Goal: Task Accomplishment & Management: Complete application form

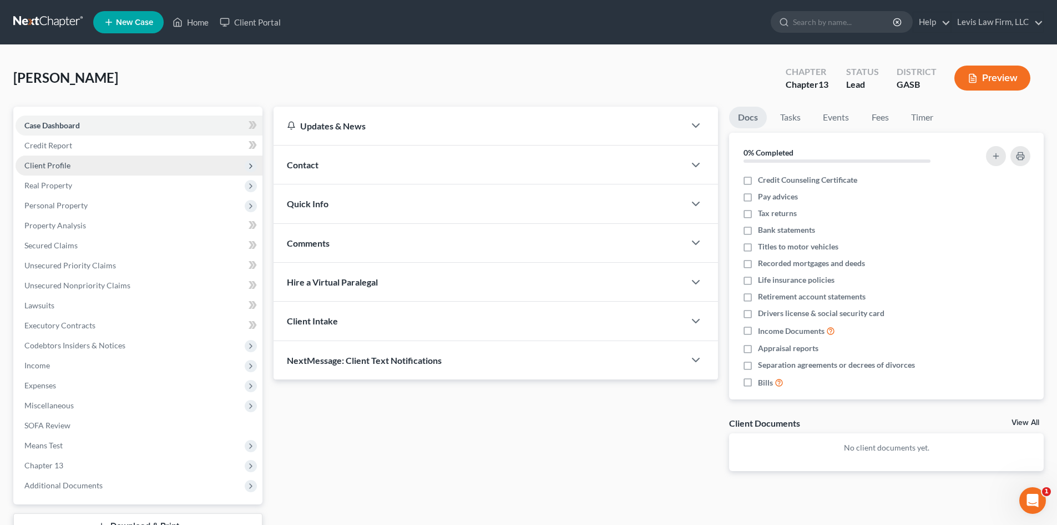
click at [52, 165] on span "Client Profile" at bounding box center [47, 164] width 46 height 9
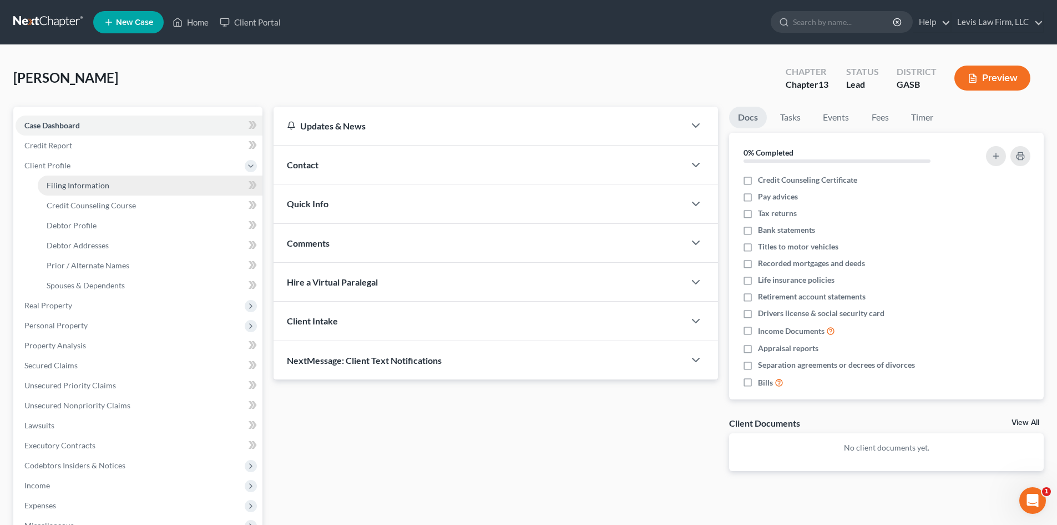
click at [97, 186] on span "Filing Information" at bounding box center [78, 184] width 63 height 9
select select "1"
select select "0"
select select "3"
select select "10"
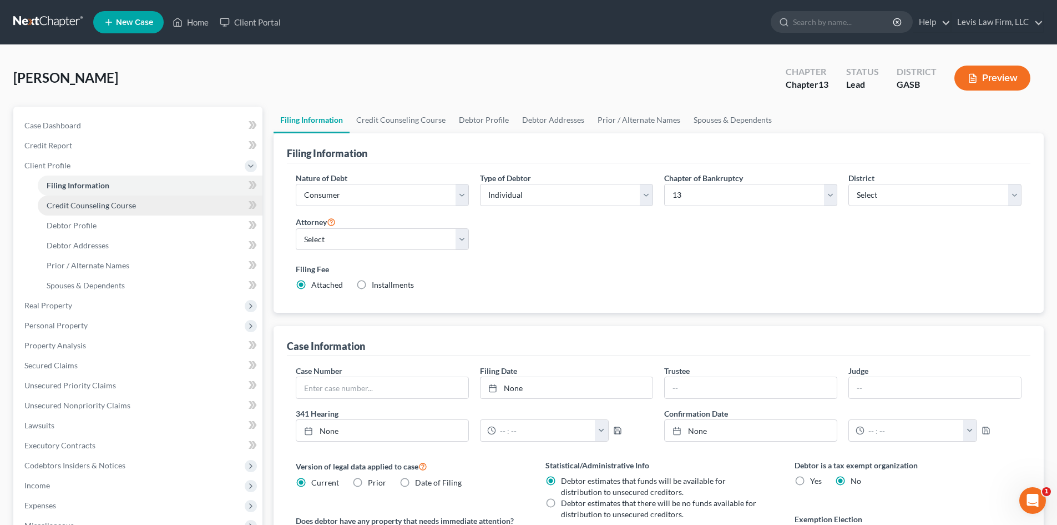
click at [108, 204] on span "Credit Counseling Course" at bounding box center [91, 204] width 89 height 9
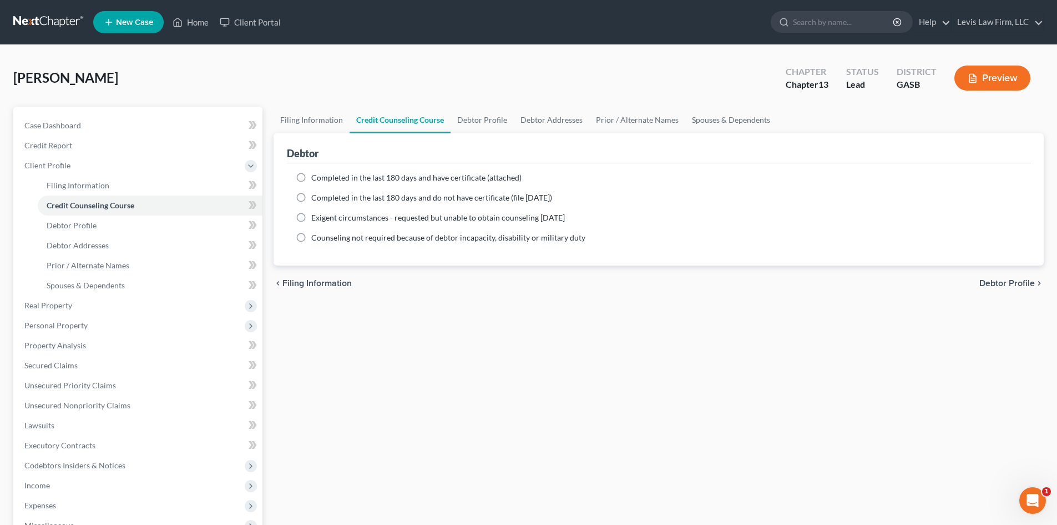
click at [311, 173] on label "Completed in the last 180 days and have certificate (attached)" at bounding box center [416, 177] width 210 height 11
click at [316, 173] on input "Completed in the last 180 days and have certificate (attached)" at bounding box center [319, 175] width 7 height 7
radio input "true"
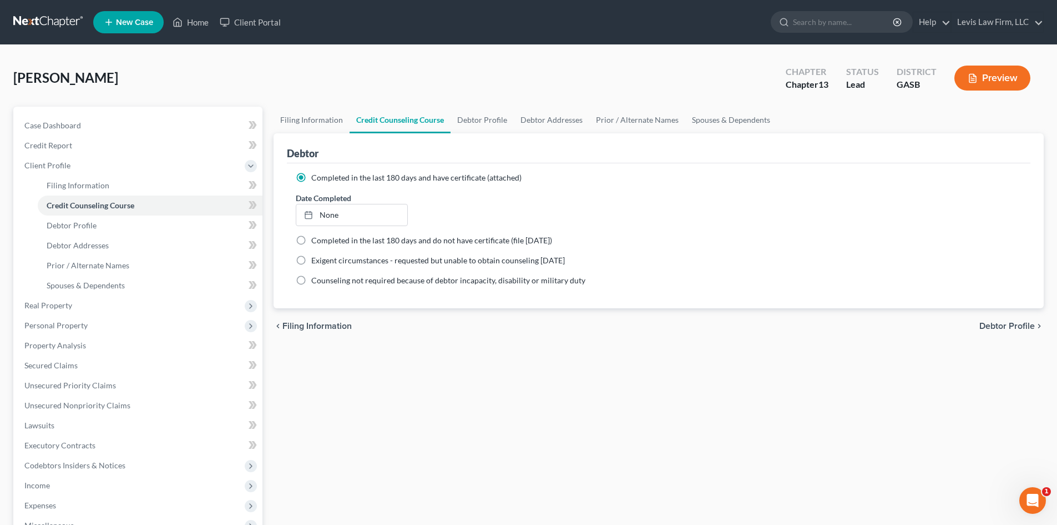
click at [1004, 326] on span "Debtor Profile" at bounding box center [1008, 325] width 56 height 9
select select "1"
select select "6"
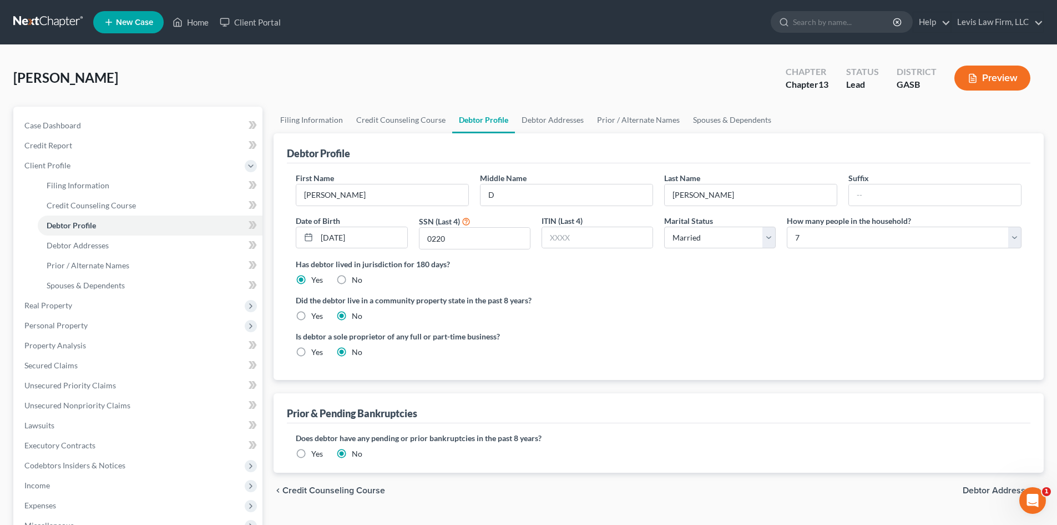
scroll to position [56, 0]
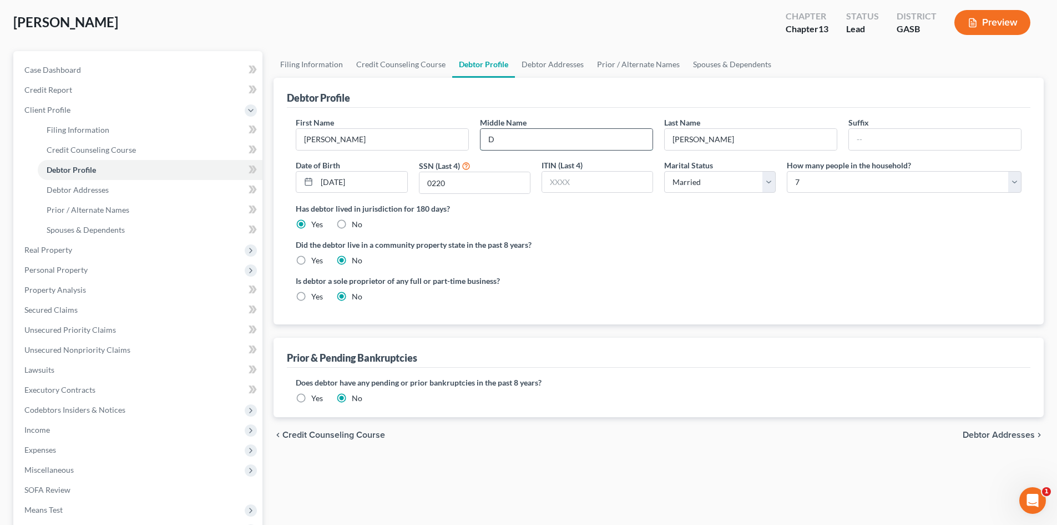
click at [512, 142] on input "D" at bounding box center [567, 139] width 172 height 21
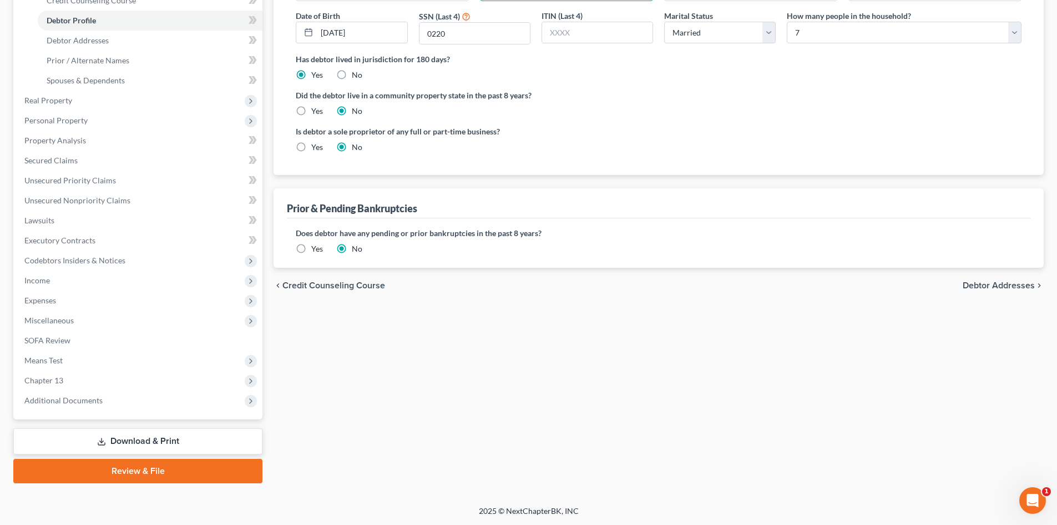
scroll to position [205, 0]
type input "[PERSON_NAME]"
click at [1009, 280] on span "Debtor Addresses" at bounding box center [999, 284] width 72 height 9
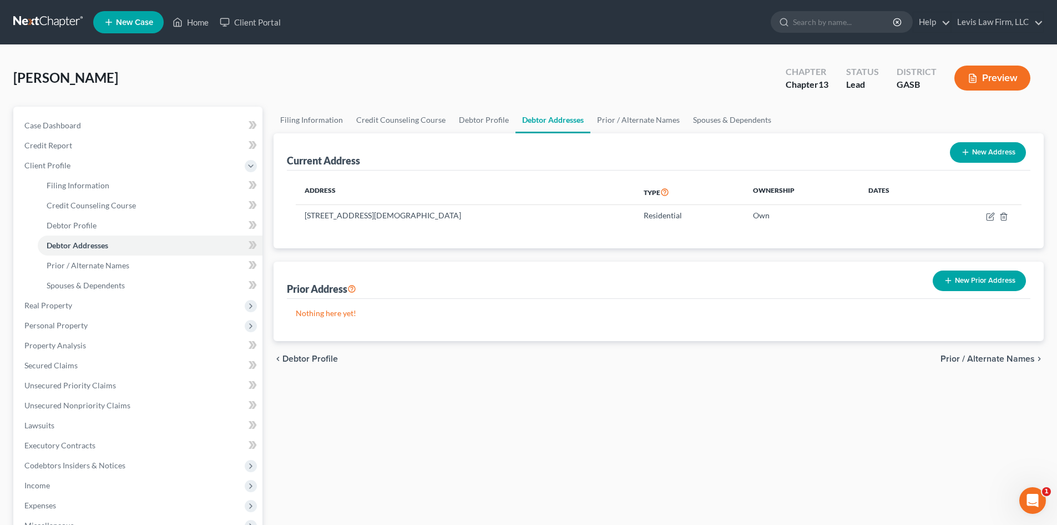
click at [1012, 356] on span "Prior / Alternate Names" at bounding box center [988, 358] width 94 height 9
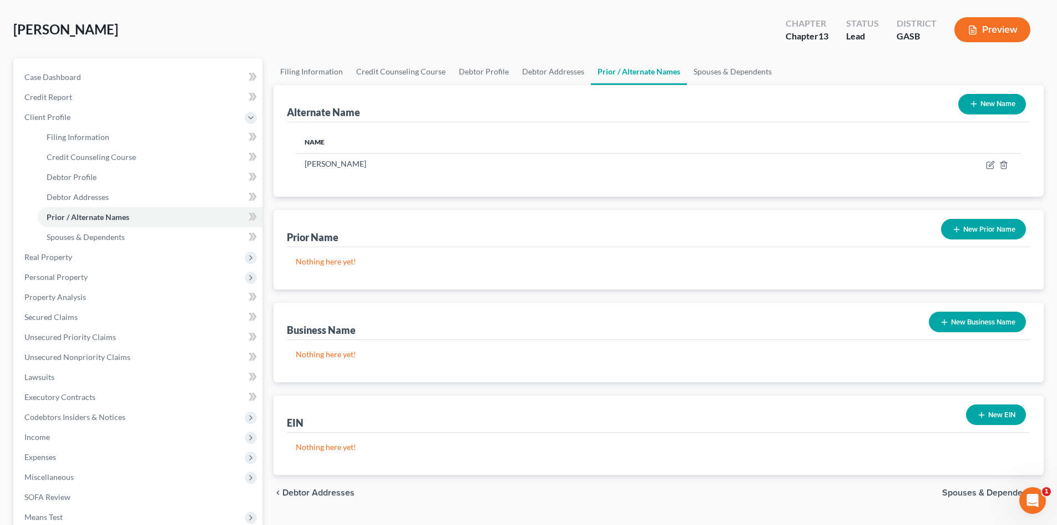
scroll to position [205, 0]
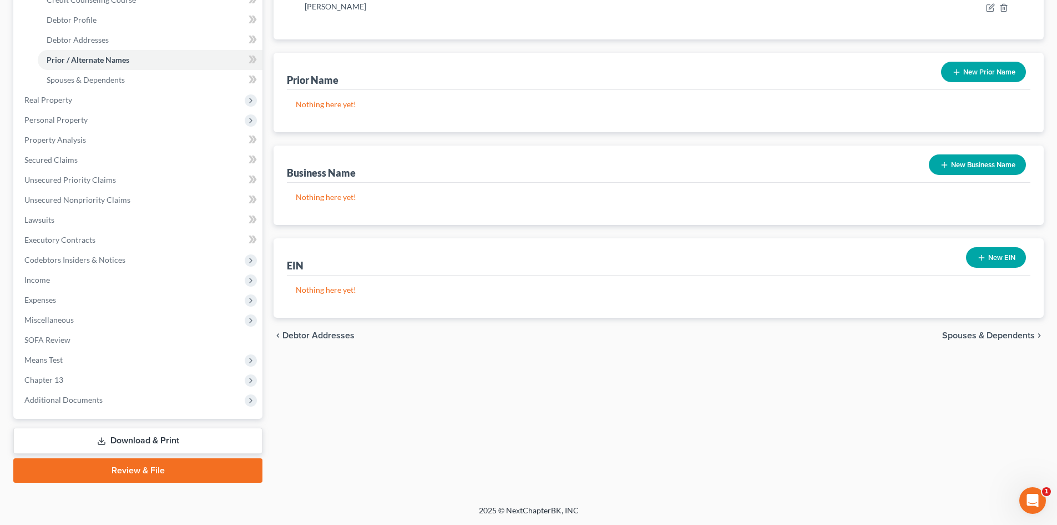
click at [993, 336] on span "Spouses & Dependents" at bounding box center [989, 335] width 93 height 9
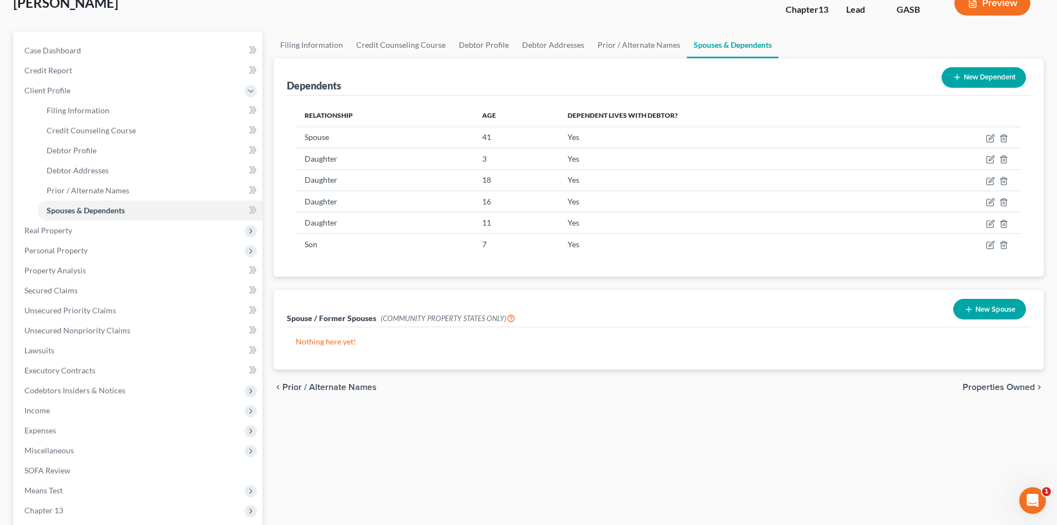
scroll to position [111, 0]
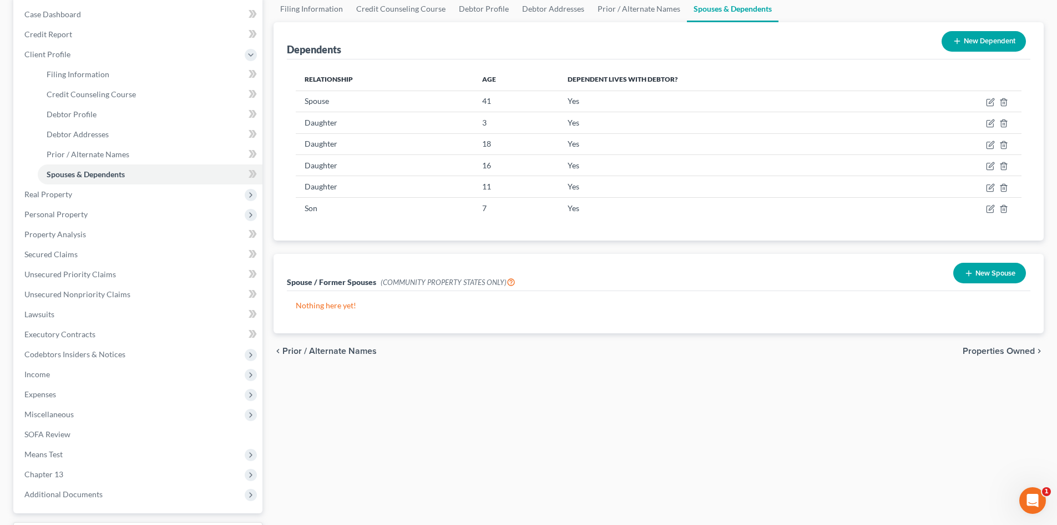
click at [1000, 347] on span "Properties Owned" at bounding box center [999, 350] width 72 height 9
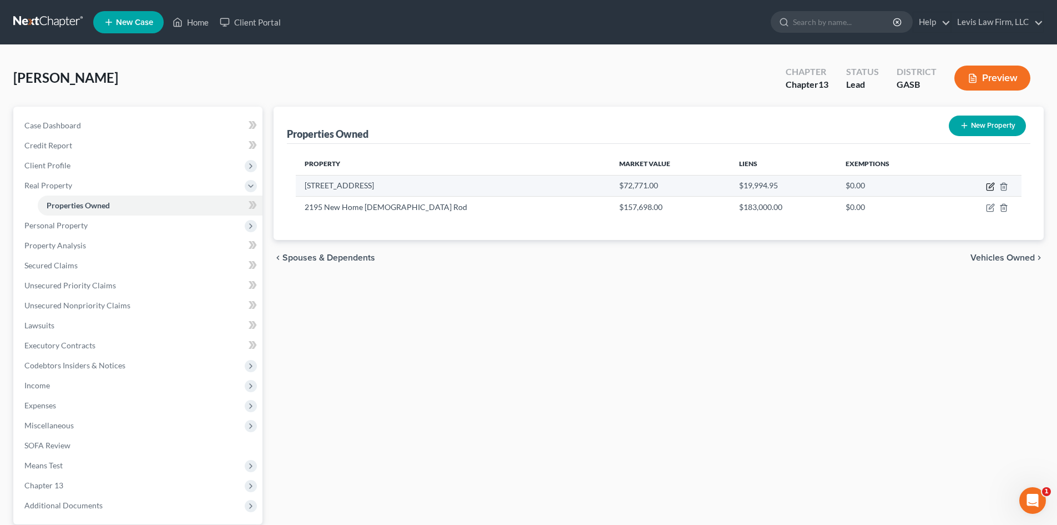
click at [989, 187] on icon "button" at bounding box center [990, 186] width 9 height 9
select select "10"
select select "2"
select select "0"
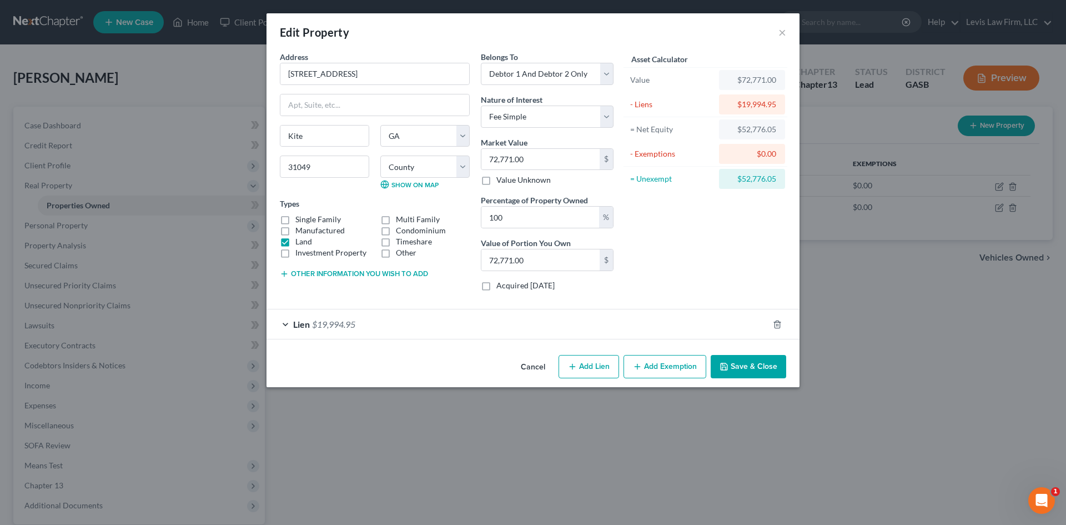
click at [284, 323] on div "Lien $19,994.95" at bounding box center [517, 323] width 502 height 29
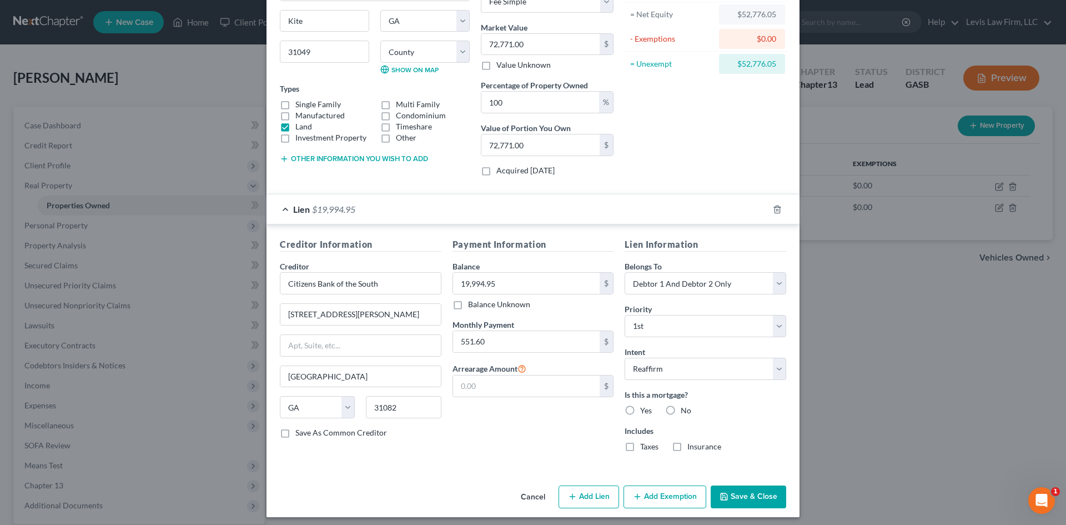
scroll to position [120, 0]
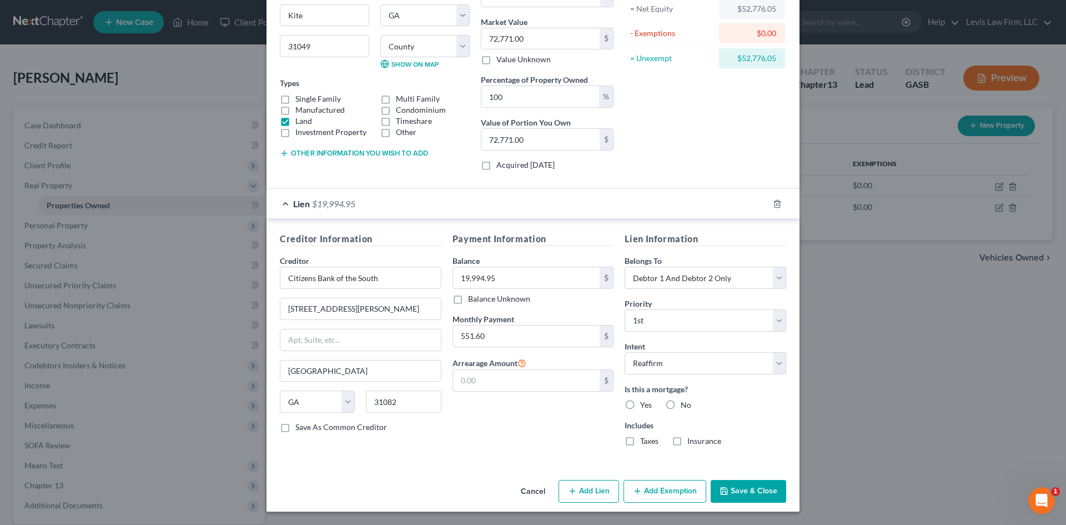
click at [758, 491] on button "Save & Close" at bounding box center [748, 491] width 75 height 23
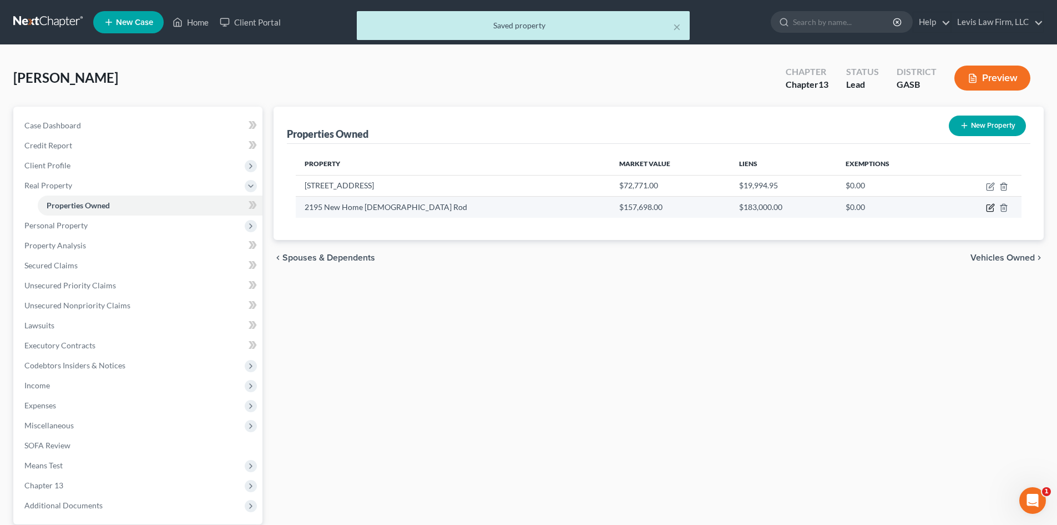
click at [991, 208] on icon "button" at bounding box center [990, 207] width 9 height 9
select select "10"
select select "82"
select select "2"
select select "0"
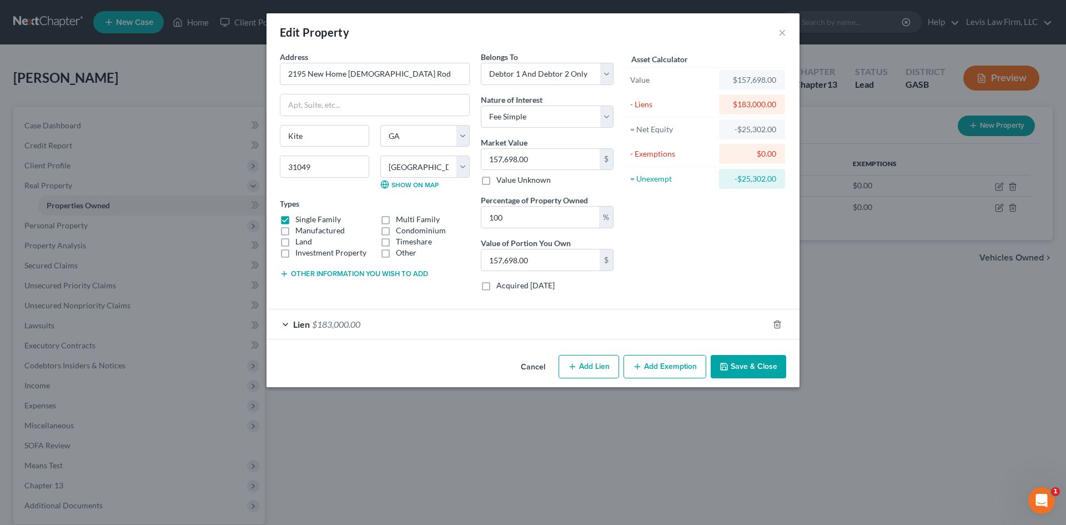
click at [283, 323] on div "Lien $183,000.00" at bounding box center [517, 323] width 502 height 29
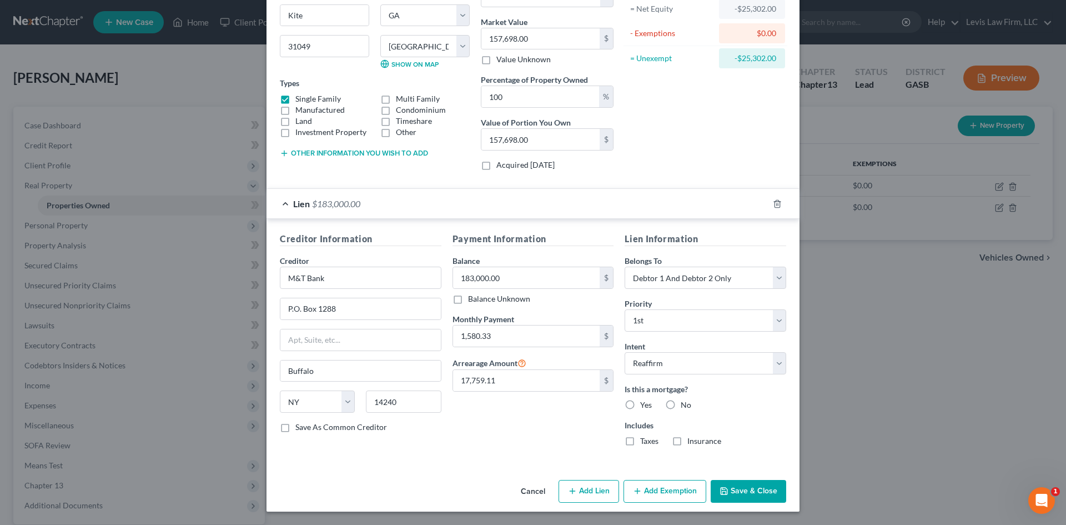
click at [526, 487] on button "Cancel" at bounding box center [533, 492] width 42 height 22
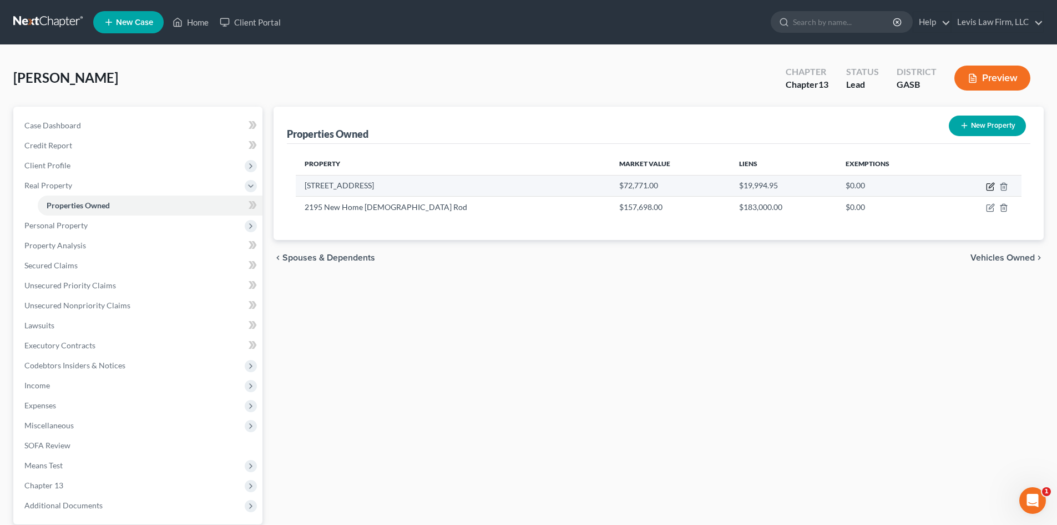
click at [991, 189] on icon "button" at bounding box center [990, 186] width 9 height 9
select select "10"
select select "82"
select select "2"
select select "0"
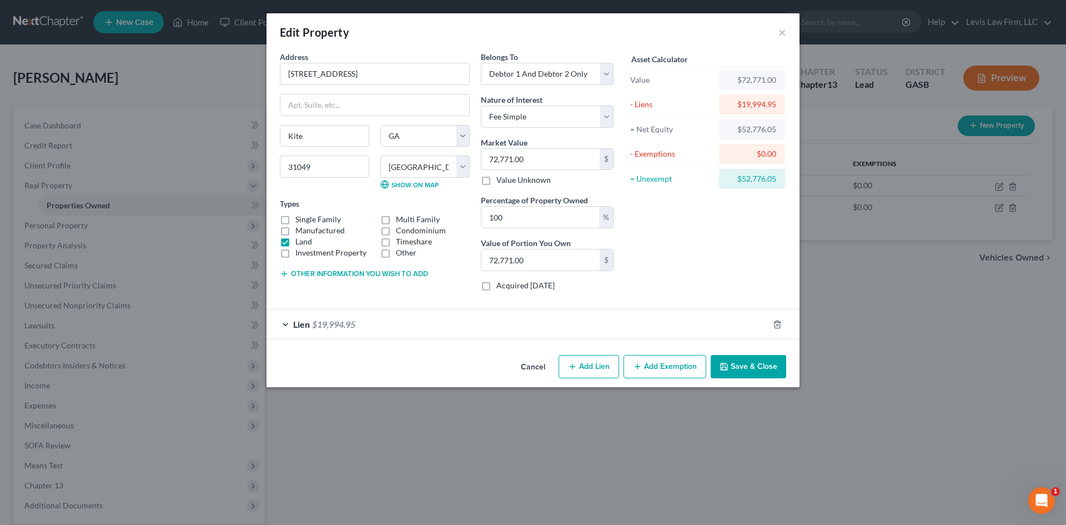
click at [535, 365] on button "Cancel" at bounding box center [533, 367] width 42 height 22
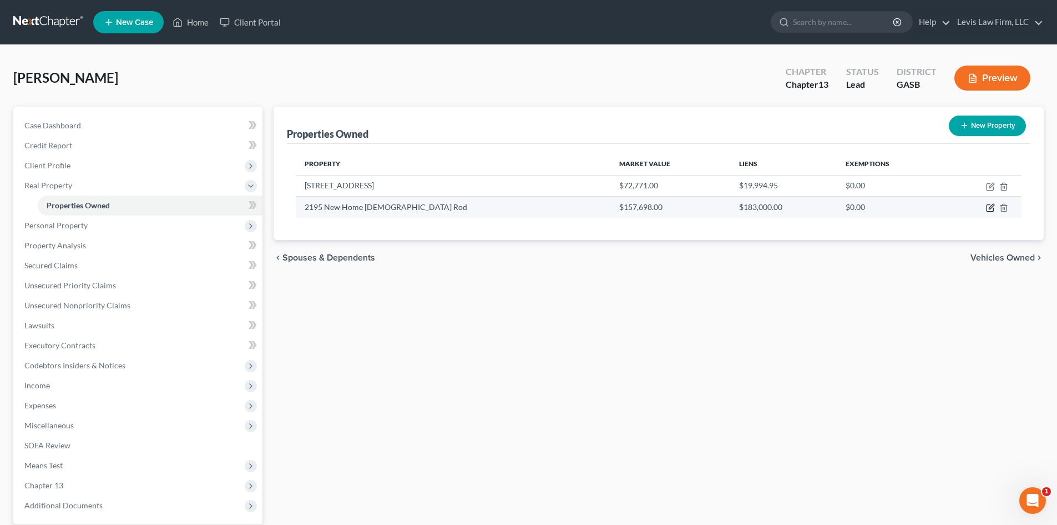
click at [990, 206] on icon "button" at bounding box center [990, 207] width 9 height 9
select select "10"
select select "82"
select select "2"
select select "0"
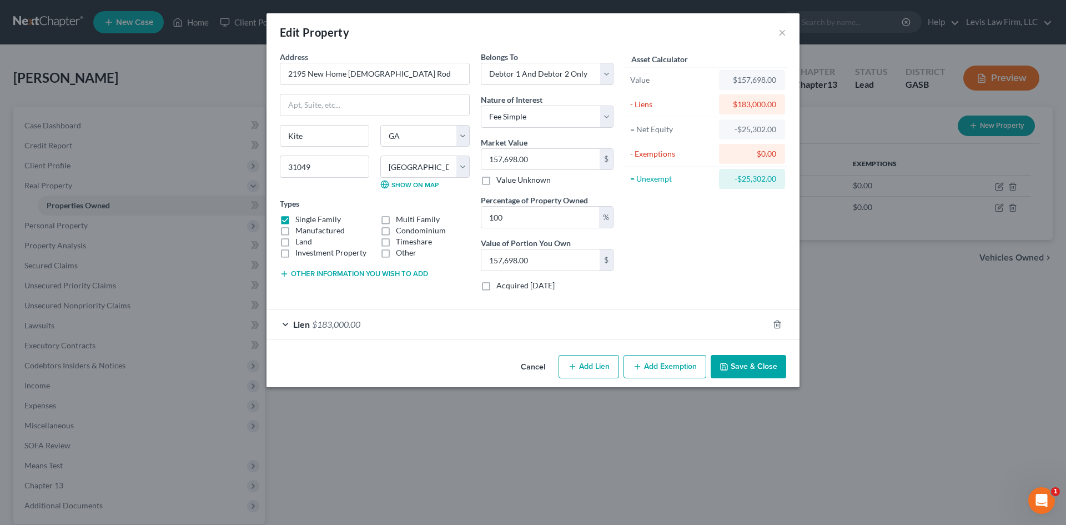
click at [283, 325] on div "Lien $183,000.00" at bounding box center [517, 323] width 502 height 29
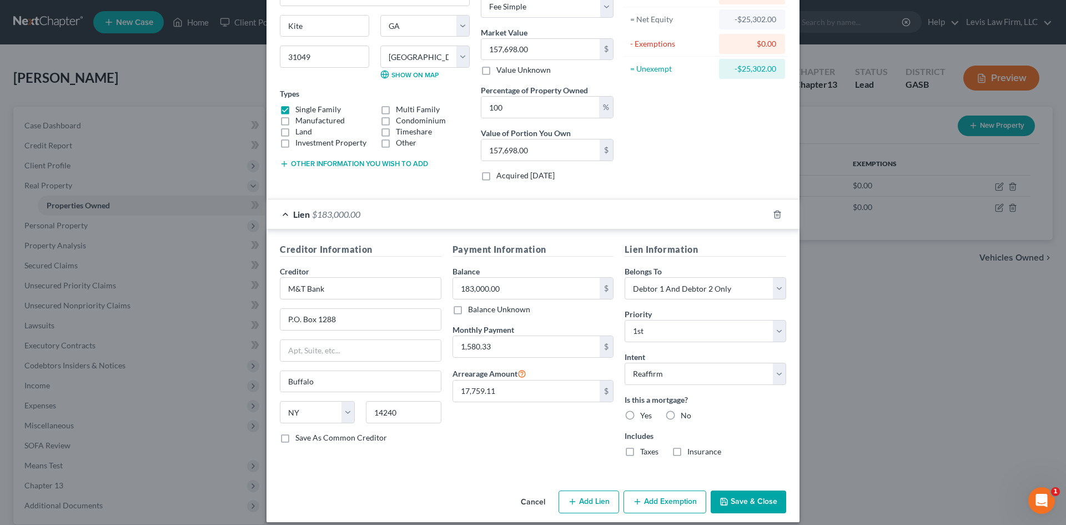
scroll to position [111, 0]
click at [640, 412] on label "Yes" at bounding box center [646, 414] width 12 height 11
click at [644, 412] on input "Yes" at bounding box center [647, 412] width 7 height 7
radio input "true"
click at [640, 451] on label "Taxes" at bounding box center [649, 450] width 18 height 11
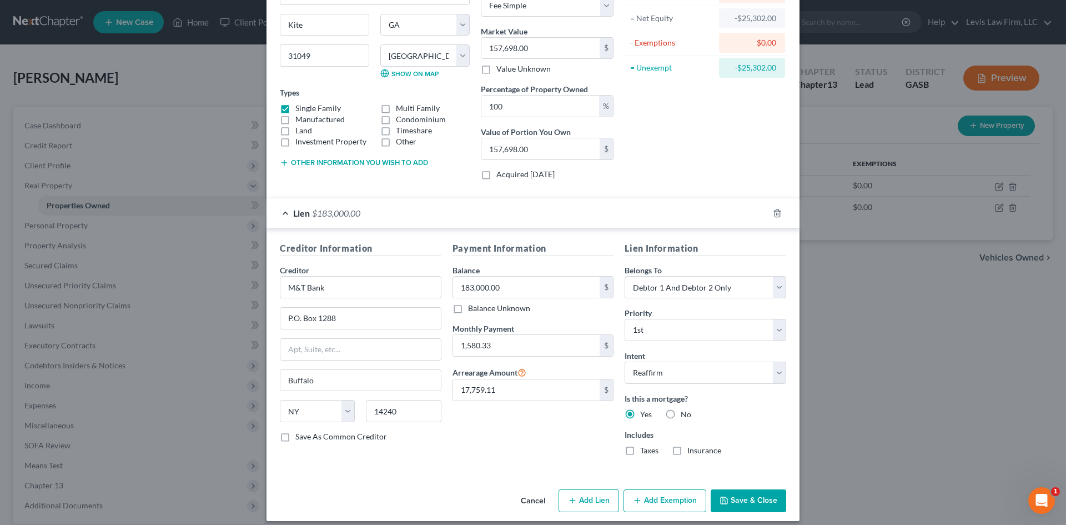
click at [644, 451] on input "Taxes" at bounding box center [647, 448] width 7 height 7
checkbox input "true"
click at [687, 451] on label "Insurance" at bounding box center [704, 450] width 34 height 11
click at [692, 451] on input "Insurance" at bounding box center [695, 448] width 7 height 7
checkbox input "true"
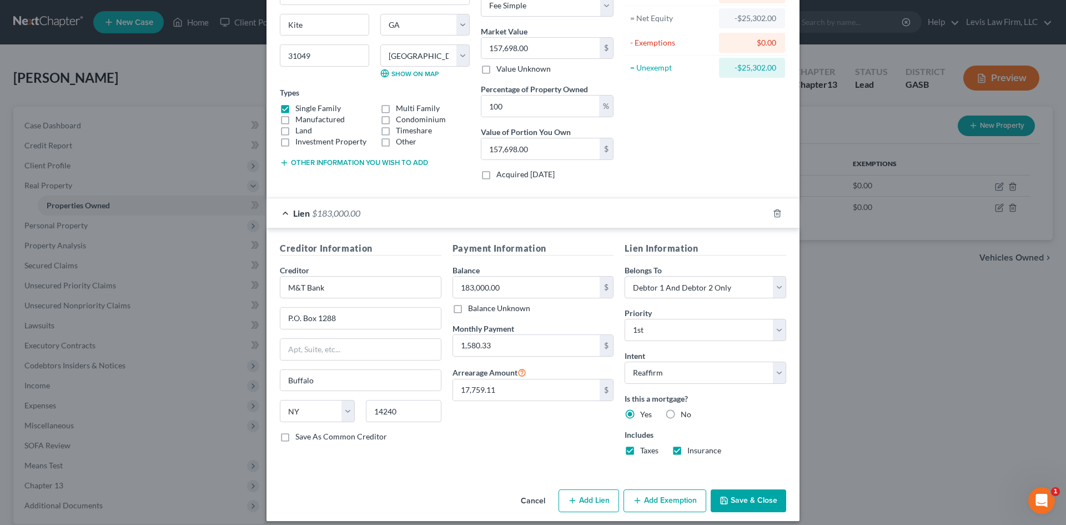
click at [640, 450] on label "Taxes" at bounding box center [649, 450] width 18 height 11
click at [644, 450] on input "Taxes" at bounding box center [647, 448] width 7 height 7
checkbox input "false"
click at [687, 450] on label "Insurance" at bounding box center [704, 450] width 34 height 11
click at [692, 450] on input "Insurance" at bounding box center [695, 448] width 7 height 7
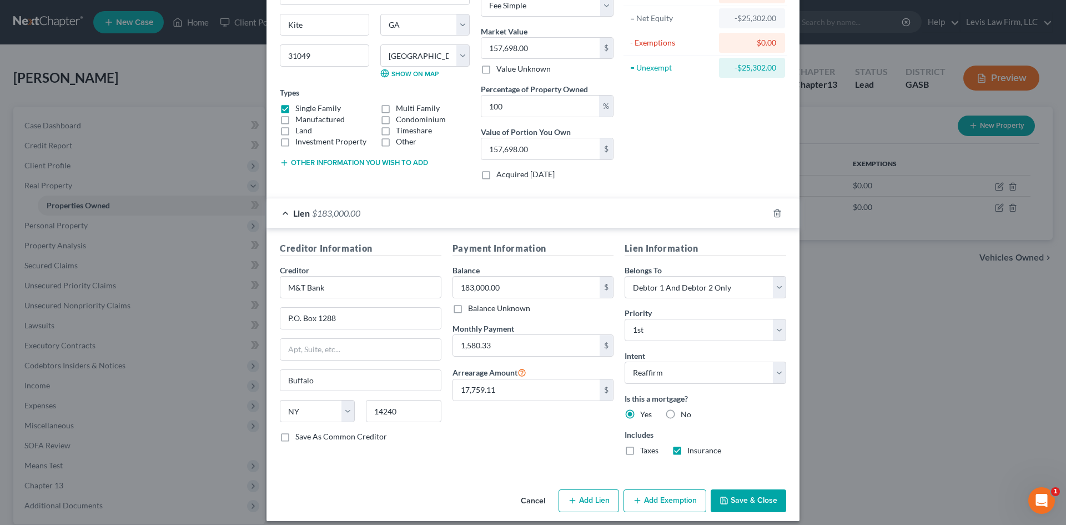
checkbox input "false"
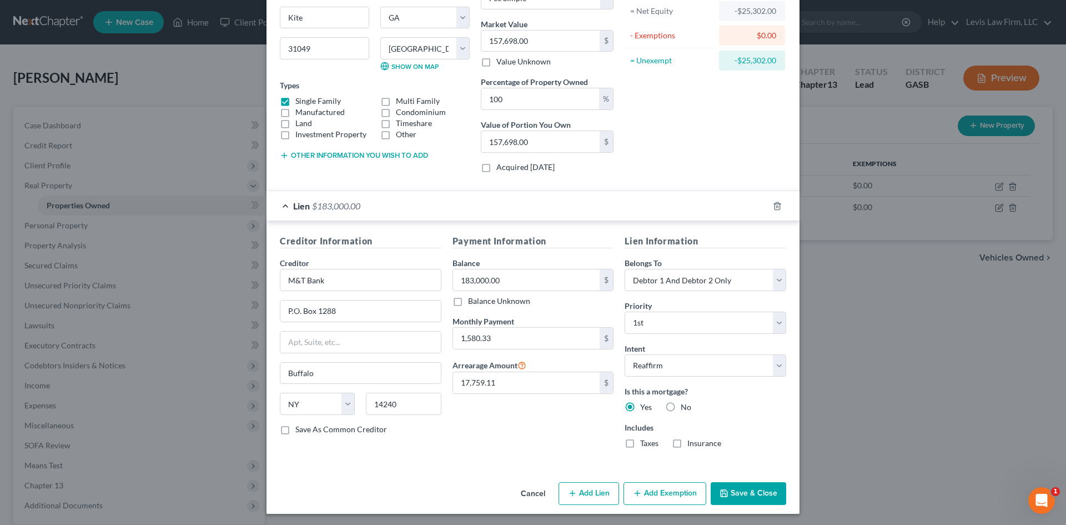
scroll to position [120, 0]
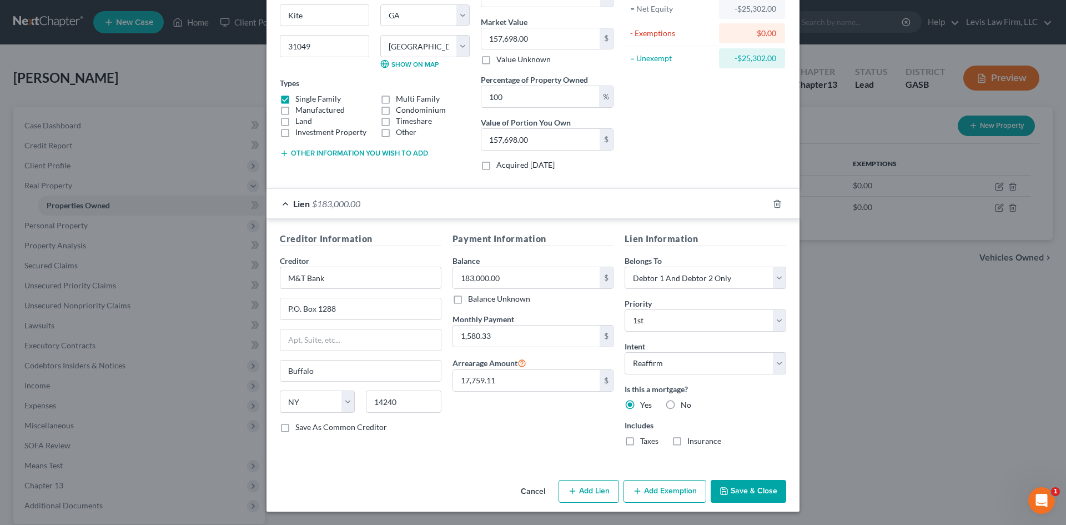
click at [655, 495] on button "Add Exemption" at bounding box center [664, 491] width 83 height 23
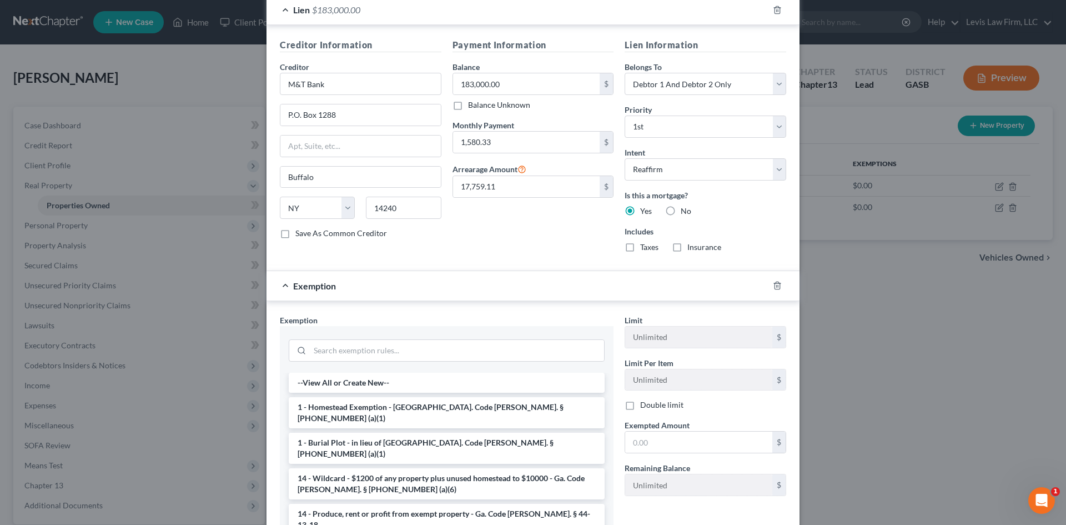
scroll to position [419, 0]
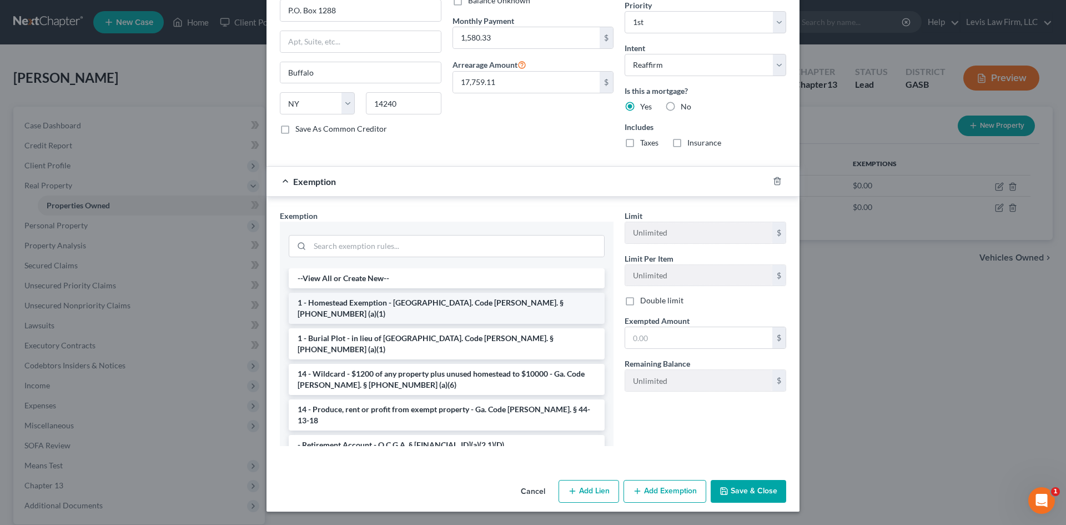
click at [361, 302] on li "1 - Homestead Exemption - [GEOGRAPHIC_DATA]. Code [PERSON_NAME]. § [PHONE_NUMBE…" at bounding box center [447, 308] width 316 height 31
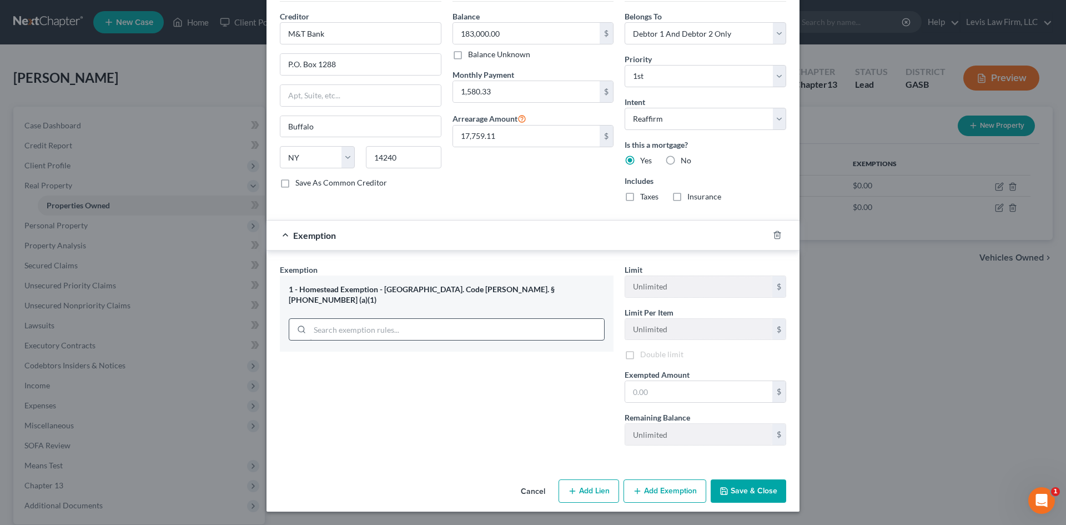
scroll to position [366, 0]
click at [640, 352] on label "Double limit" at bounding box center [661, 354] width 43 height 11
click at [644, 352] on input "Double limit" at bounding box center [647, 352] width 7 height 7
checkbox input "true"
click at [671, 393] on input "text" at bounding box center [698, 391] width 147 height 21
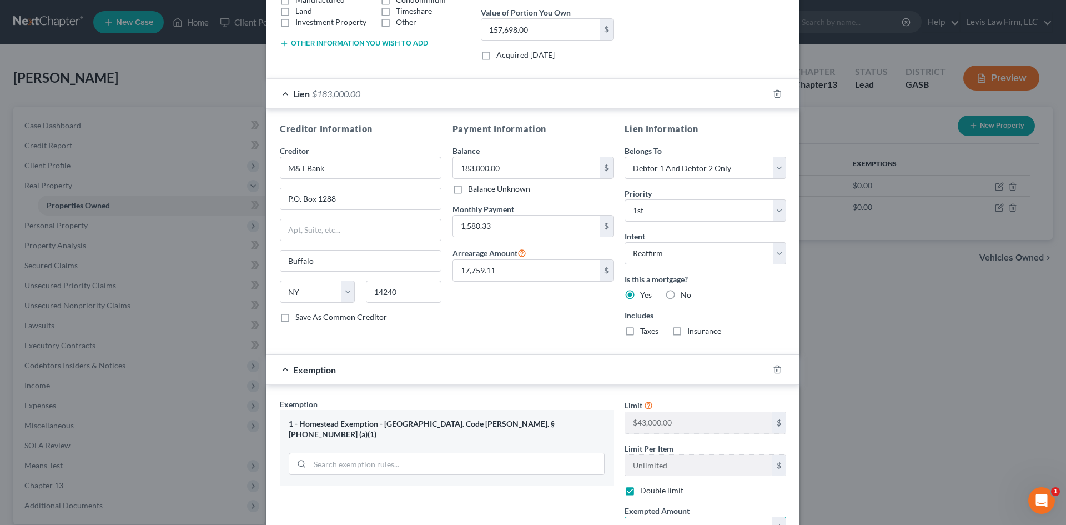
scroll to position [311, 0]
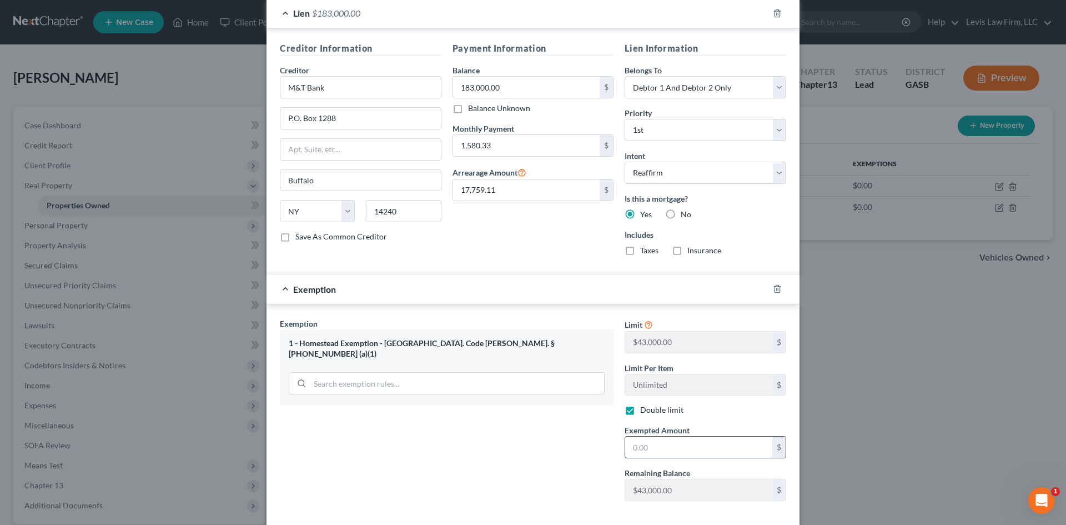
drag, startPoint x: 644, startPoint y: 451, endPoint x: 652, endPoint y: 450, distance: 7.3
click at [644, 451] on input "text" at bounding box center [698, 446] width 147 height 21
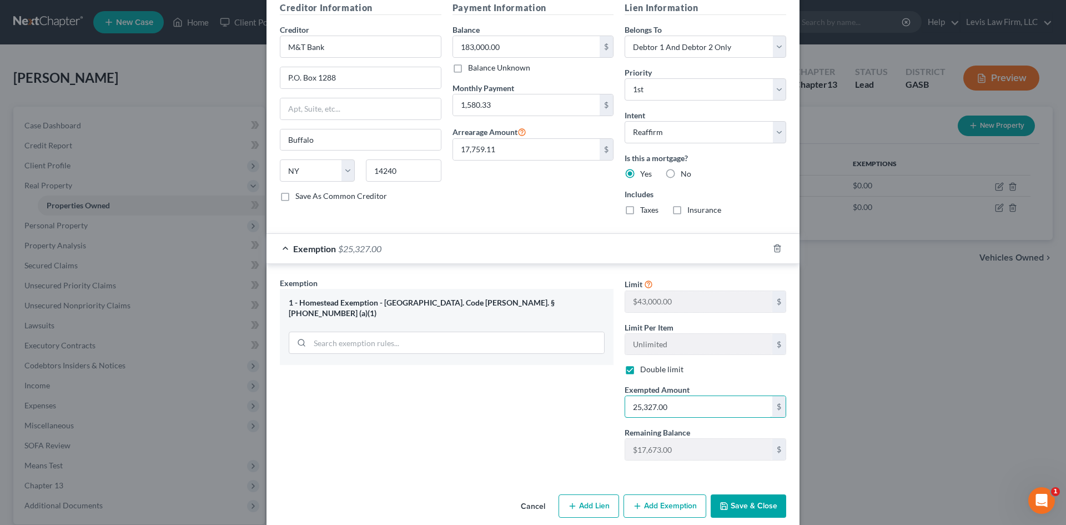
scroll to position [366, 0]
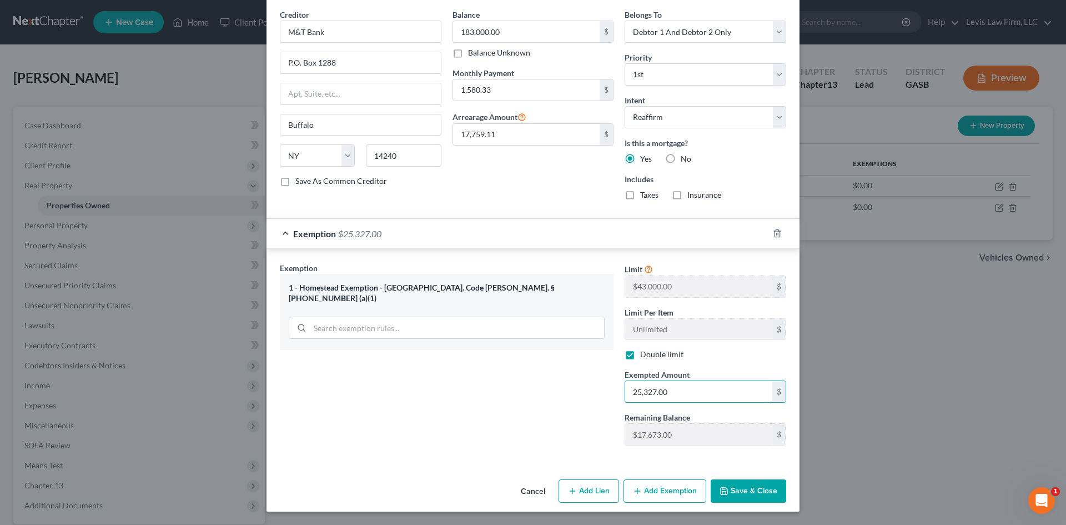
type input "25,327.00"
click at [737, 490] on button "Save & Close" at bounding box center [748, 490] width 75 height 23
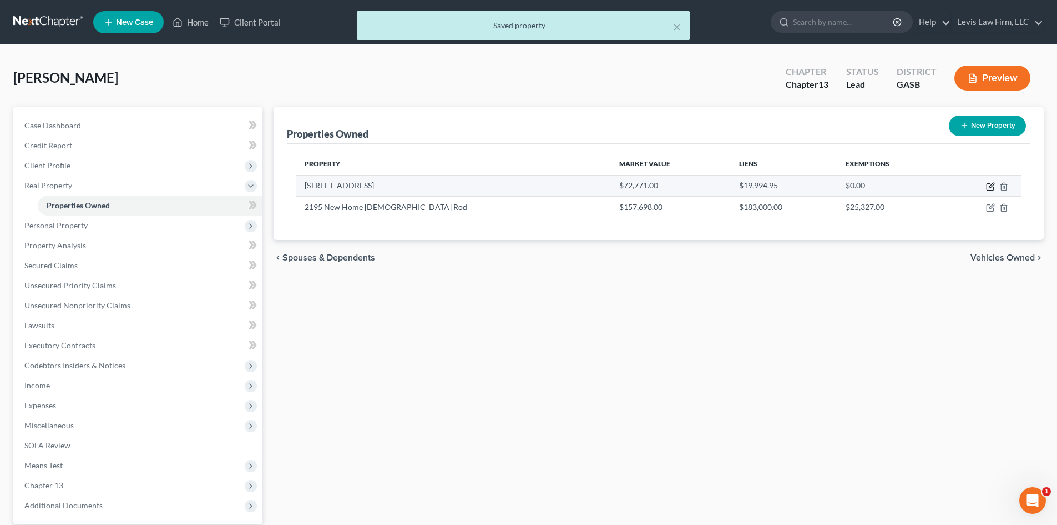
click at [990, 187] on icon "button" at bounding box center [990, 186] width 9 height 9
select select "10"
select select "82"
select select "2"
select select "0"
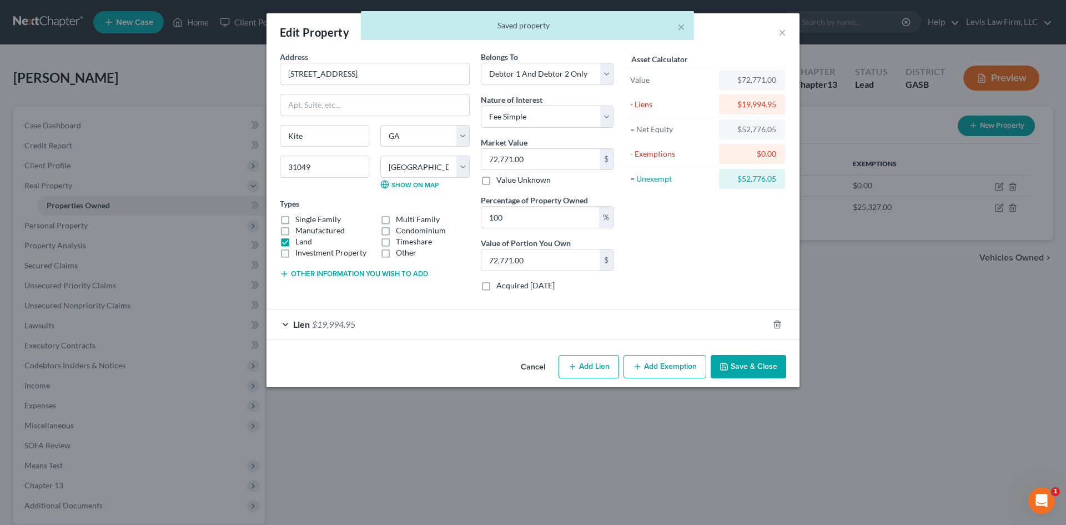
click at [289, 326] on div "Lien $19,994.95" at bounding box center [517, 323] width 502 height 29
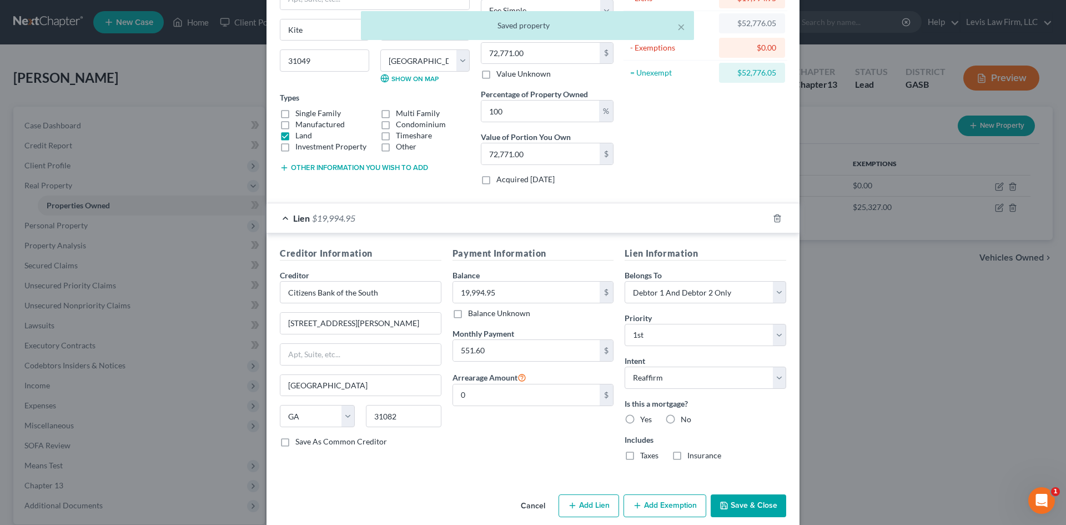
scroll to position [120, 0]
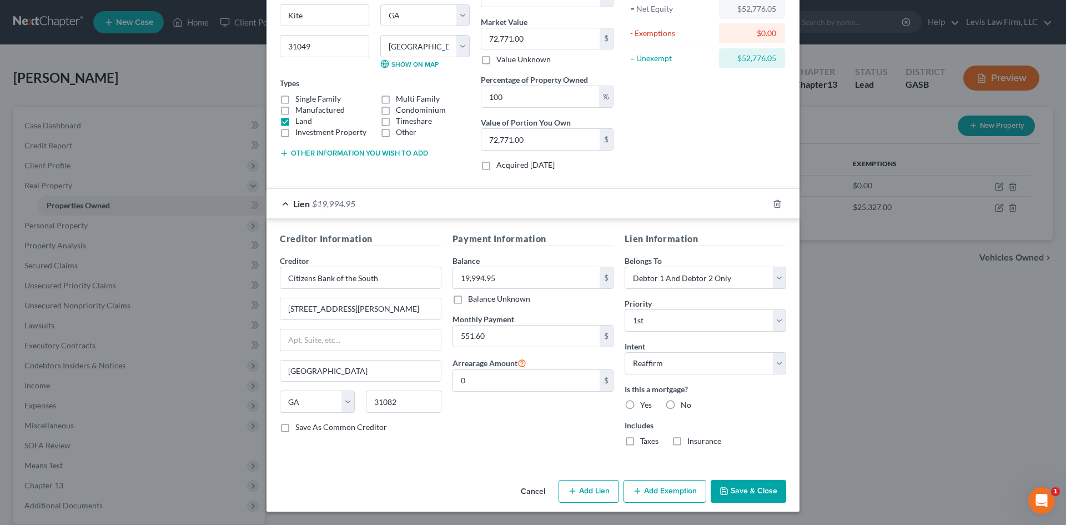
click at [535, 491] on button "Cancel" at bounding box center [533, 492] width 42 height 22
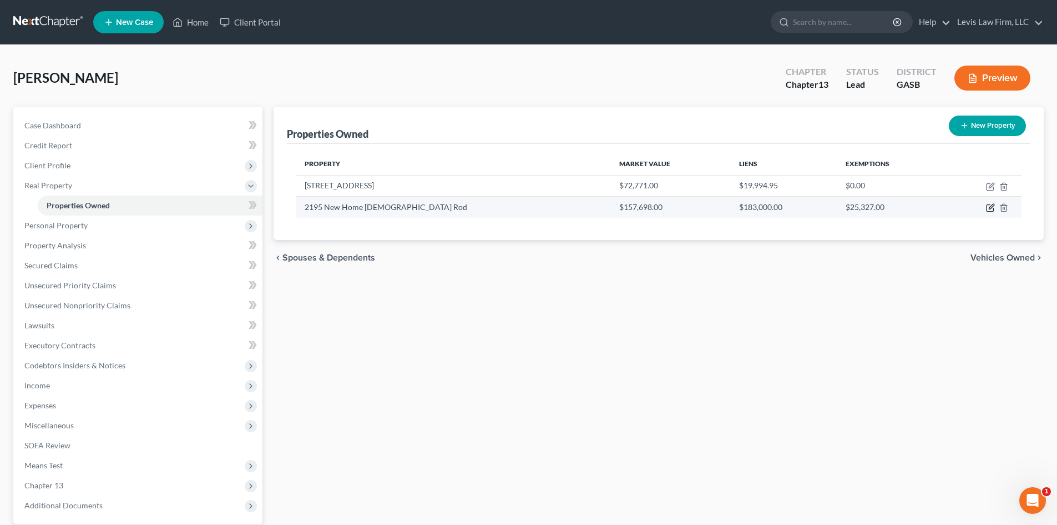
click at [991, 209] on icon "button" at bounding box center [991, 206] width 5 height 5
select select "10"
select select "82"
select select "2"
select select "0"
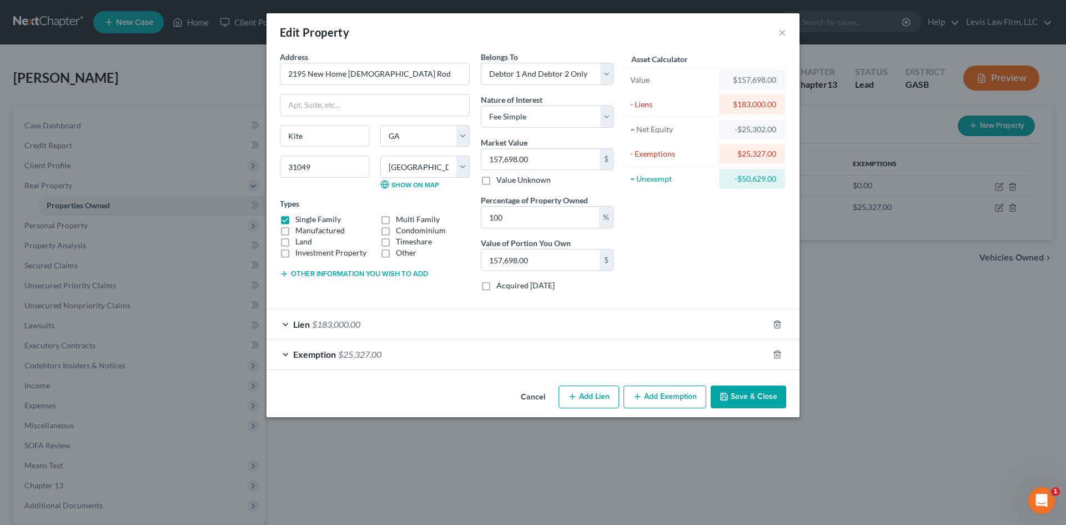
click at [283, 356] on div "Exemption $25,327.00" at bounding box center [517, 353] width 502 height 29
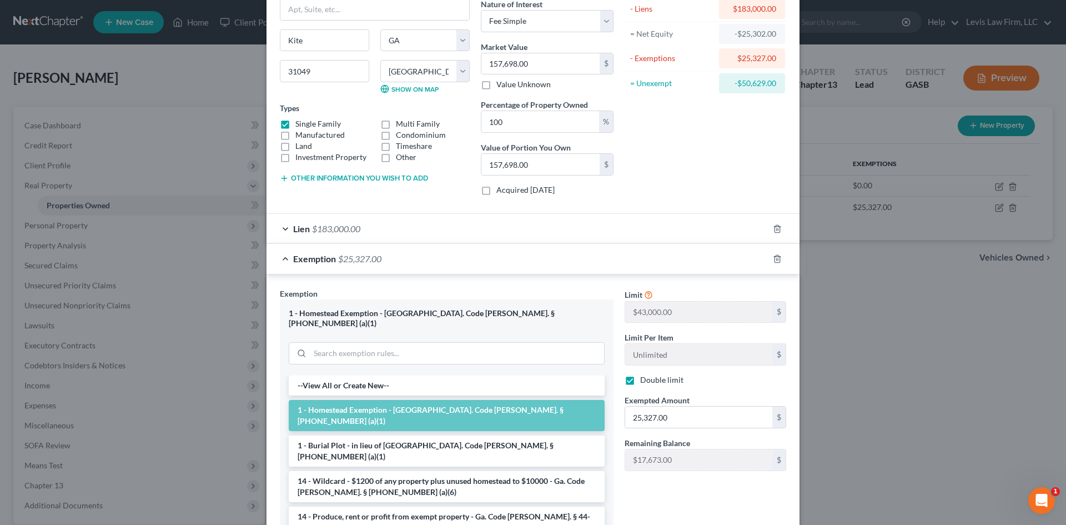
scroll to position [0, 0]
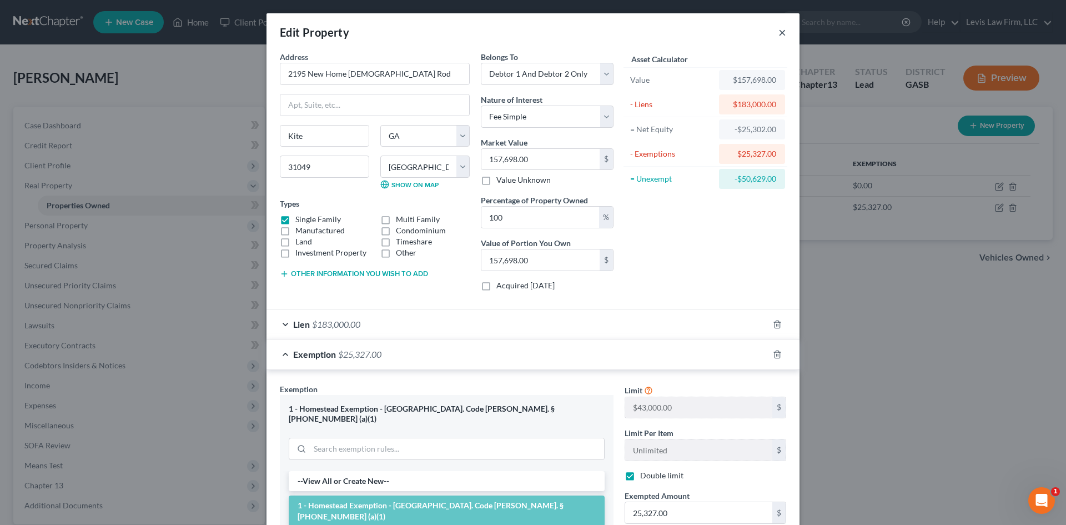
click at [778, 31] on button "×" at bounding box center [782, 32] width 8 height 13
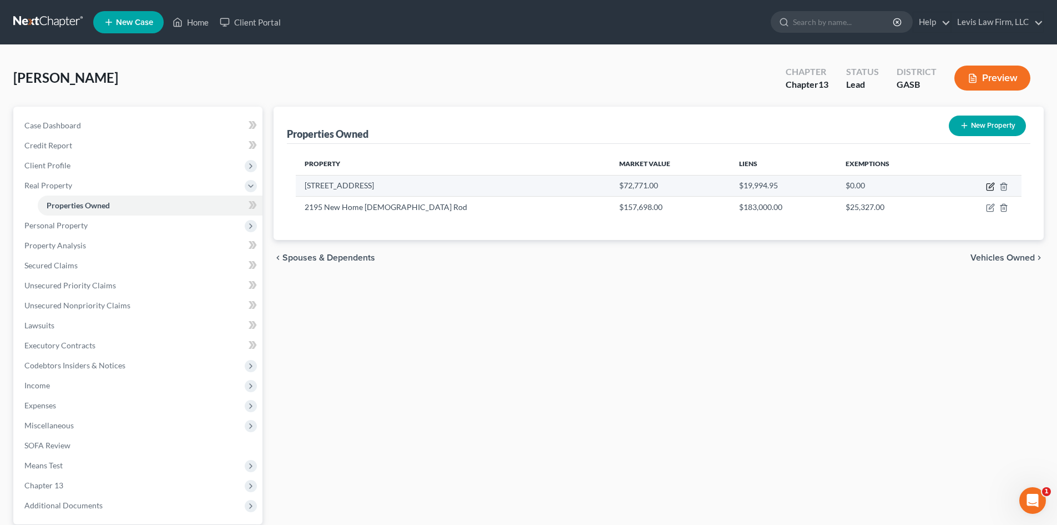
click at [988, 187] on icon "button" at bounding box center [990, 186] width 9 height 9
select select "10"
select select "82"
select select "2"
select select "0"
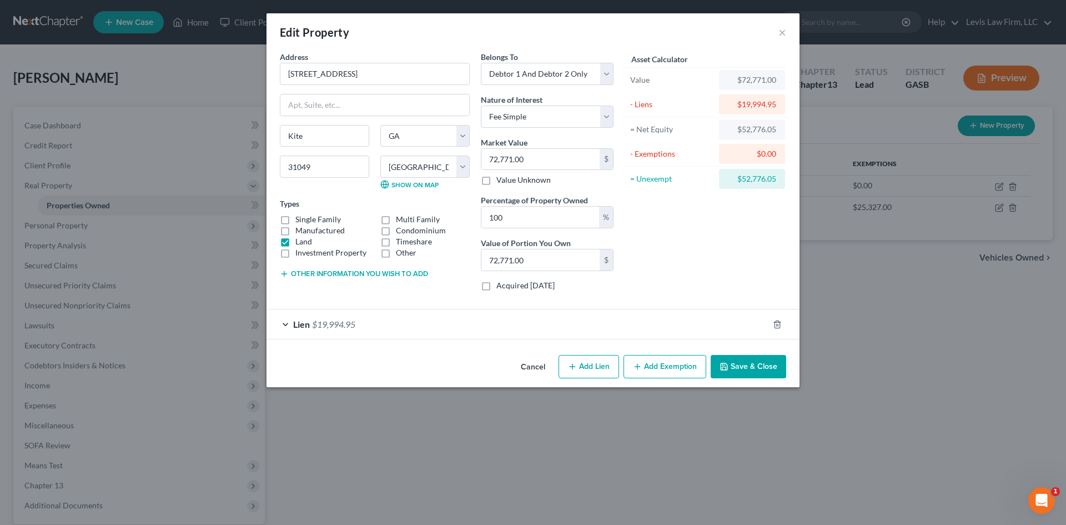
click at [655, 365] on button "Add Exemption" at bounding box center [664, 366] width 83 height 23
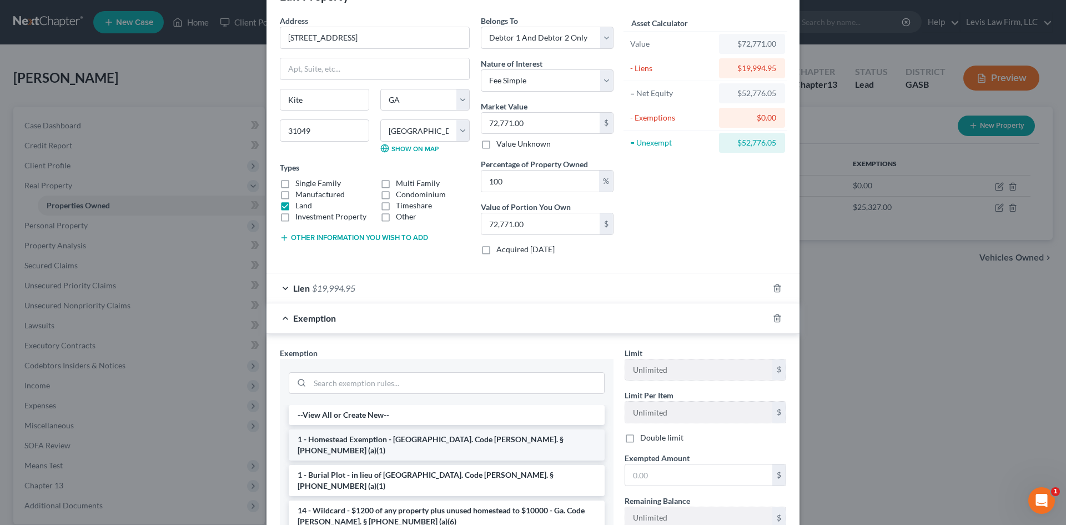
scroll to position [56, 0]
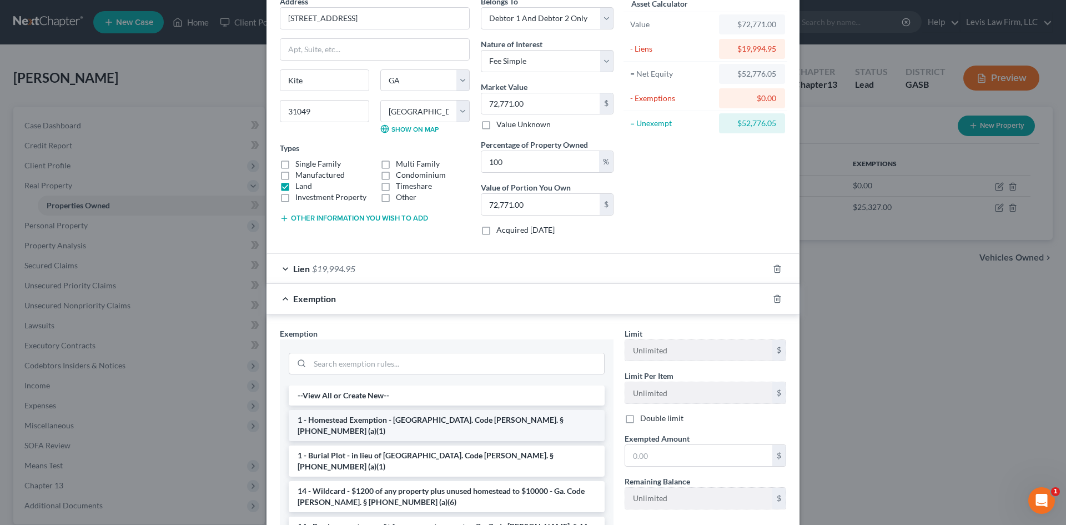
click at [369, 420] on li "1 - Homestead Exemption - [GEOGRAPHIC_DATA]. Code [PERSON_NAME]. § [PHONE_NUMBE…" at bounding box center [447, 425] width 316 height 31
checkbox input "true"
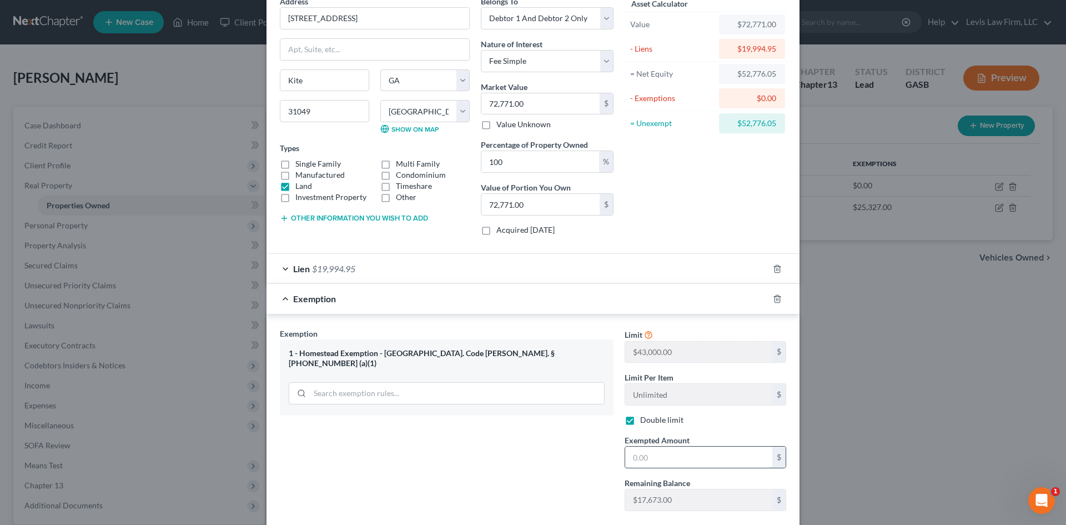
click at [653, 460] on input "text" at bounding box center [698, 456] width 147 height 21
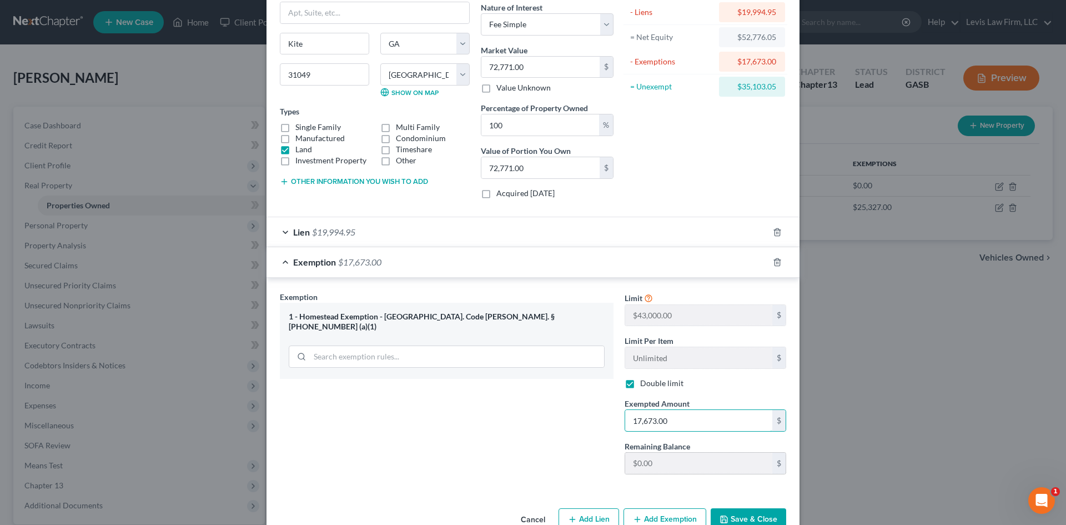
scroll to position [120, 0]
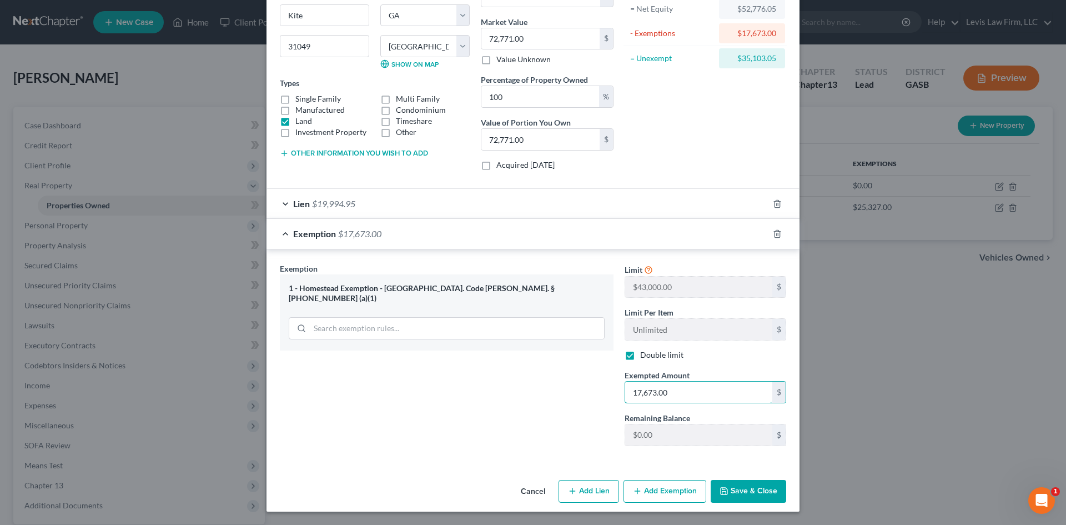
type input "17,673.00"
click at [755, 495] on button "Save & Close" at bounding box center [748, 491] width 75 height 23
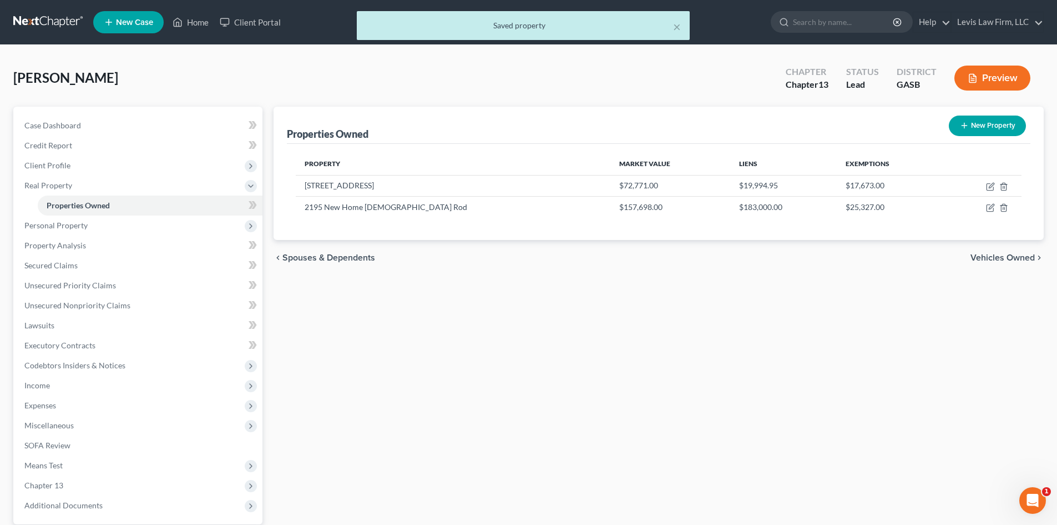
click at [1004, 258] on span "Vehicles Owned" at bounding box center [1003, 257] width 64 height 9
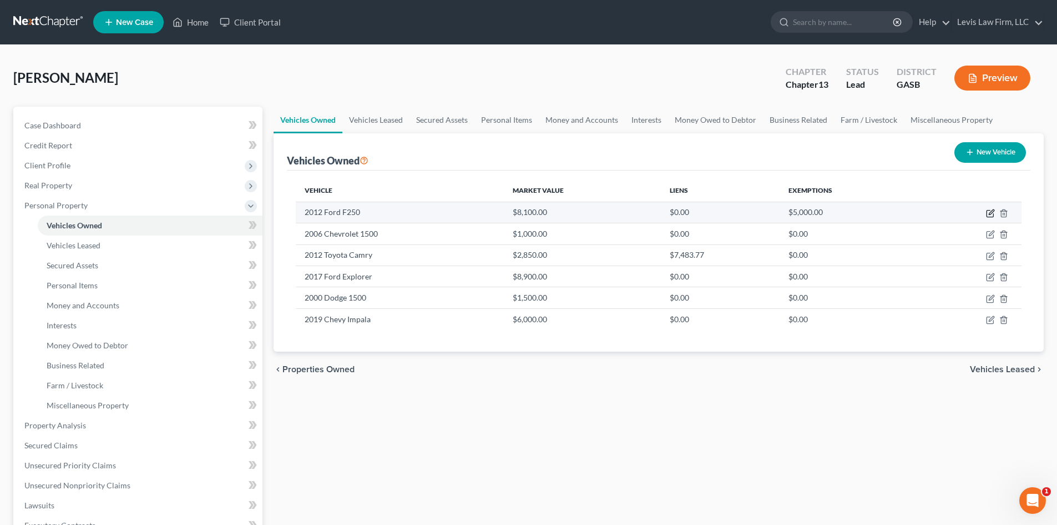
click at [992, 213] on icon "button" at bounding box center [991, 211] width 5 height 5
select select "1"
select select "14"
select select "2"
select select "0"
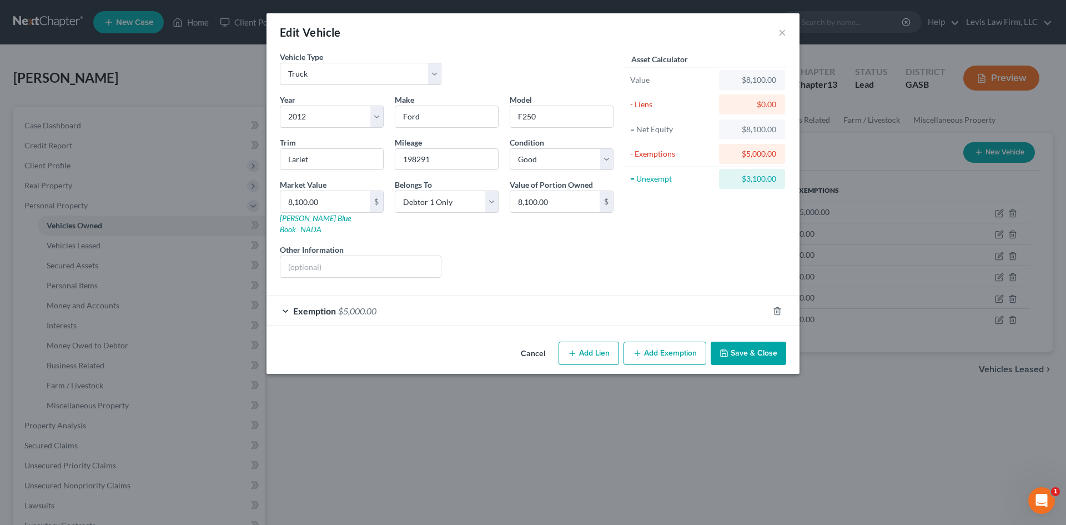
click at [285, 301] on div "Exemption $5,000.00" at bounding box center [517, 310] width 502 height 29
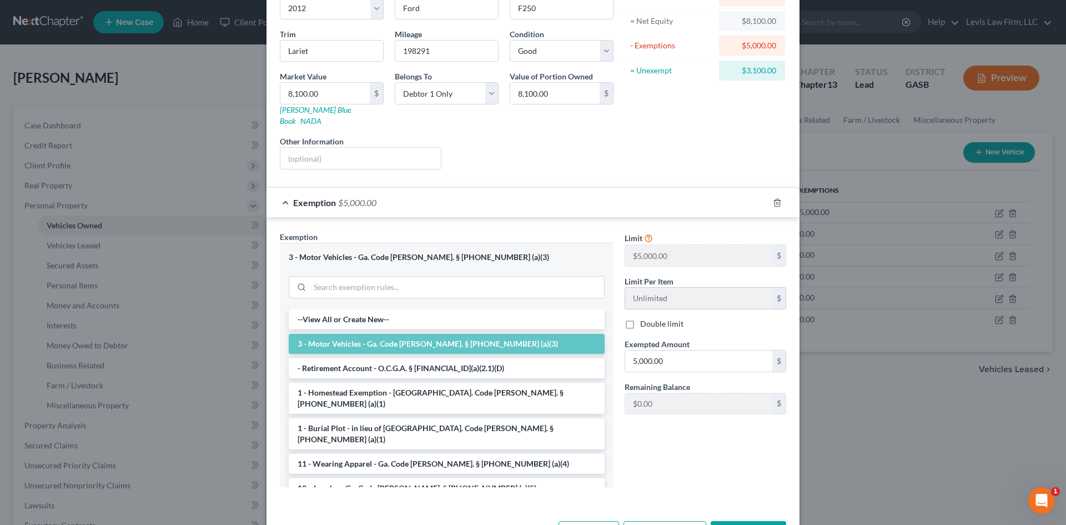
scroll to position [138, 0]
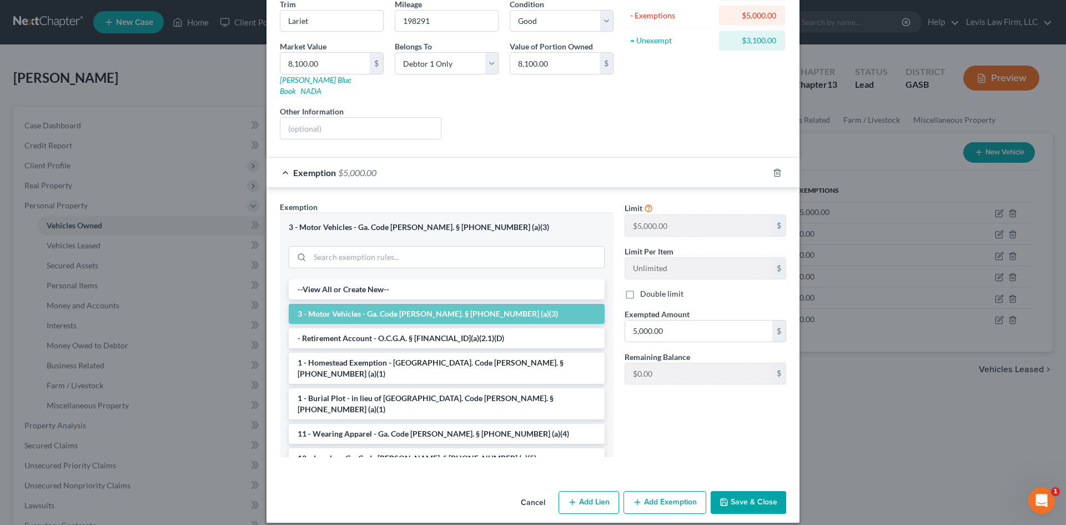
click at [732, 493] on button "Save & Close" at bounding box center [748, 502] width 75 height 23
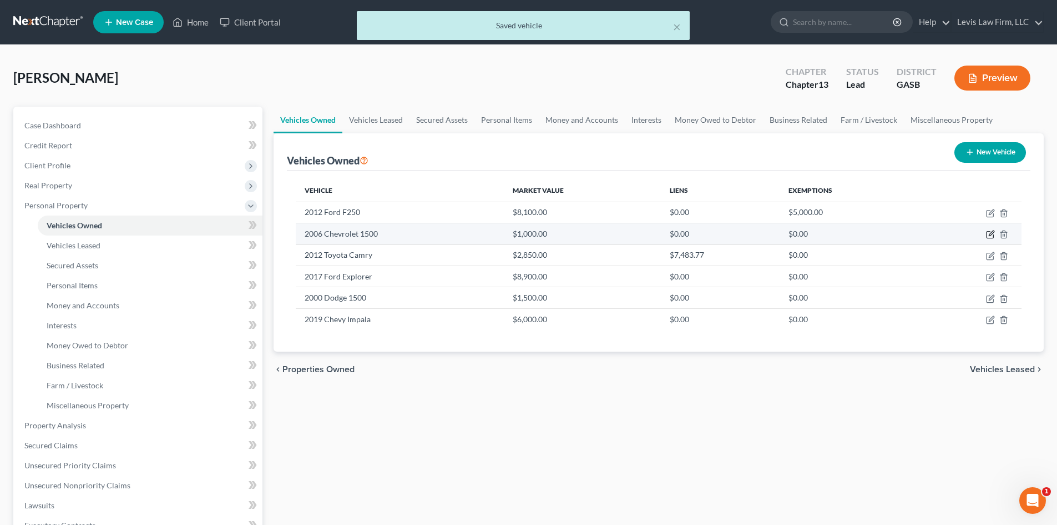
click at [993, 236] on icon "button" at bounding box center [990, 234] width 9 height 9
select select "0"
select select "20"
select select "2"
select select "0"
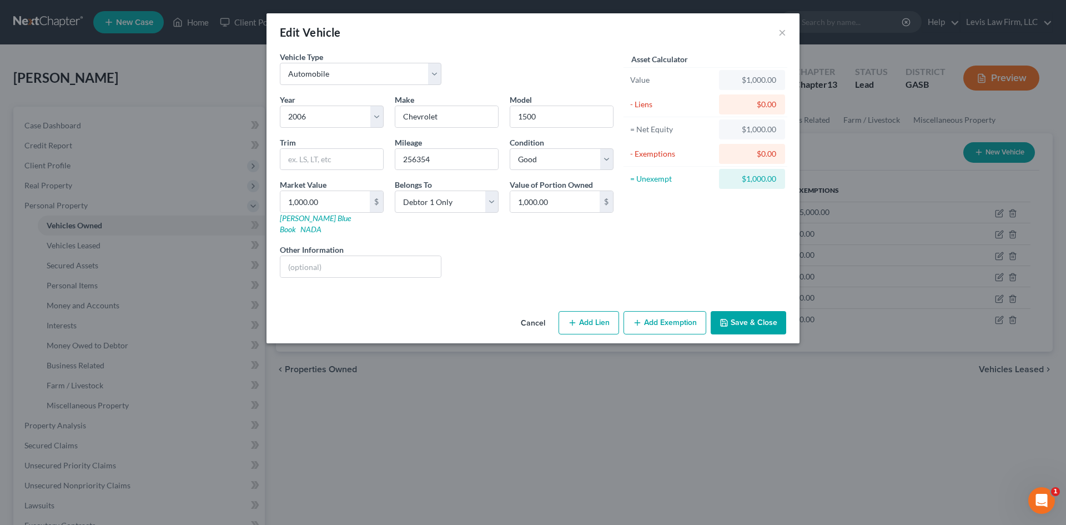
click at [528, 312] on button "Cancel" at bounding box center [533, 323] width 42 height 22
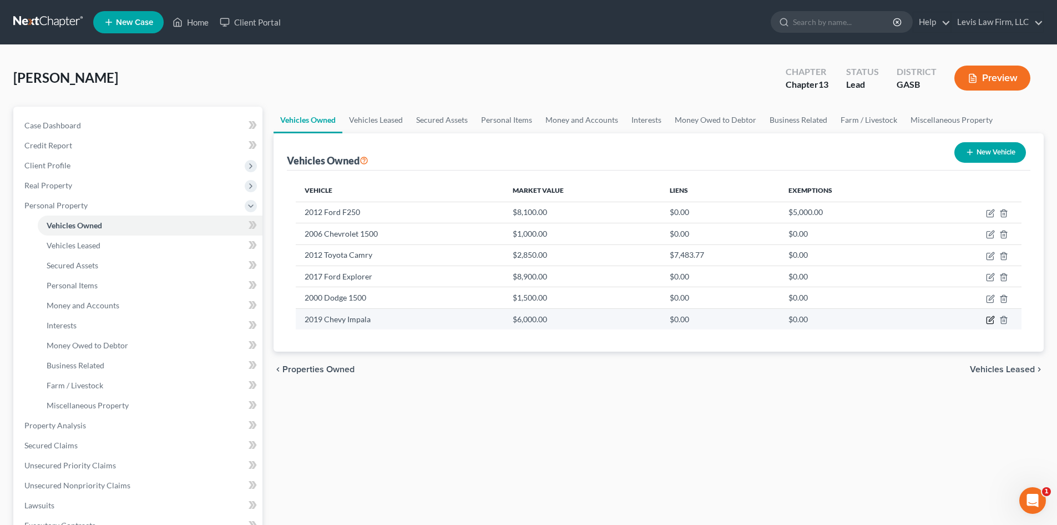
click at [990, 322] on icon "button" at bounding box center [990, 319] width 9 height 9
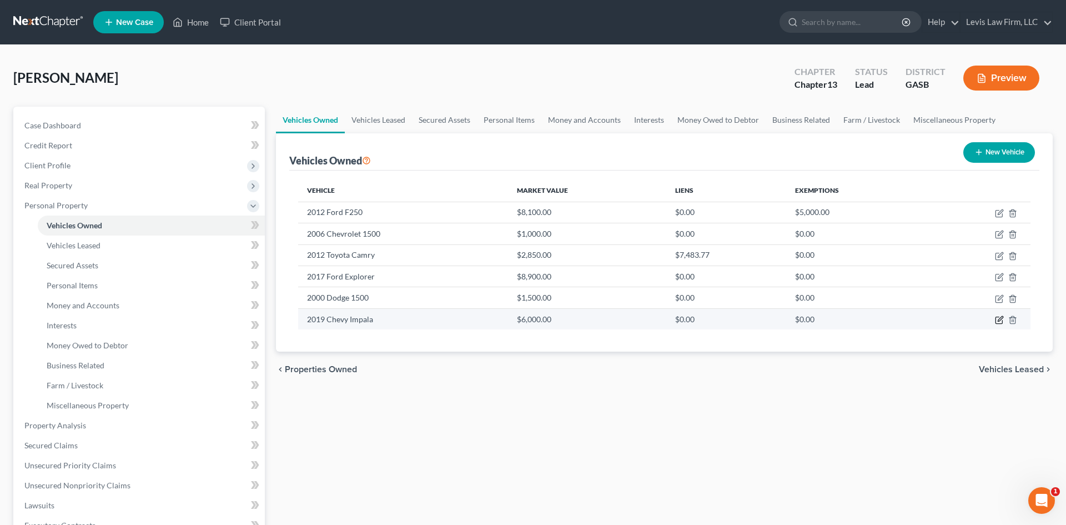
select select "0"
select select "7"
select select "3"
select select "0"
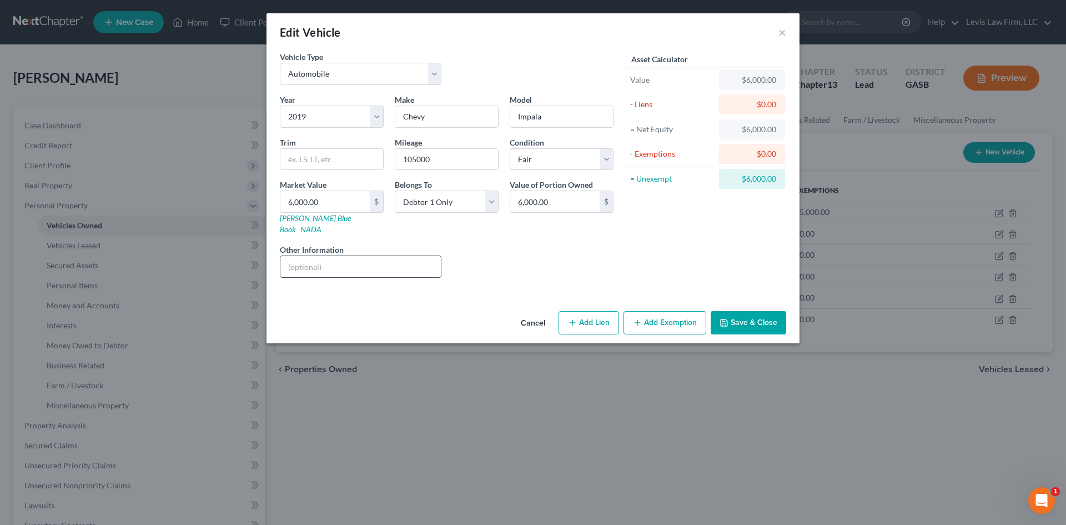
click at [324, 256] on input "text" at bounding box center [360, 266] width 160 height 21
type input "D"
type input "a"
type input "Daughter's vehicle"
click at [742, 319] on button "Save & Close" at bounding box center [748, 322] width 75 height 23
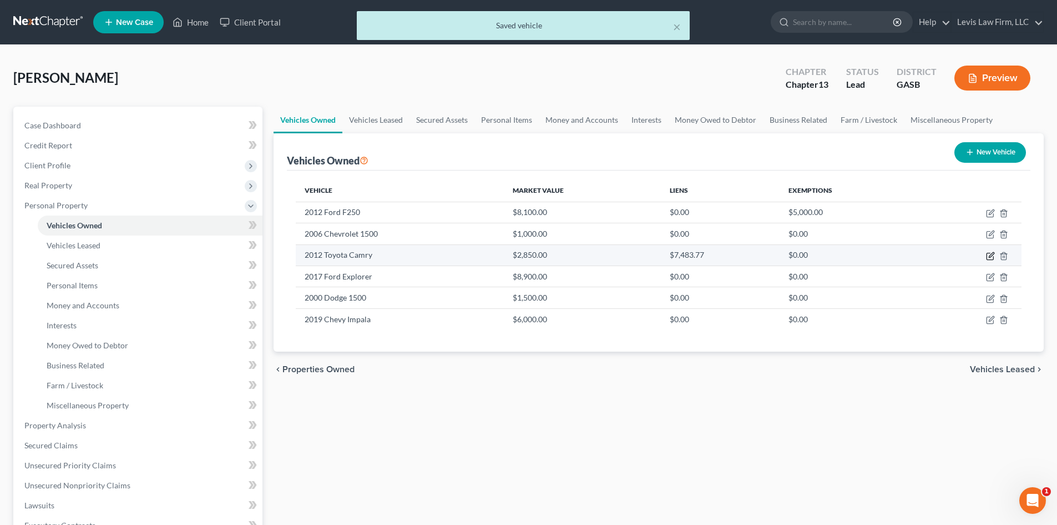
click at [992, 258] on icon "button" at bounding box center [990, 255] width 9 height 9
select select "0"
select select "14"
select select "2"
select select "0"
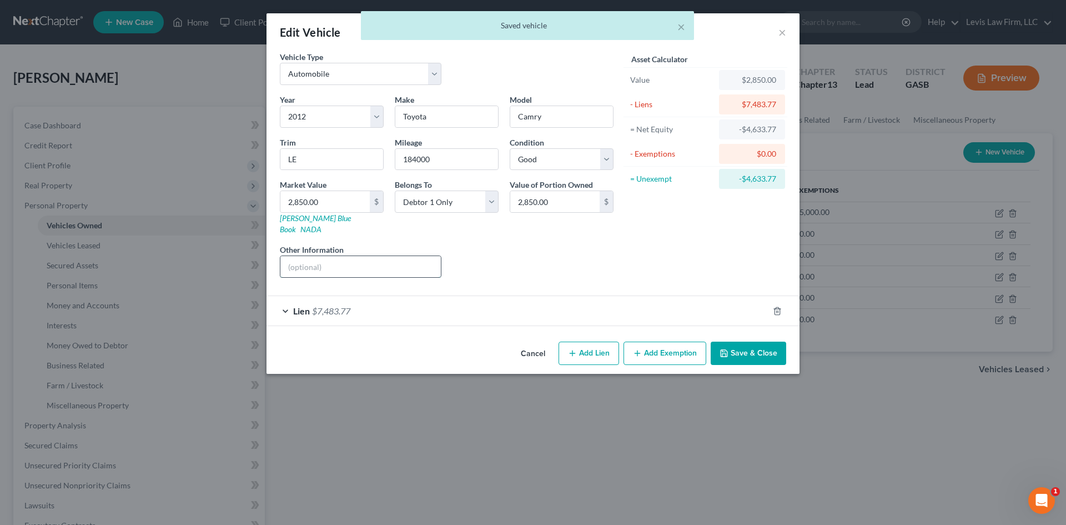
click at [321, 256] on input "text" at bounding box center [360, 266] width 160 height 21
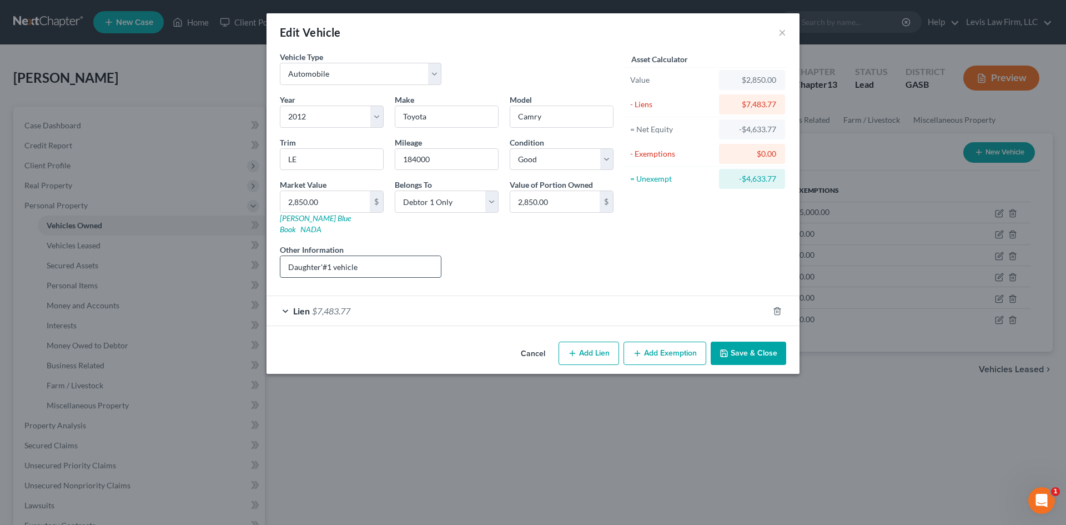
click at [322, 256] on input "Daughter'#1 vehicle" at bounding box center [360, 266] width 160 height 21
click at [365, 256] on input "Daughter #1 vehicle" at bounding box center [360, 266] width 160 height 21
type input "Daughter #1 vehicle"
click at [283, 303] on div "Lien $7,483.77" at bounding box center [517, 310] width 502 height 29
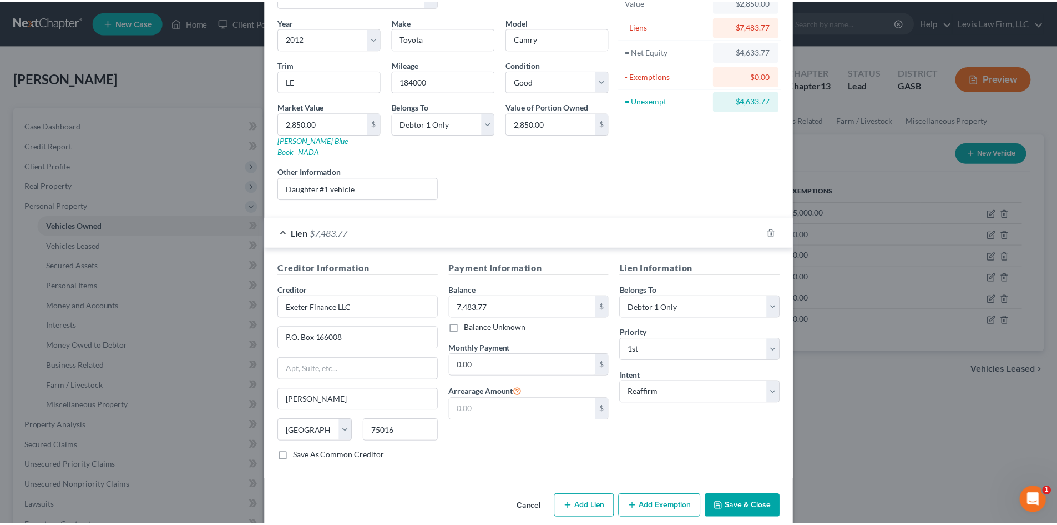
scroll to position [83, 0]
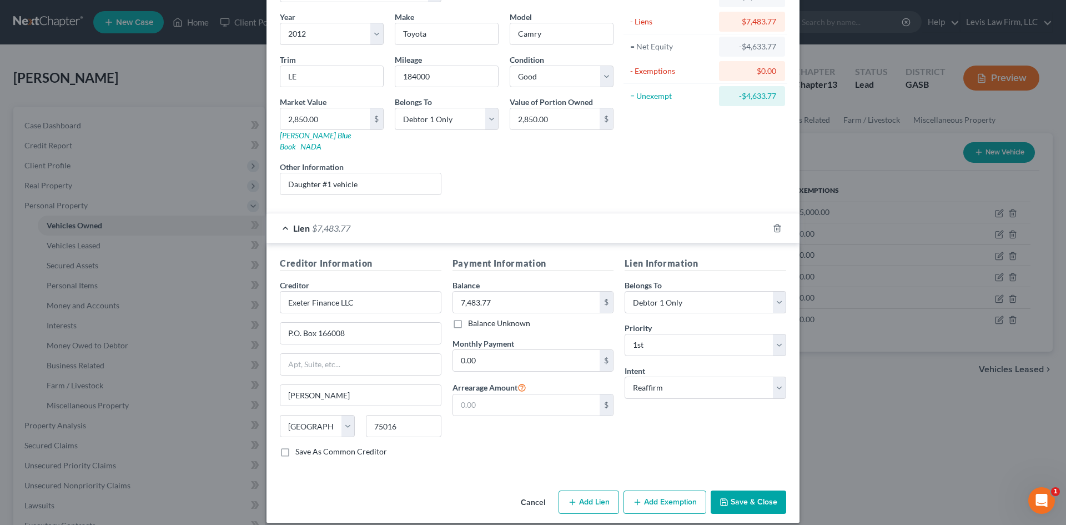
click at [743, 490] on button "Save & Close" at bounding box center [748, 501] width 75 height 23
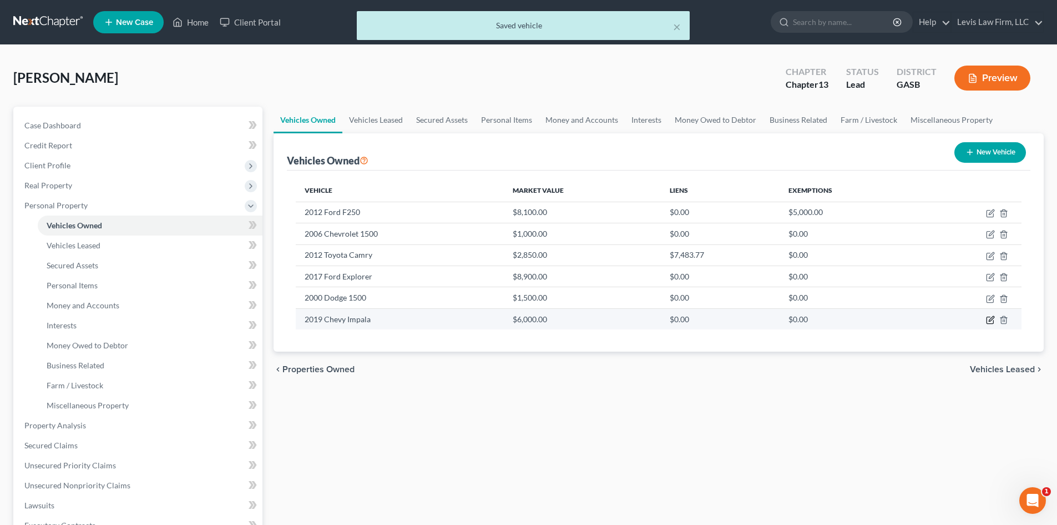
click at [991, 321] on icon "button" at bounding box center [990, 319] width 9 height 9
select select "0"
select select "7"
select select "3"
select select "0"
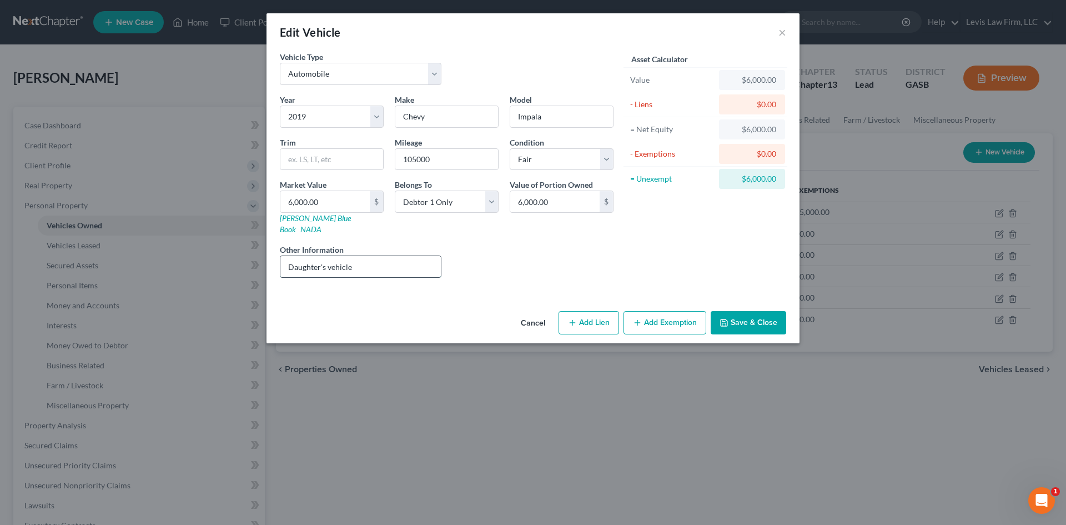
click at [325, 256] on input "Daughter's vehicle" at bounding box center [360, 266] width 160 height 21
type input "Daughter #2 vehicle"
click at [747, 312] on button "Save & Close" at bounding box center [748, 322] width 75 height 23
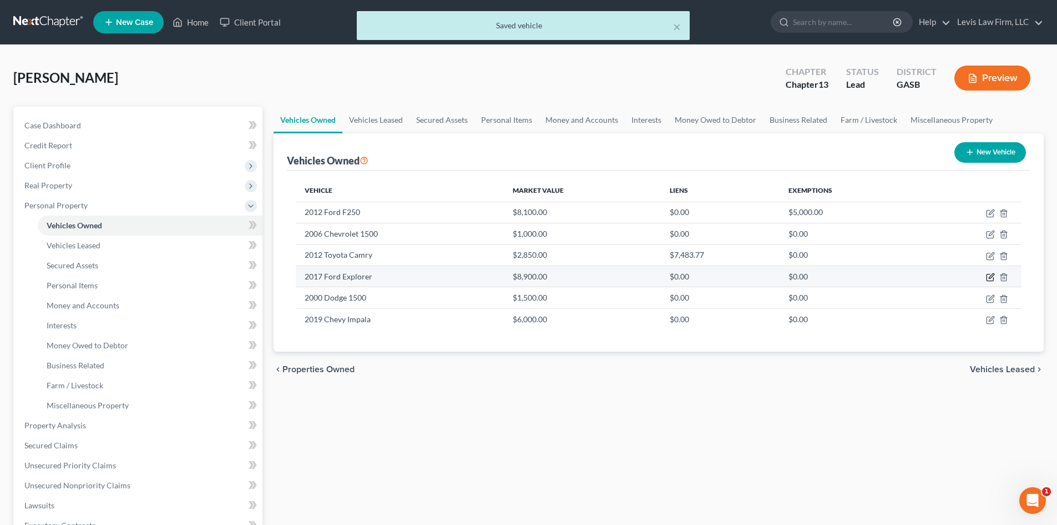
click at [991, 278] on icon "button" at bounding box center [990, 277] width 9 height 9
select select "0"
select select "9"
select select "3"
select select "0"
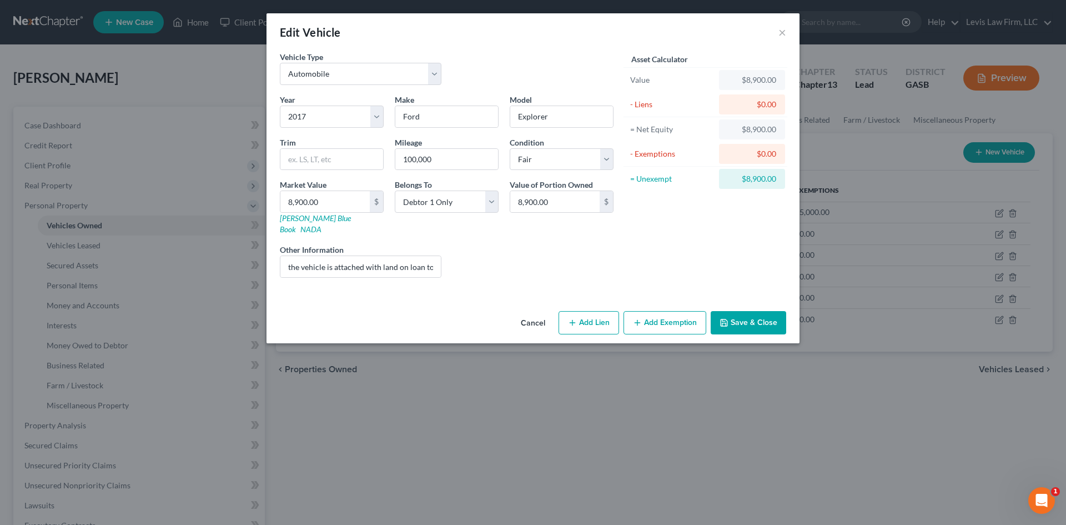
click at [745, 315] on button "Save & Close" at bounding box center [748, 322] width 75 height 23
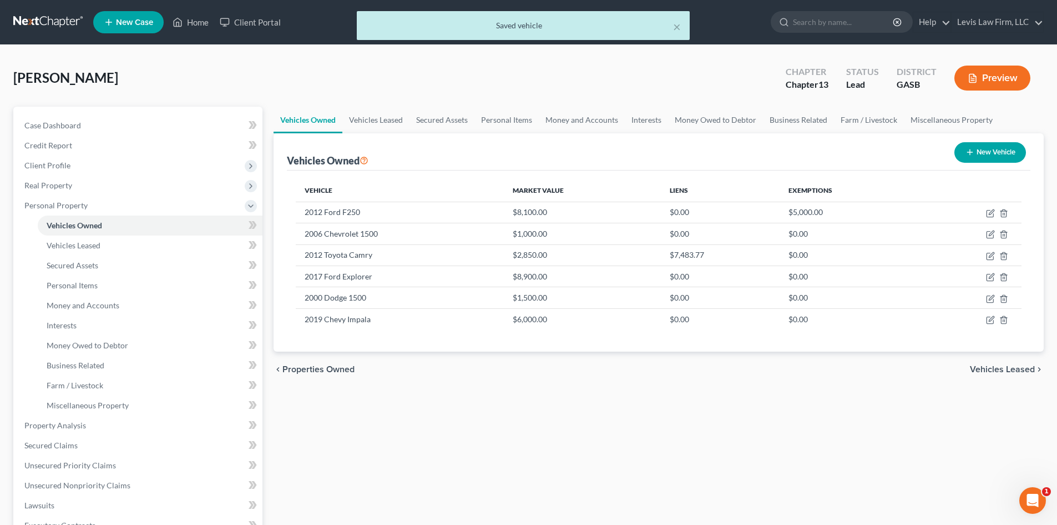
click at [1003, 372] on span "Vehicles Leased" at bounding box center [1002, 369] width 65 height 9
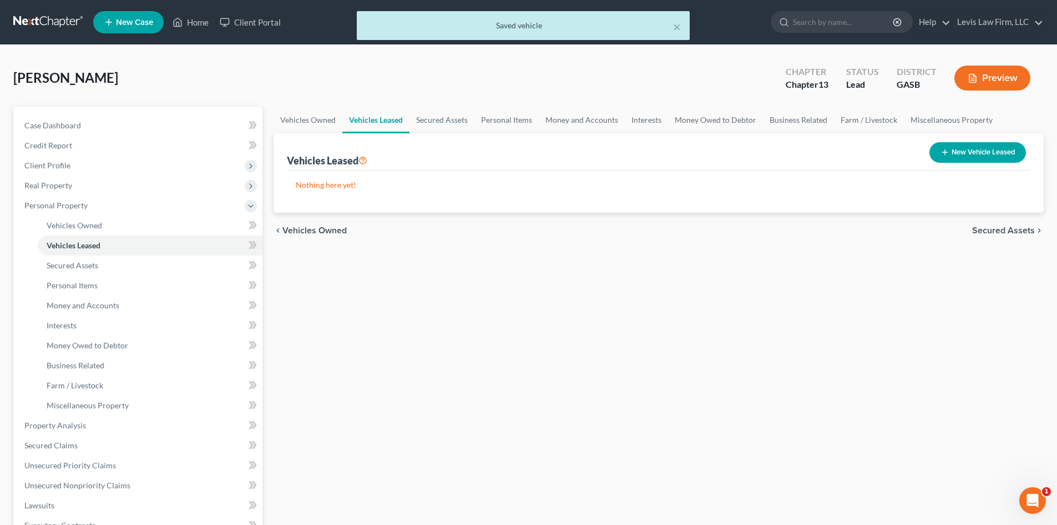
click at [997, 227] on span "Secured Assets" at bounding box center [1004, 230] width 63 height 9
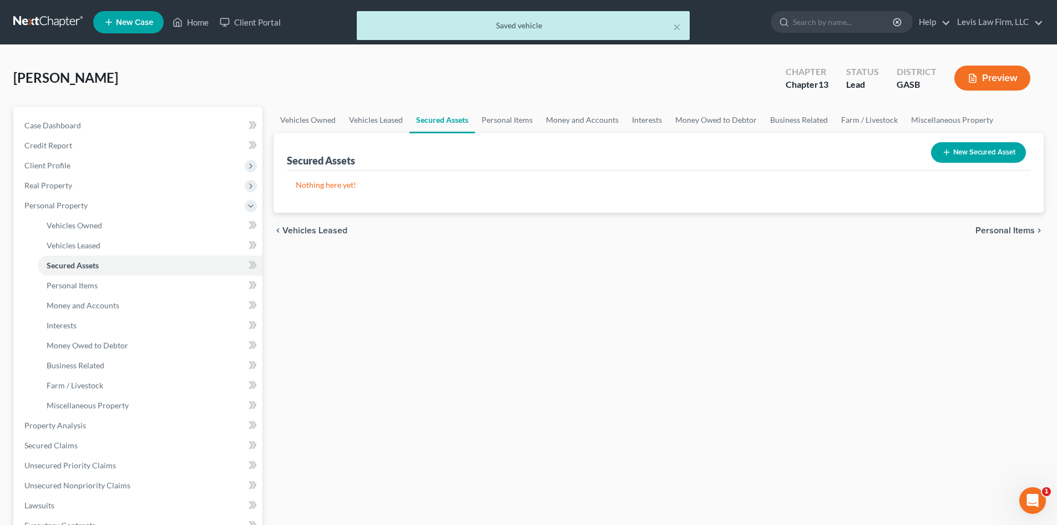
click at [1001, 229] on span "Personal Items" at bounding box center [1005, 230] width 59 height 9
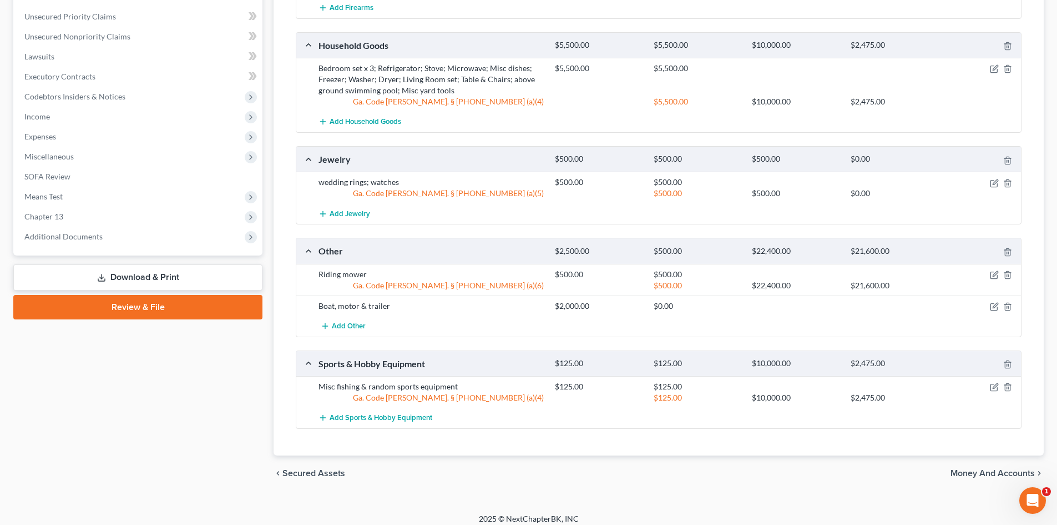
scroll to position [457, 0]
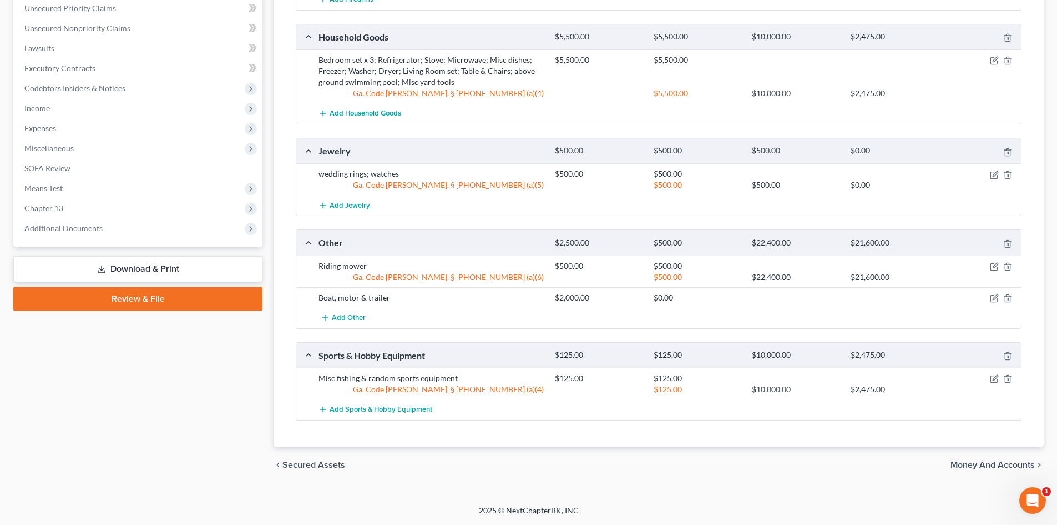
click at [999, 465] on span "Money and Accounts" at bounding box center [993, 464] width 84 height 9
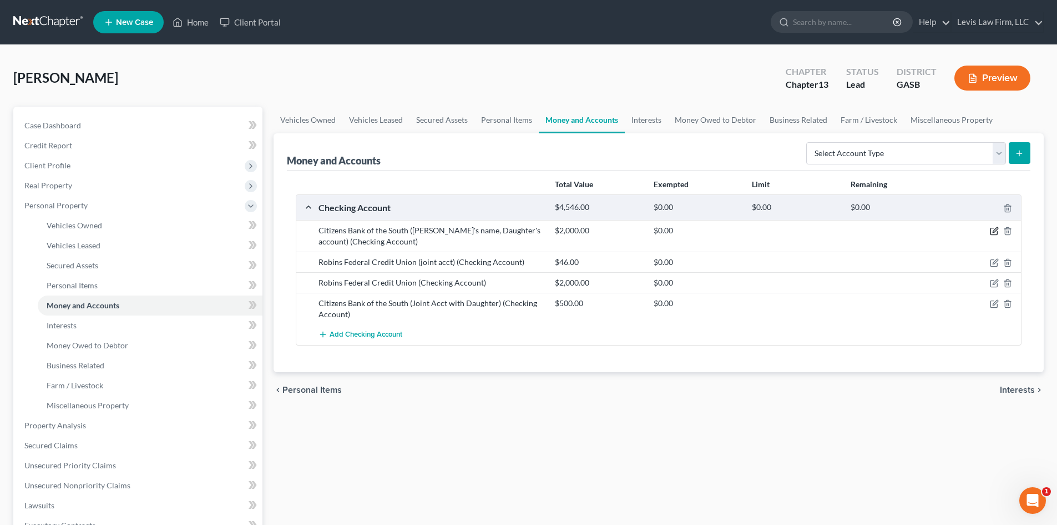
click at [993, 229] on icon "button" at bounding box center [994, 230] width 9 height 9
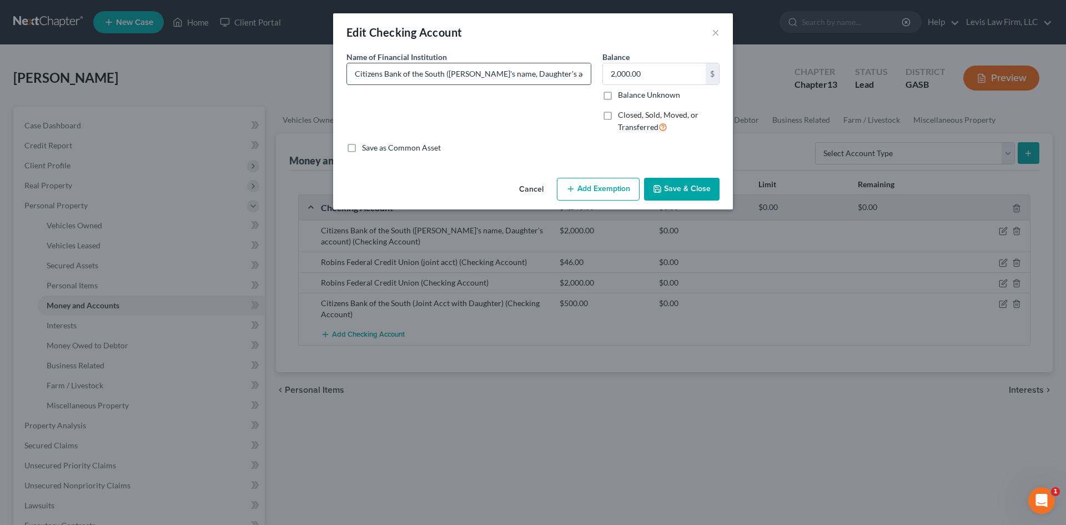
click at [449, 73] on input "Citizens Bank of the South ([PERSON_NAME]'s name, Daughter's account)" at bounding box center [469, 73] width 244 height 21
type input "Citizens Bank of the South ( In Debtor's name but account belongs to Daughter)"
click at [696, 191] on button "Save & Close" at bounding box center [681, 189] width 75 height 23
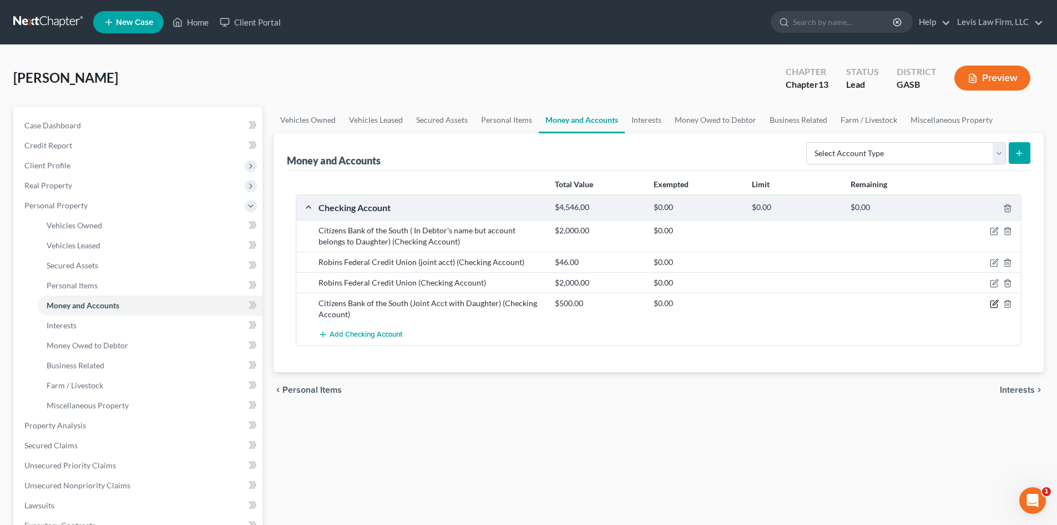
click at [998, 304] on icon "button" at bounding box center [994, 304] width 7 height 7
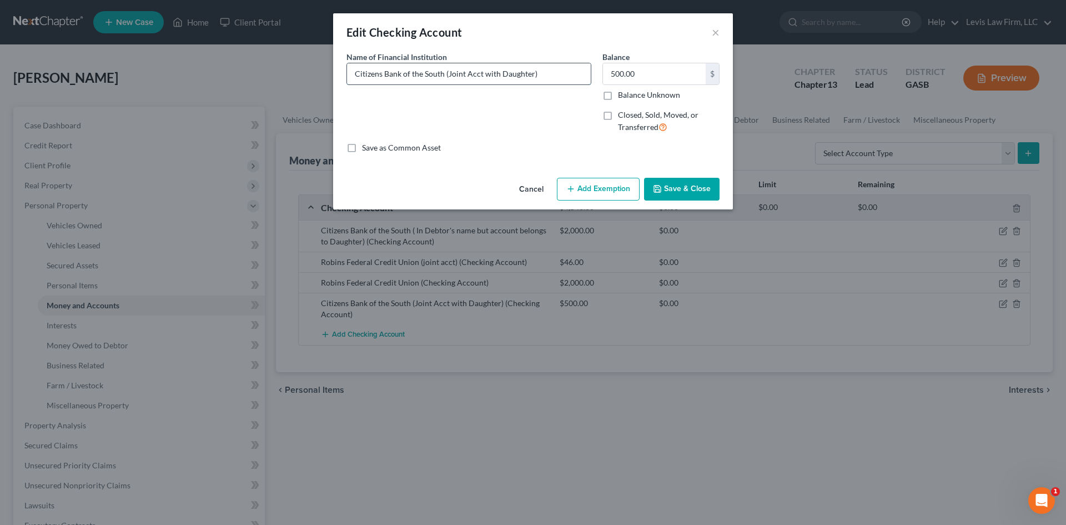
drag, startPoint x: 481, startPoint y: 74, endPoint x: 500, endPoint y: 76, distance: 19.0
click at [481, 74] on input "Citizens Bank of the South (Joint Acct with Daughter)" at bounding box center [469, 73] width 244 height 21
type input "Citizens Bank of the South (Joint Acct but is the Daughter's- she uses as a sav…"
click at [678, 189] on button "Save & Close" at bounding box center [681, 189] width 75 height 23
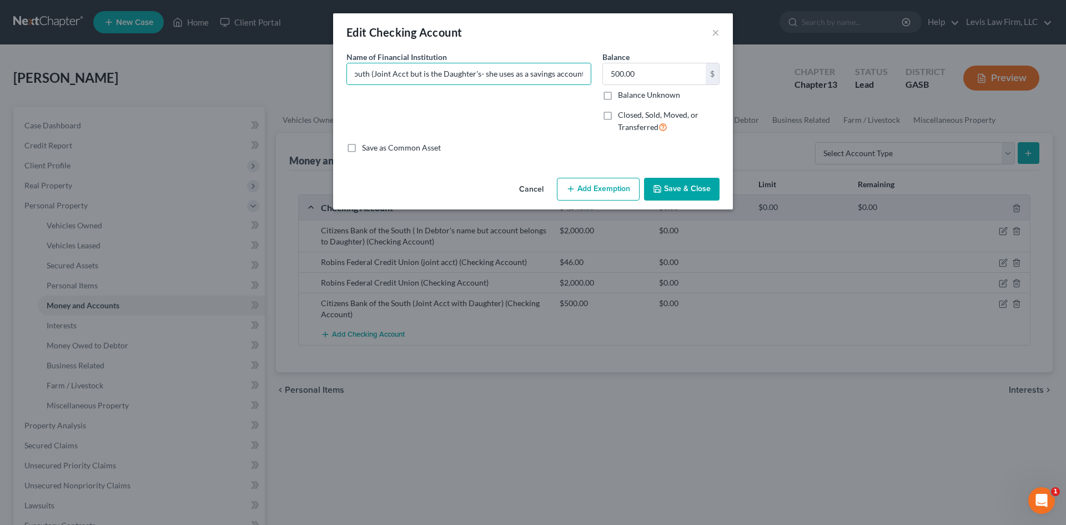
scroll to position [0, 0]
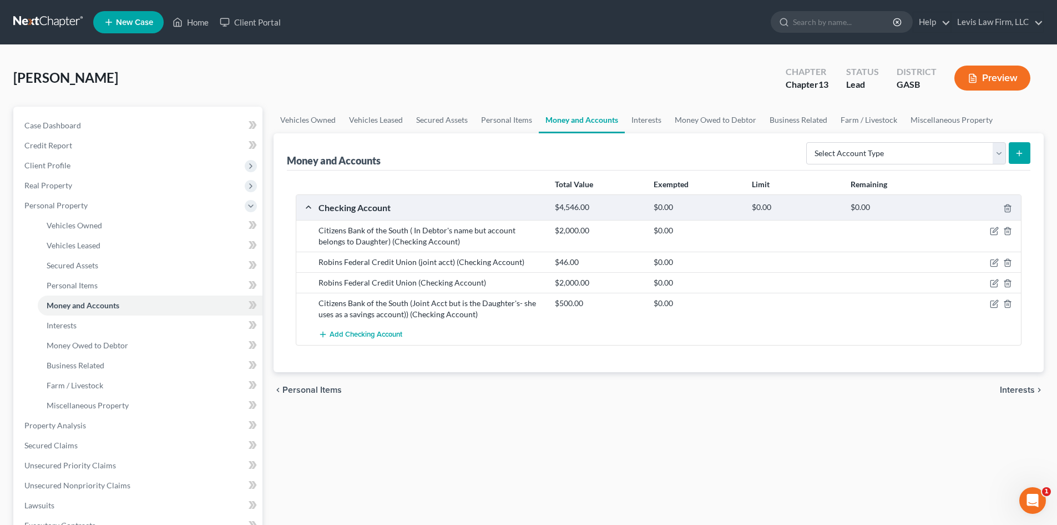
click at [1014, 389] on span "Interests" at bounding box center [1017, 389] width 35 height 9
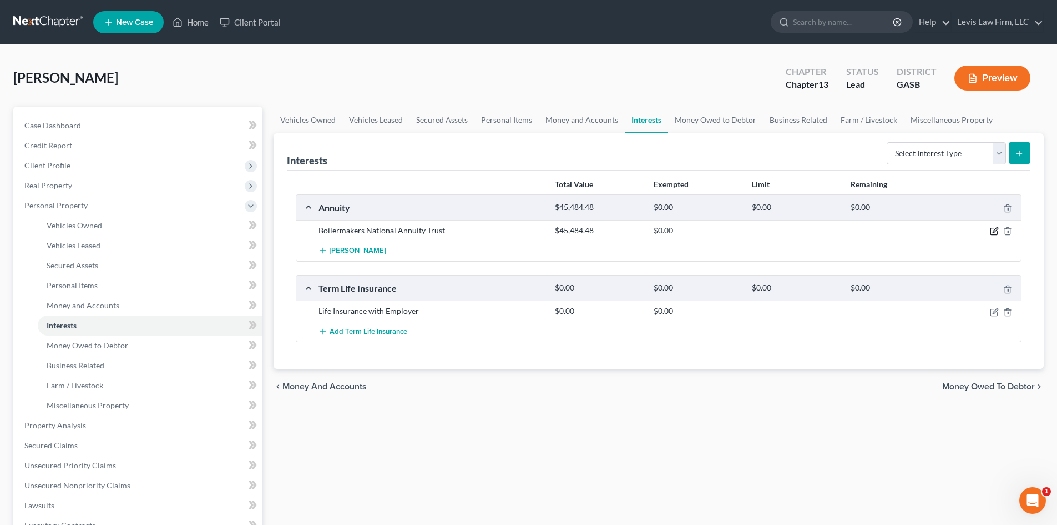
click at [993, 230] on icon "button" at bounding box center [994, 230] width 9 height 9
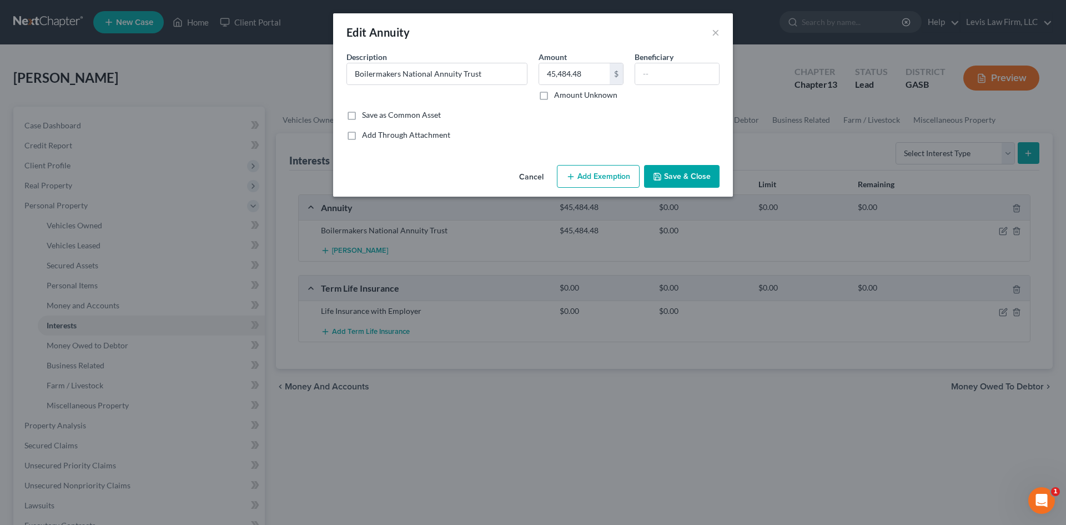
click at [584, 178] on button "Add Exemption" at bounding box center [598, 176] width 83 height 23
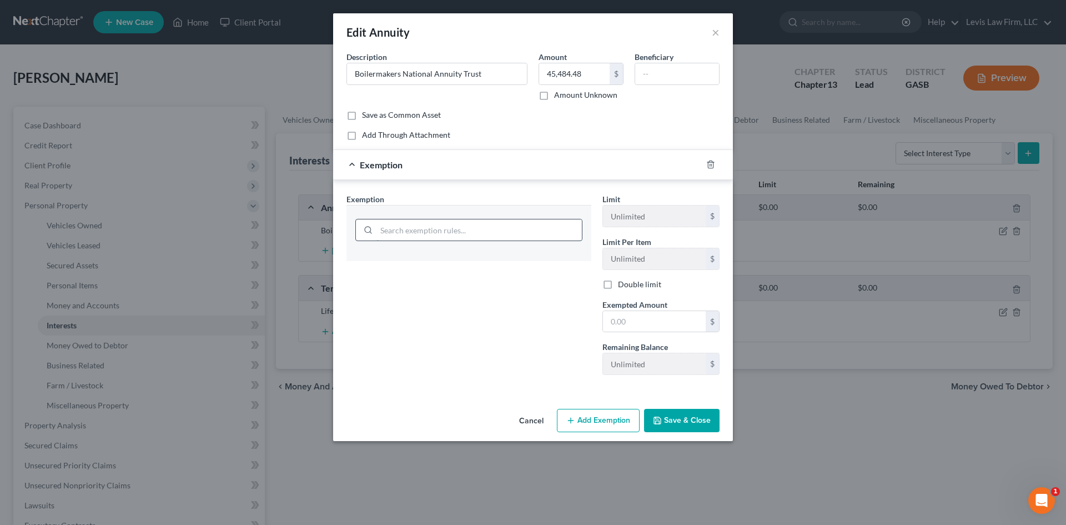
click at [419, 232] on input "search" at bounding box center [478, 229] width 205 height 21
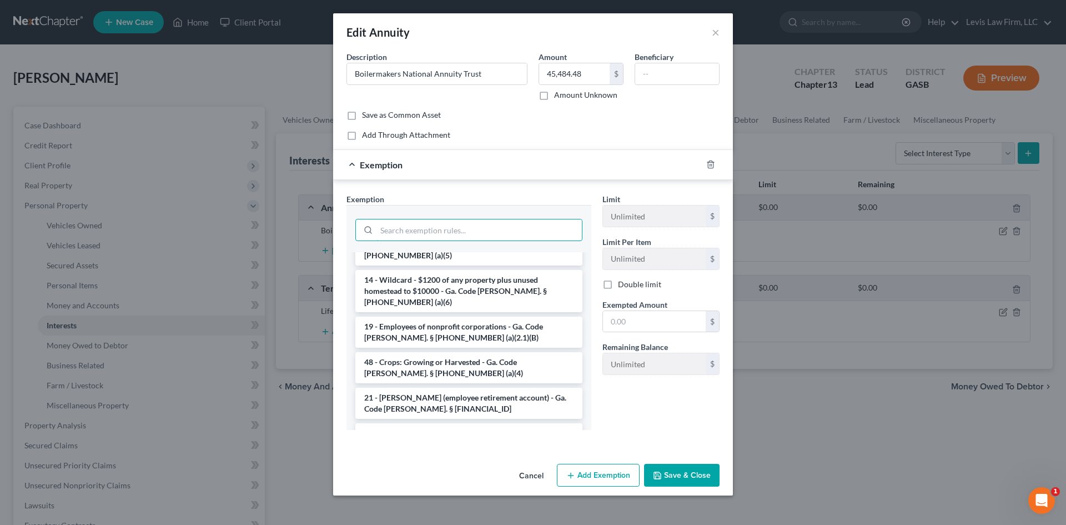
scroll to position [666, 0]
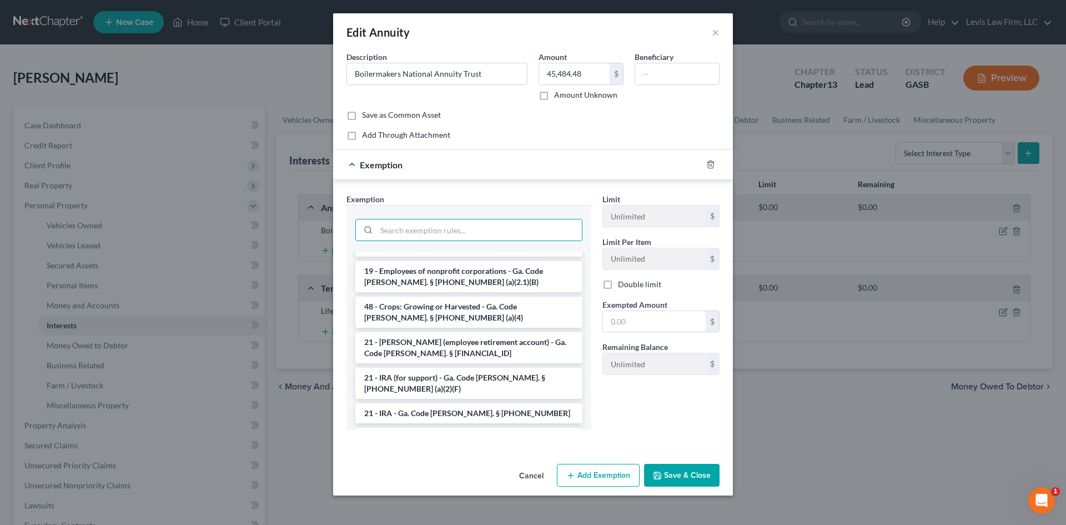
click at [482, 463] on li "21 - Pensions (other, for support) - Ga. Code [PERSON_NAME]. § [PHONE_NUMBER] (…" at bounding box center [468, 484] width 227 height 42
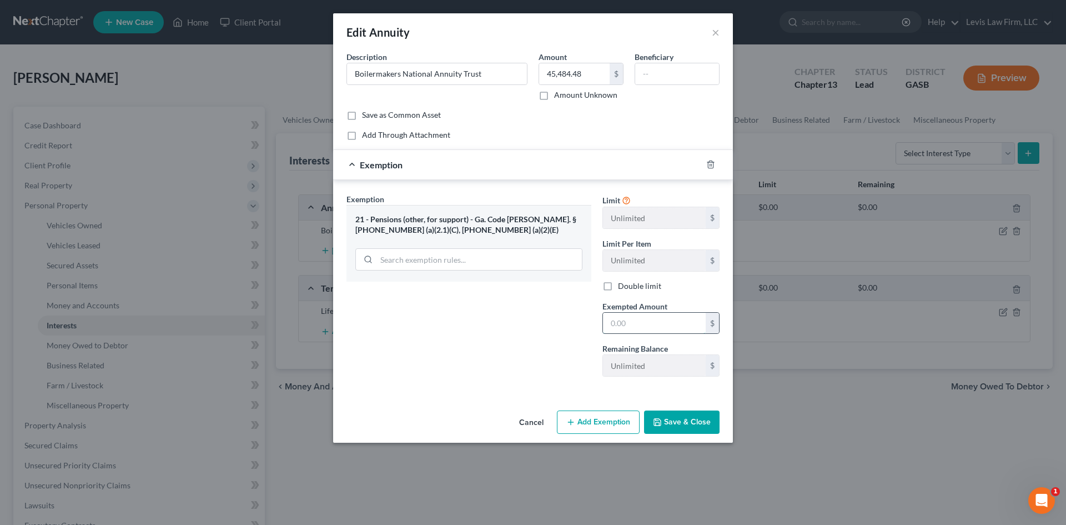
click at [652, 321] on input "text" at bounding box center [654, 323] width 103 height 21
type input "45,484.88"
click at [672, 429] on button "Save & Close" at bounding box center [681, 421] width 75 height 23
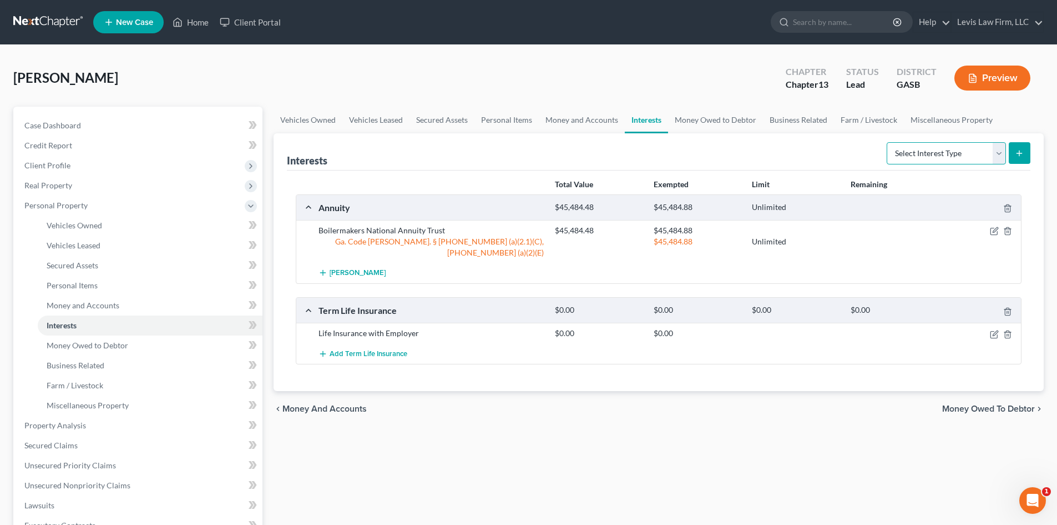
click at [1000, 156] on select "Select Interest Type 401K Annuity Bond Education IRA Government Bond Government…" at bounding box center [946, 153] width 119 height 22
click at [830, 464] on div "Vehicles Owned Vehicles Leased Secured Assets Personal Items Money and Accounts…" at bounding box center [659, 437] width 782 height 661
click at [1002, 404] on span "Money Owed to Debtor" at bounding box center [989, 408] width 93 height 9
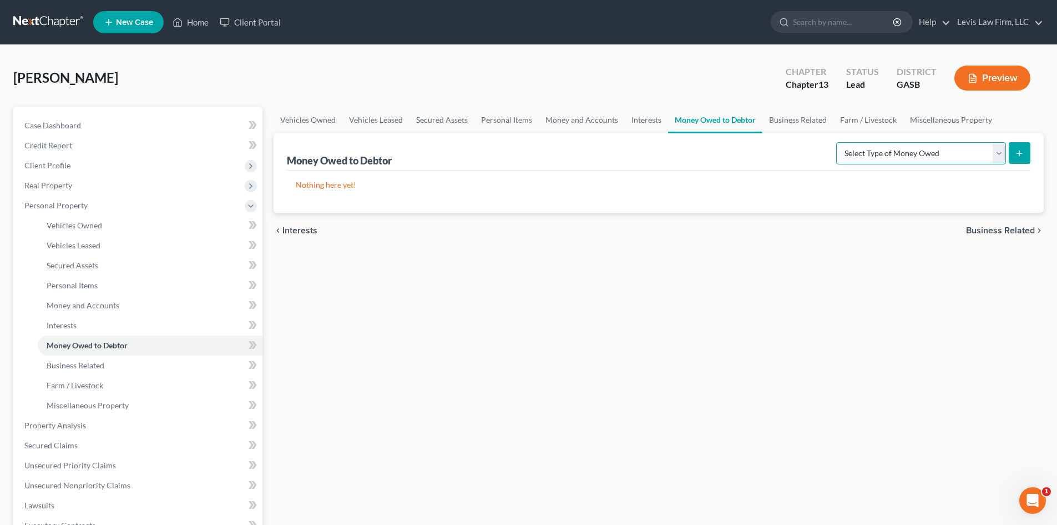
click at [1001, 151] on select "Select Type of Money Owed Accounts Receivable Alimony Child Support Claims Agai…" at bounding box center [922, 153] width 170 height 22
click at [289, 230] on span "Interests" at bounding box center [300, 230] width 35 height 9
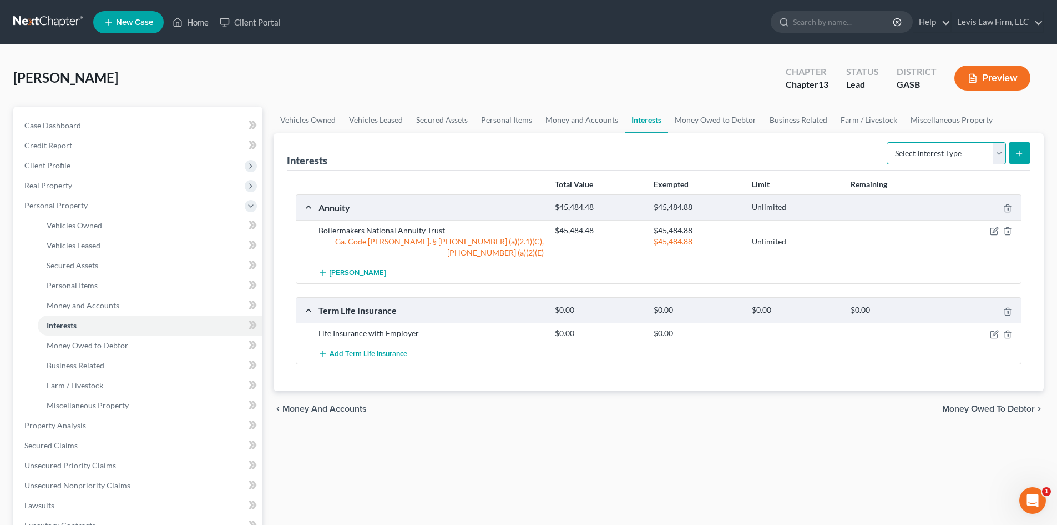
click at [998, 154] on select "Select Interest Type 401K Annuity Bond Education IRA Government Bond Government…" at bounding box center [946, 153] width 119 height 22
click at [737, 451] on div "Vehicles Owned Vehicles Leased Secured Assets Personal Items Money and Accounts…" at bounding box center [659, 437] width 782 height 661
drag, startPoint x: 79, startPoint y: 364, endPoint x: 86, endPoint y: 364, distance: 7.2
click at [79, 364] on span "Business Related" at bounding box center [76, 364] width 58 height 9
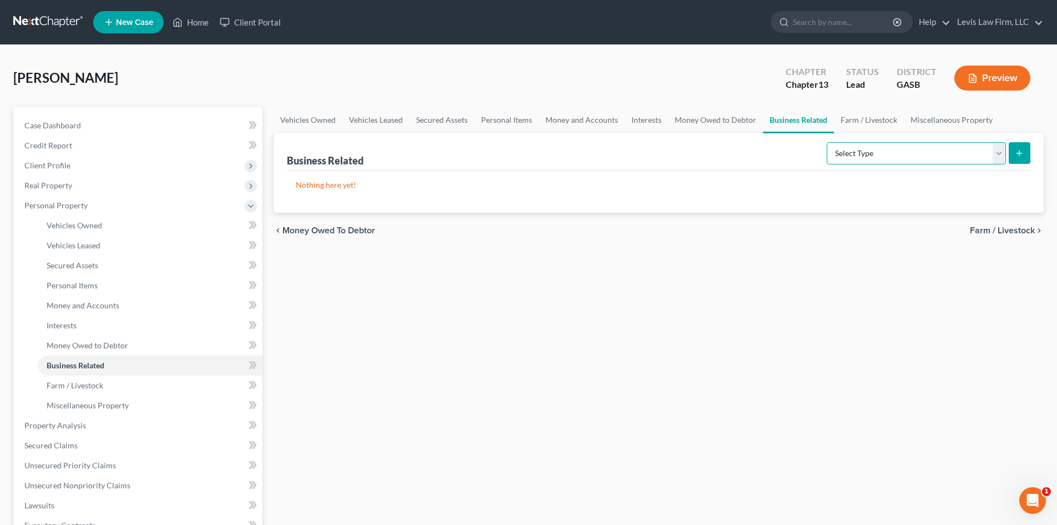
click at [1004, 156] on select "Select Type Customer Lists Franchises Inventory Licenses Machinery Office Equip…" at bounding box center [916, 153] width 179 height 22
click at [997, 156] on select "Select Type Customer Lists Franchises Inventory Licenses Machinery Office Equip…" at bounding box center [916, 153] width 179 height 22
click at [1016, 221] on div "chevron_left Money Owed to Debtor Farm / Livestock chevron_right" at bounding box center [659, 231] width 770 height 36
click at [1018, 232] on span "Farm / Livestock" at bounding box center [1002, 230] width 65 height 9
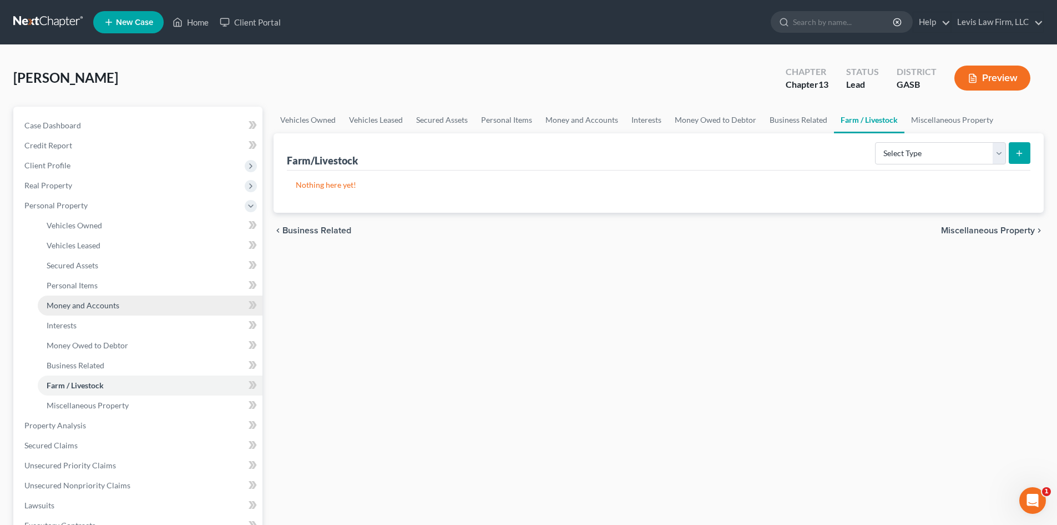
click at [65, 304] on span "Money and Accounts" at bounding box center [83, 304] width 73 height 9
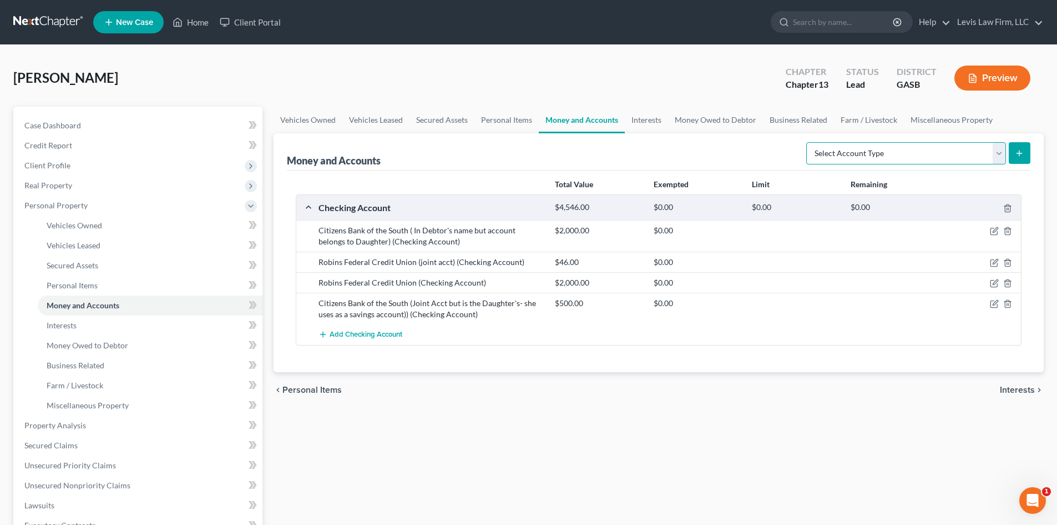
click at [996, 154] on select "Select Account Type Brokerage Cash on Hand Certificates of Deposit Checking Acc…" at bounding box center [907, 153] width 200 height 22
click at [903, 400] on div "chevron_left Personal Items Interests chevron_right" at bounding box center [659, 390] width 770 height 36
click at [1018, 389] on span "Interests" at bounding box center [1017, 389] width 35 height 9
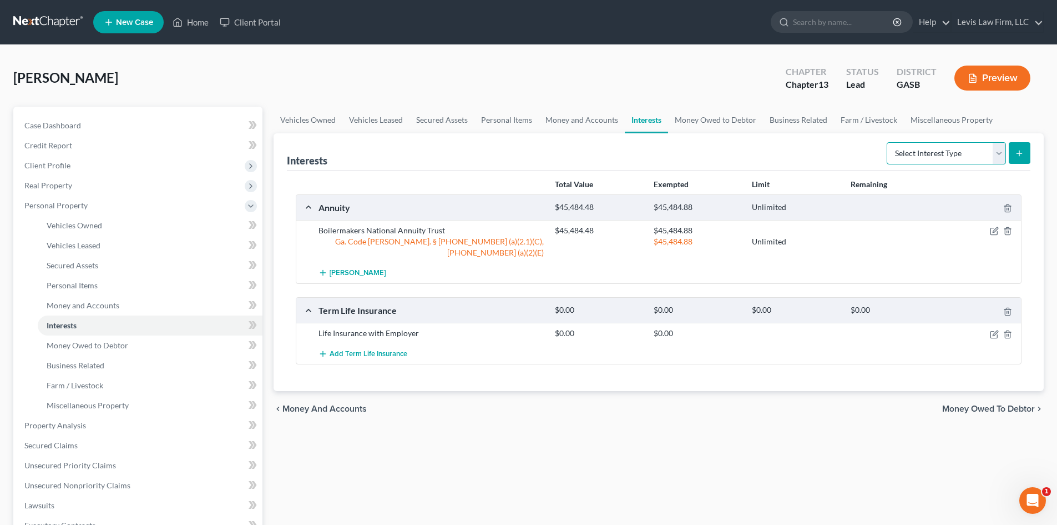
click at [1000, 153] on select "Select Interest Type 401K Annuity Bond Education IRA Government Bond Government…" at bounding box center [946, 153] width 119 height 22
select select "other_retirement_plan"
click at [888, 142] on select "Select Interest Type 401K Annuity Bond Education IRA Government Bond Government…" at bounding box center [946, 153] width 119 height 22
click at [1025, 150] on button "submit" at bounding box center [1020, 153] width 22 height 22
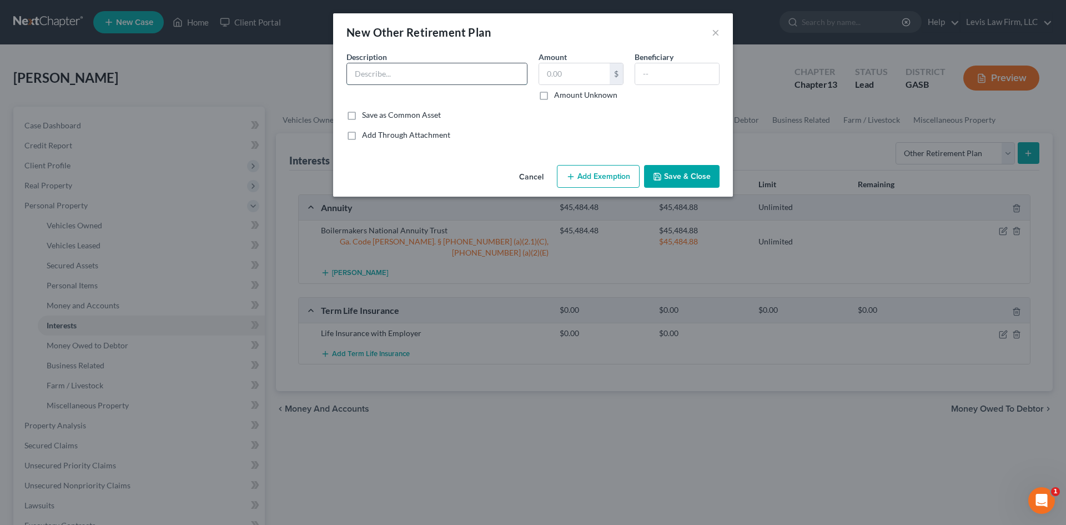
click at [357, 77] on input "text" at bounding box center [437, 73] width 180 height 21
type input "[PERSON_NAME] (Day Trading Account)"
type input "5.00"
click at [603, 175] on button "Add Exemption" at bounding box center [598, 176] width 83 height 23
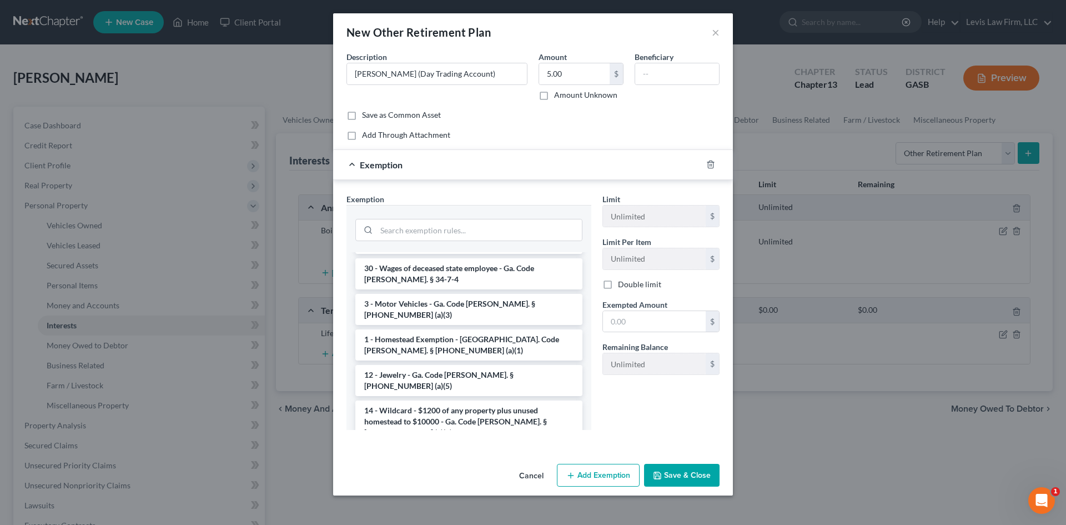
scroll to position [500, 0]
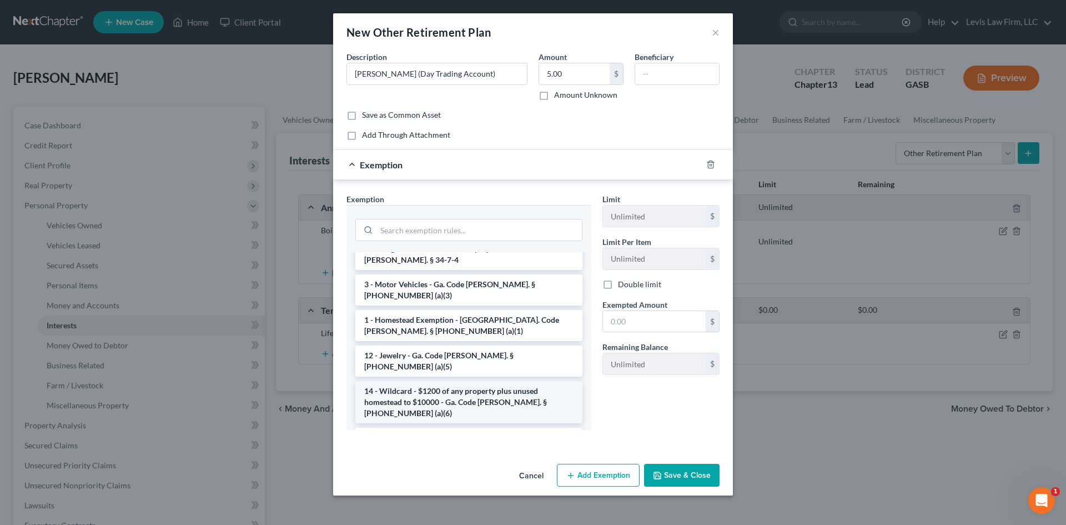
click at [423, 381] on li "14 - Wildcard - $1200 of any property plus unused homestead to $10000 - Ga. Cod…" at bounding box center [468, 402] width 227 height 42
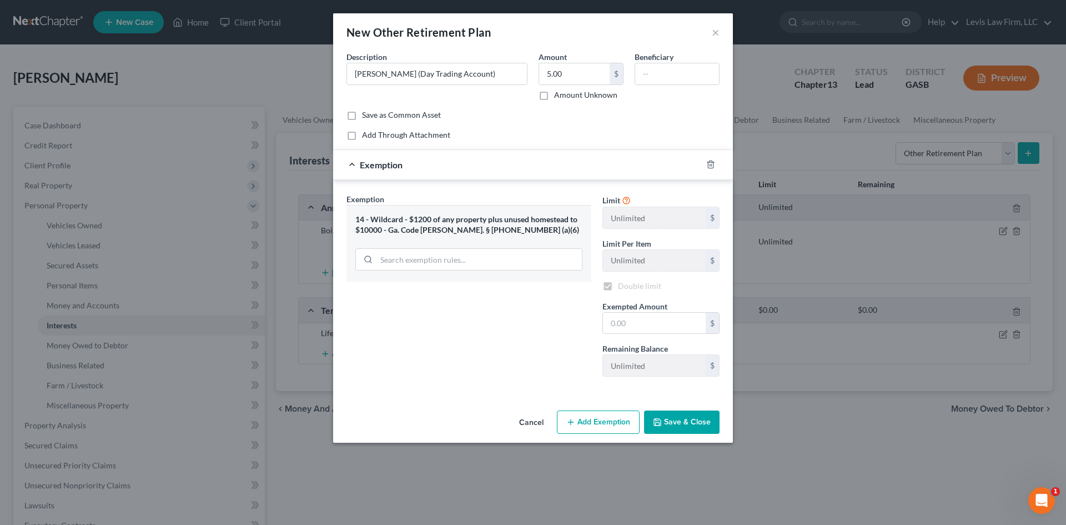
checkbox input "true"
click at [638, 323] on input "text" at bounding box center [654, 323] width 103 height 21
type input "5.00"
click at [692, 415] on button "Save & Close" at bounding box center [681, 421] width 75 height 23
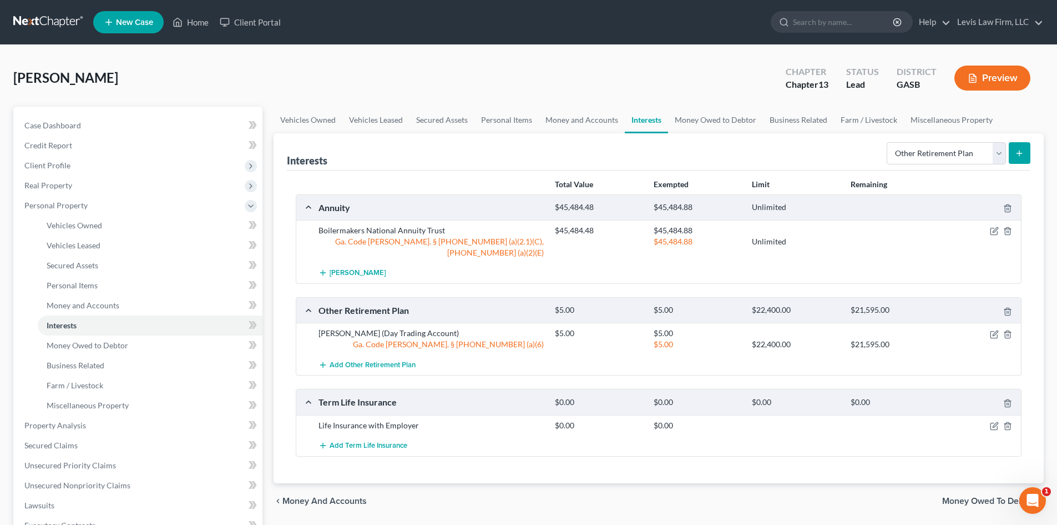
click at [991, 75] on button "Preview" at bounding box center [993, 78] width 76 height 25
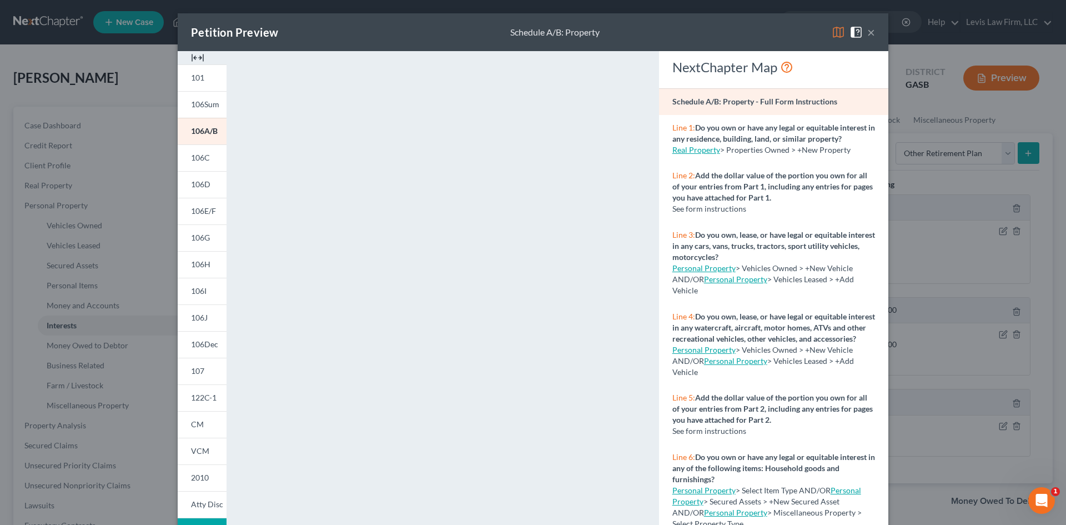
click at [862, 31] on span at bounding box center [858, 31] width 18 height 9
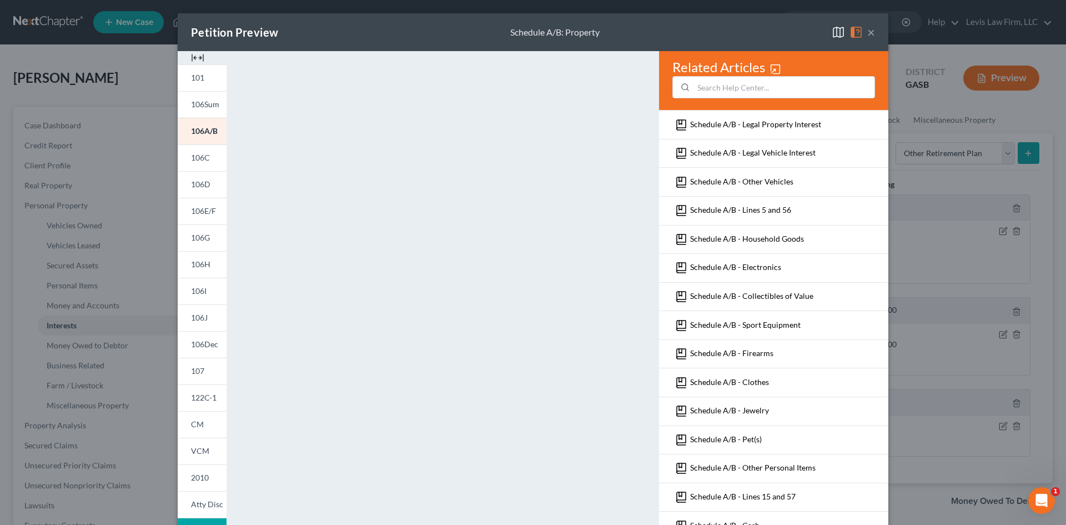
click at [868, 31] on button "×" at bounding box center [871, 32] width 8 height 13
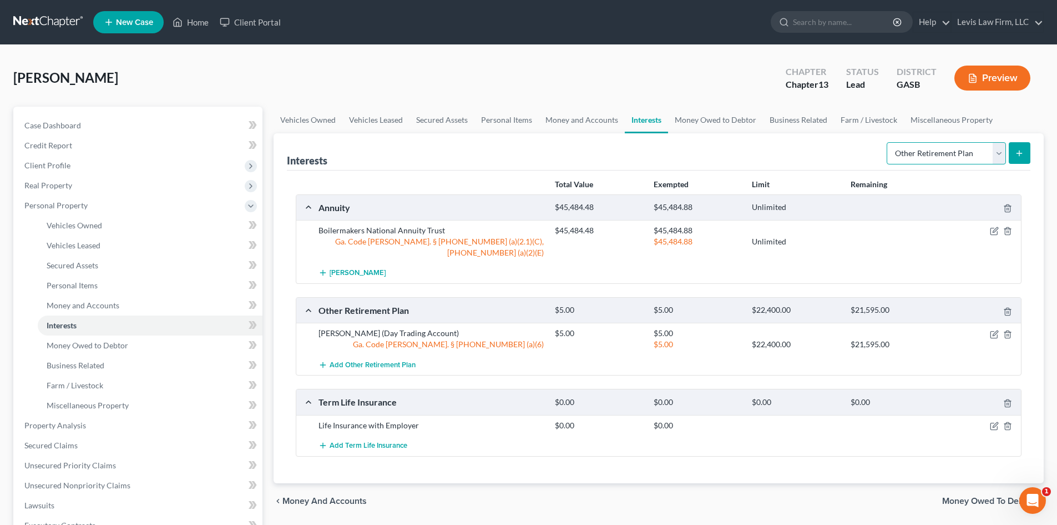
click at [999, 150] on select "Select Interest Type 401K Annuity Bond Education IRA Government Bond Government…" at bounding box center [946, 153] width 119 height 22
select select "bond"
click at [888, 142] on select "Select Interest Type 401K Annuity Bond Education IRA Government Bond Government…" at bounding box center [946, 153] width 119 height 22
click at [745, 154] on div "Interests Select Interest Type 401K Annuity Bond Education IRA Government Bond …" at bounding box center [659, 151] width 744 height 37
click at [997, 330] on icon "button" at bounding box center [994, 334] width 9 height 9
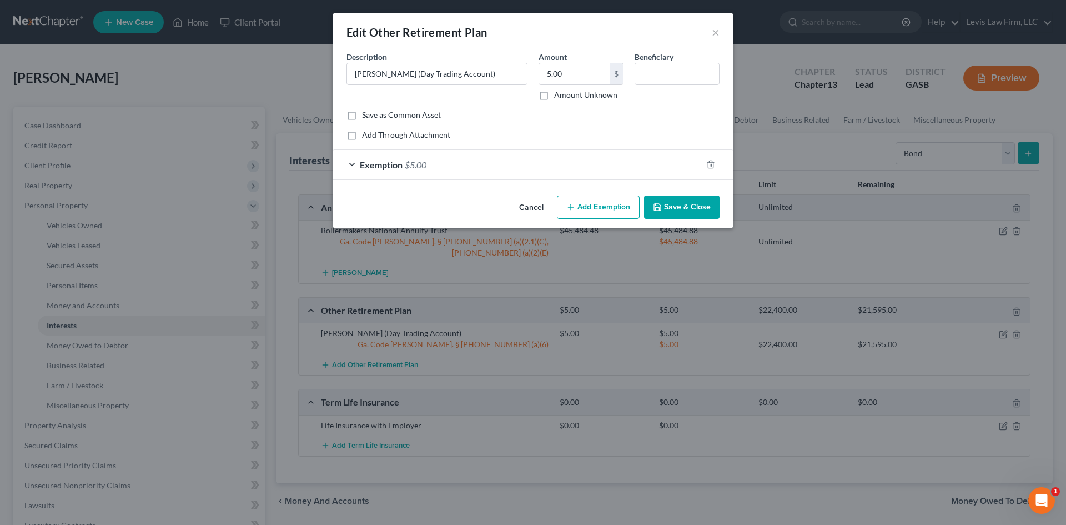
click at [537, 205] on button "Cancel" at bounding box center [531, 208] width 42 height 22
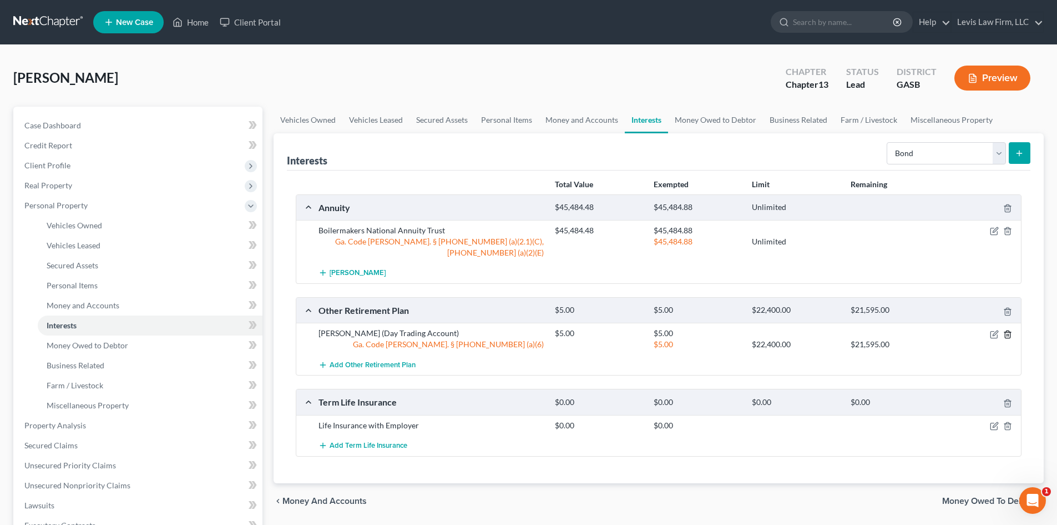
click at [1010, 330] on icon "button" at bounding box center [1008, 334] width 9 height 9
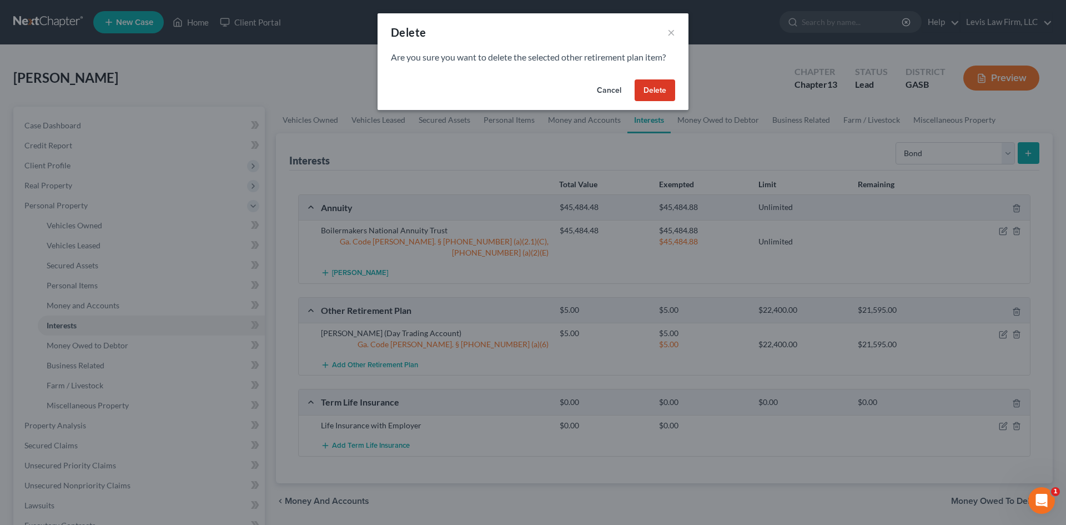
click at [661, 97] on button "Delete" at bounding box center [654, 90] width 41 height 22
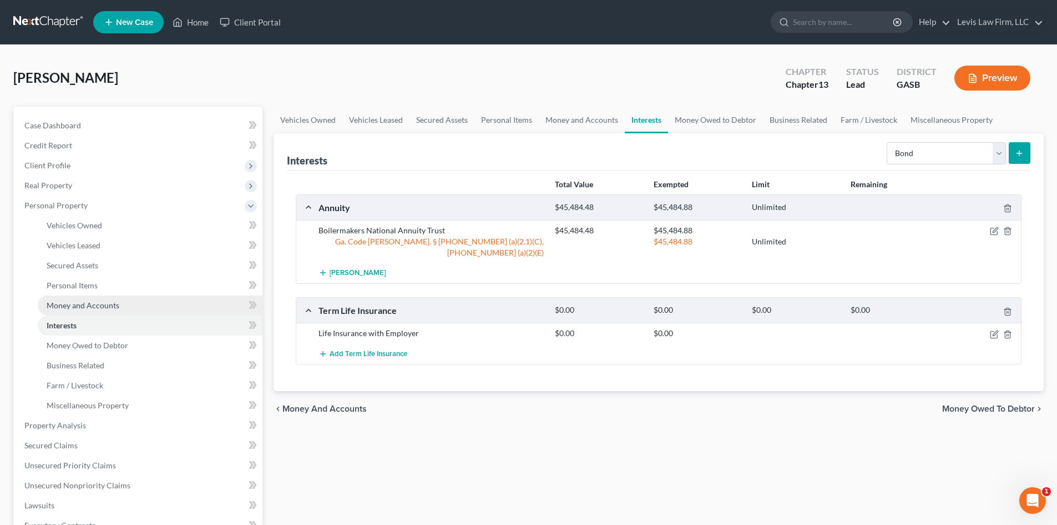
click at [72, 308] on span "Money and Accounts" at bounding box center [83, 304] width 73 height 9
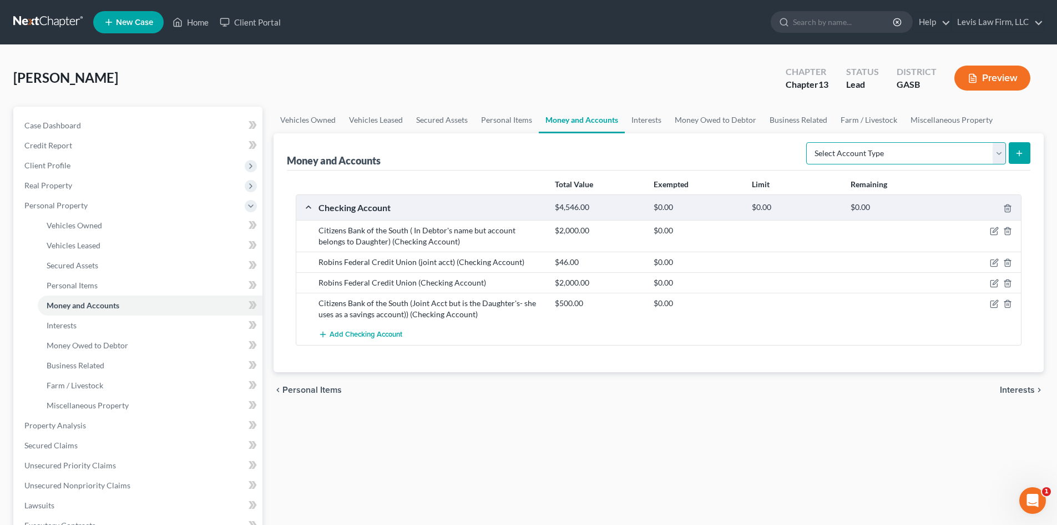
click at [1001, 157] on select "Select Account Type Brokerage Cash on Hand Certificates of Deposit Checking Acc…" at bounding box center [907, 153] width 200 height 22
select select "money_market"
click at [809, 142] on select "Select Account Type Brokerage Cash on Hand Certificates of Deposit Checking Acc…" at bounding box center [907, 153] width 200 height 22
click at [1014, 153] on button "submit" at bounding box center [1020, 153] width 22 height 22
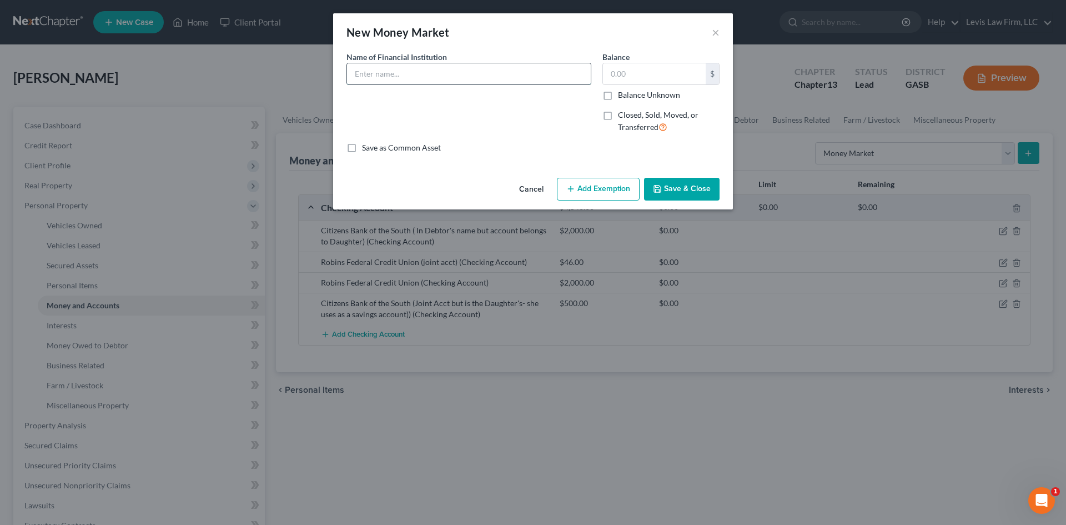
click at [373, 75] on input "text" at bounding box center [469, 73] width 244 height 21
type input "[PERSON_NAME] (Day Trading Account)"
type input "5.00"
drag, startPoint x: 571, startPoint y: 182, endPoint x: 617, endPoint y: 207, distance: 52.4
click at [571, 183] on button "Add Exemption" at bounding box center [598, 189] width 83 height 23
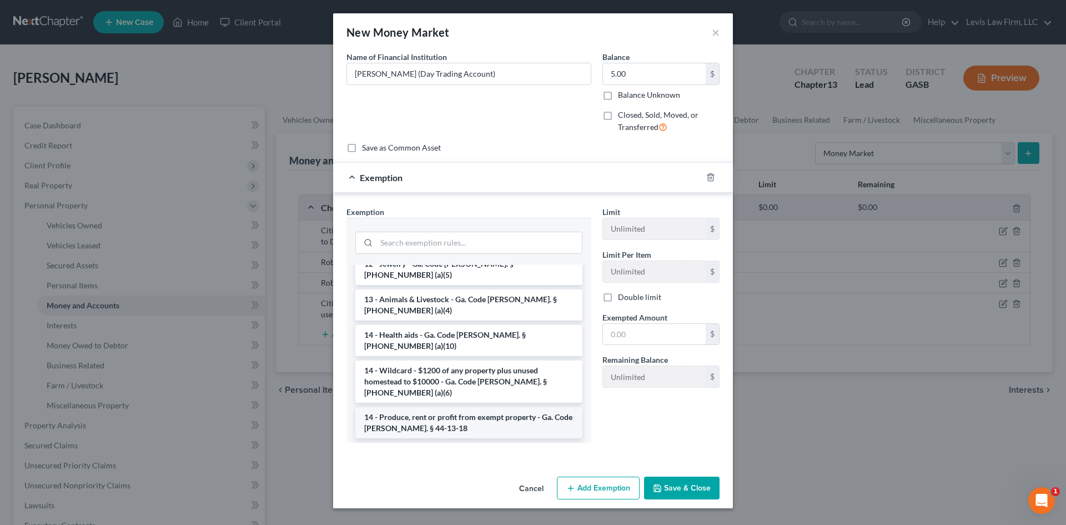
scroll to position [222, 0]
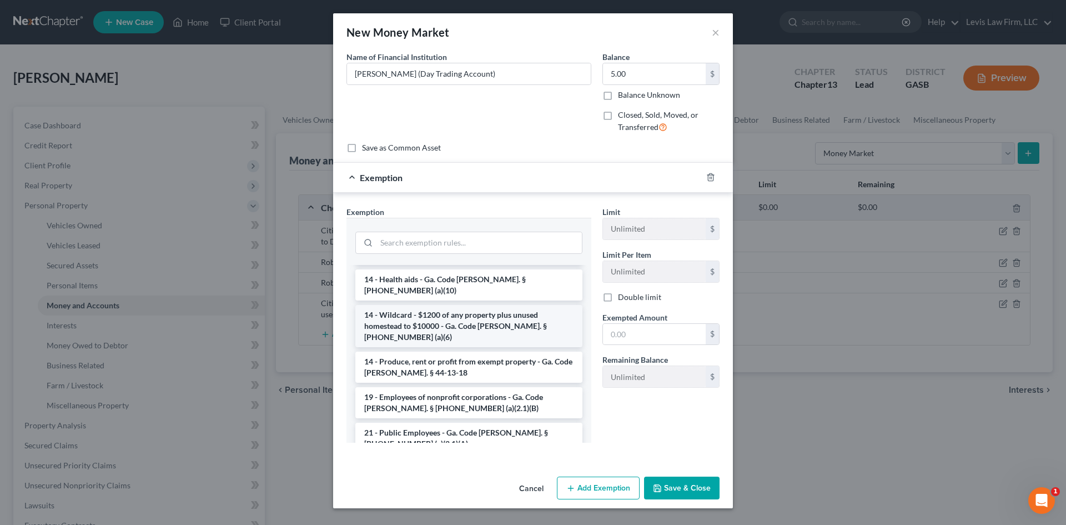
click at [422, 305] on li "14 - Wildcard - $1200 of any property plus unused homestead to $10000 - Ga. Cod…" at bounding box center [468, 326] width 227 height 42
checkbox input "true"
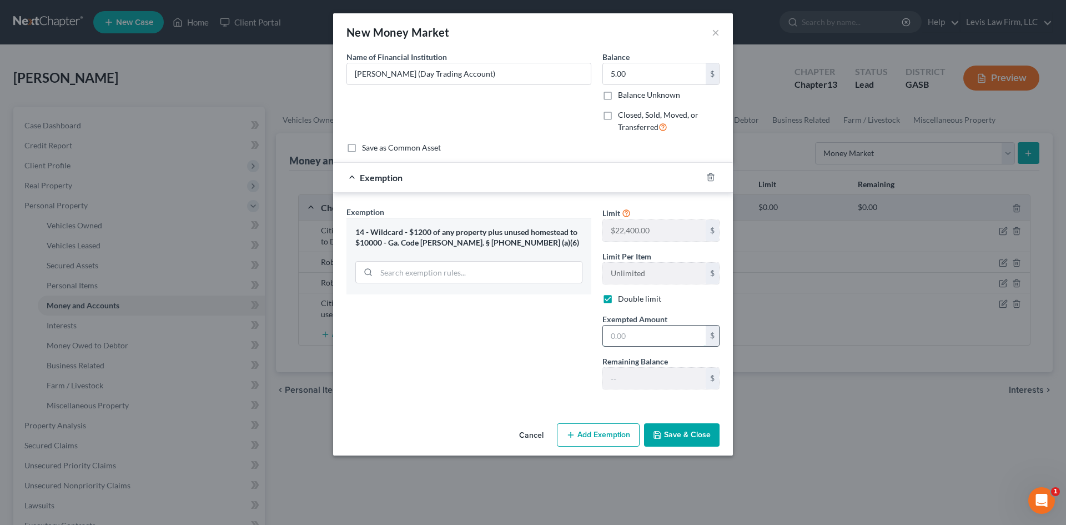
click at [643, 335] on input "text" at bounding box center [654, 335] width 103 height 21
type input "5.00"
click at [618, 303] on label "Double limit" at bounding box center [639, 298] width 43 height 11
click at [622, 300] on input "Double limit" at bounding box center [625, 296] width 7 height 7
checkbox input "false"
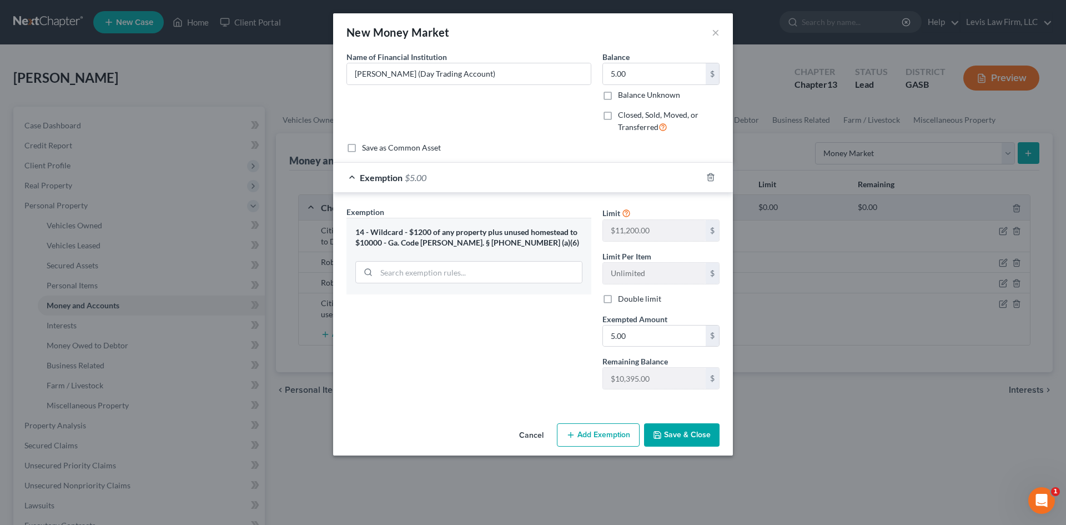
click at [682, 426] on button "Save & Close" at bounding box center [681, 434] width 75 height 23
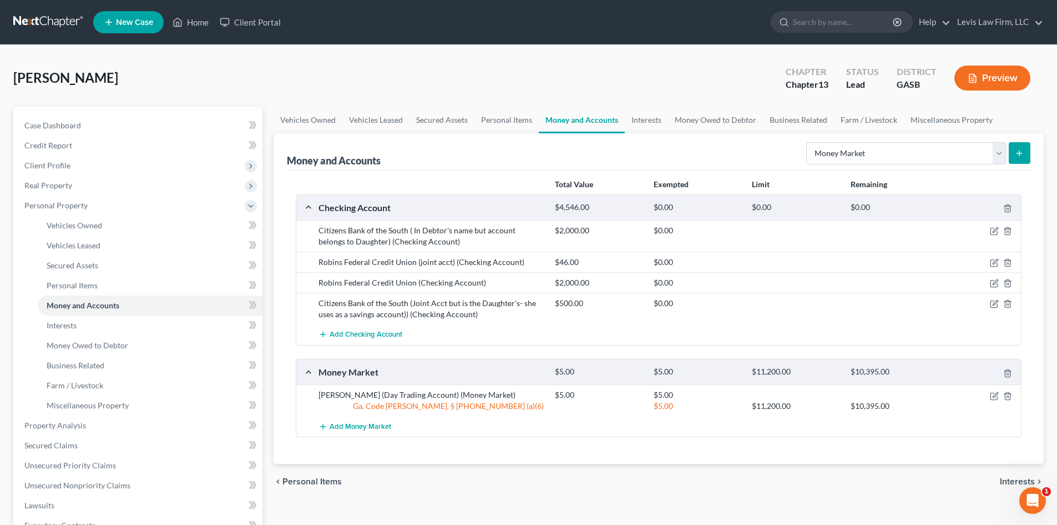
click at [1011, 72] on button "Preview" at bounding box center [993, 78] width 76 height 25
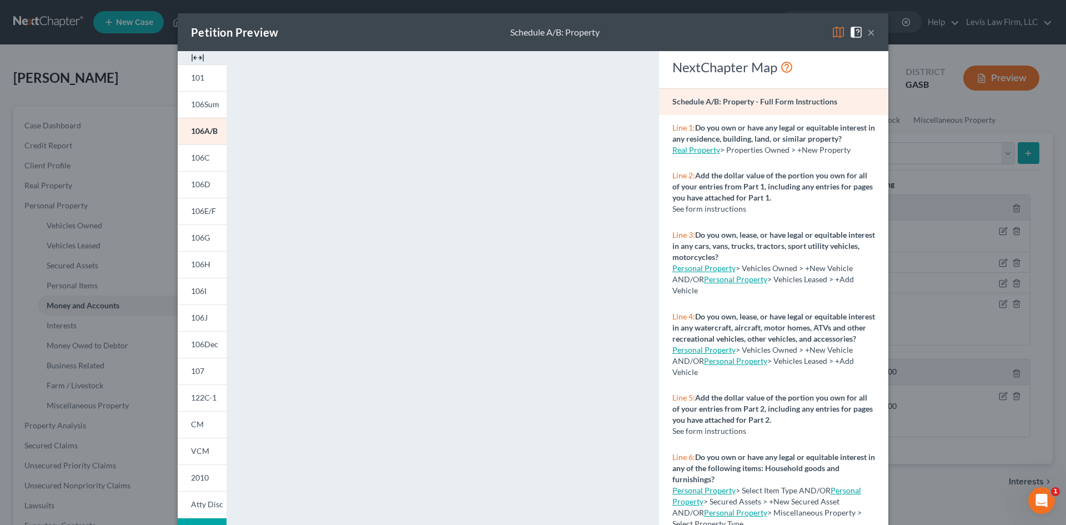
click at [870, 34] on button "×" at bounding box center [871, 32] width 8 height 13
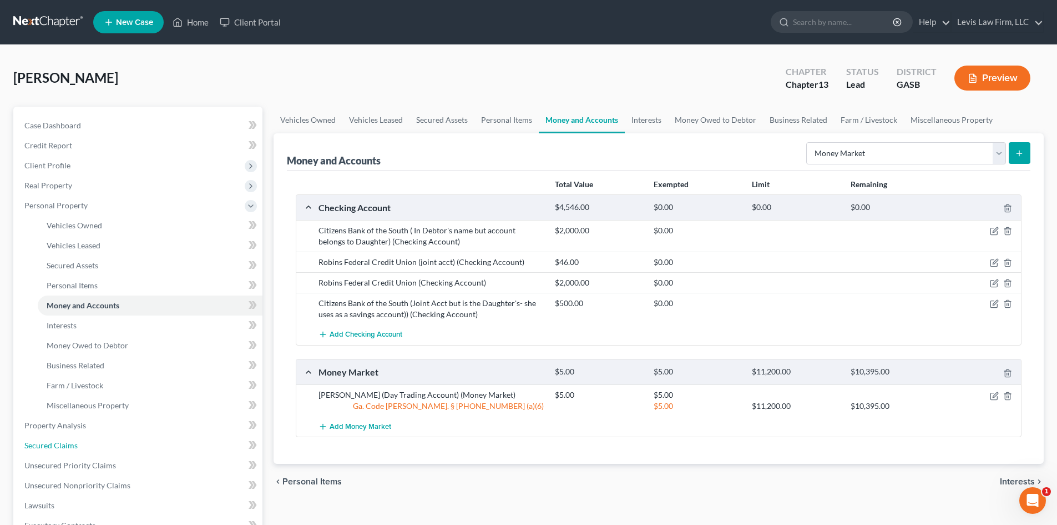
drag, startPoint x: 59, startPoint y: 444, endPoint x: 395, endPoint y: 341, distance: 351.9
click at [59, 444] on span "Secured Claims" at bounding box center [50, 444] width 53 height 9
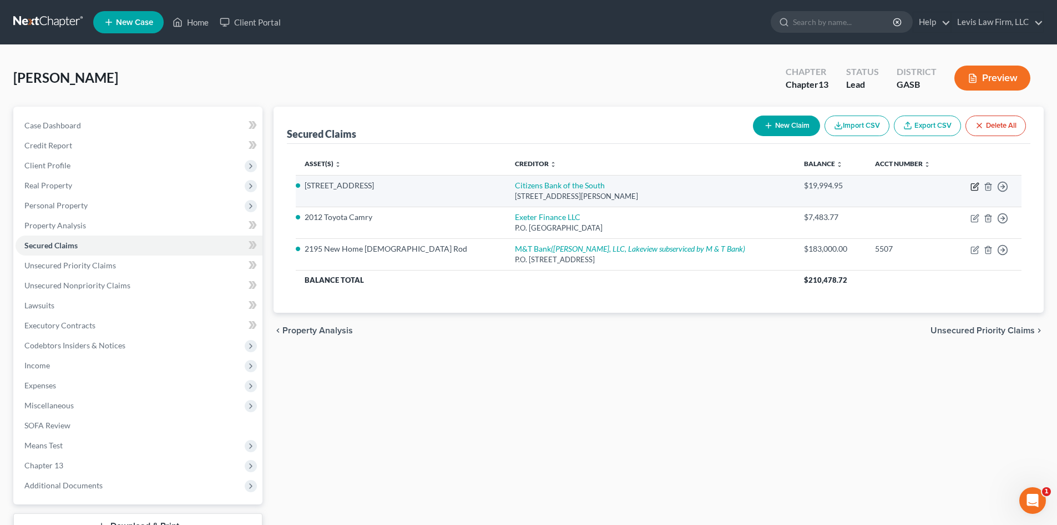
click at [975, 182] on icon "button" at bounding box center [975, 186] width 9 height 9
select select "10"
select select "13"
select select "2"
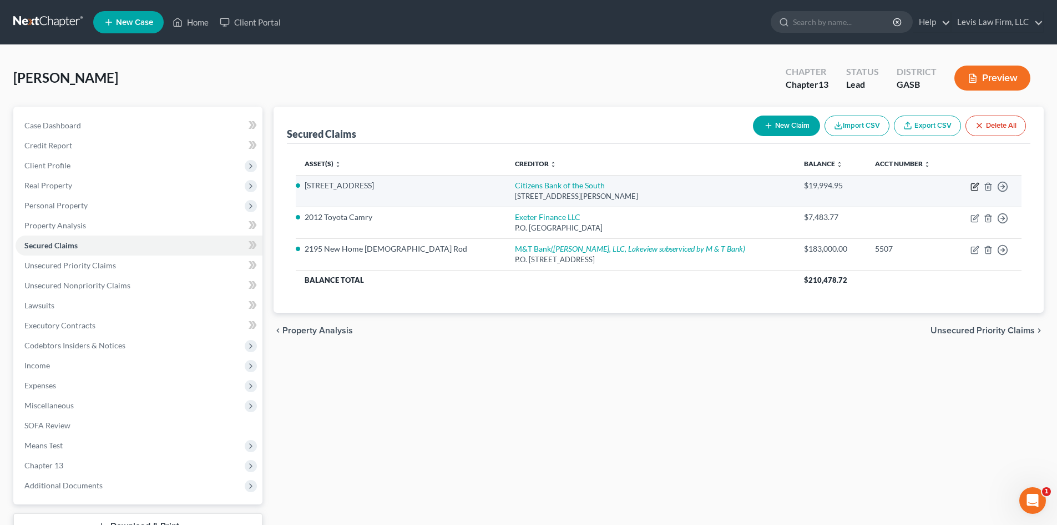
select select "0"
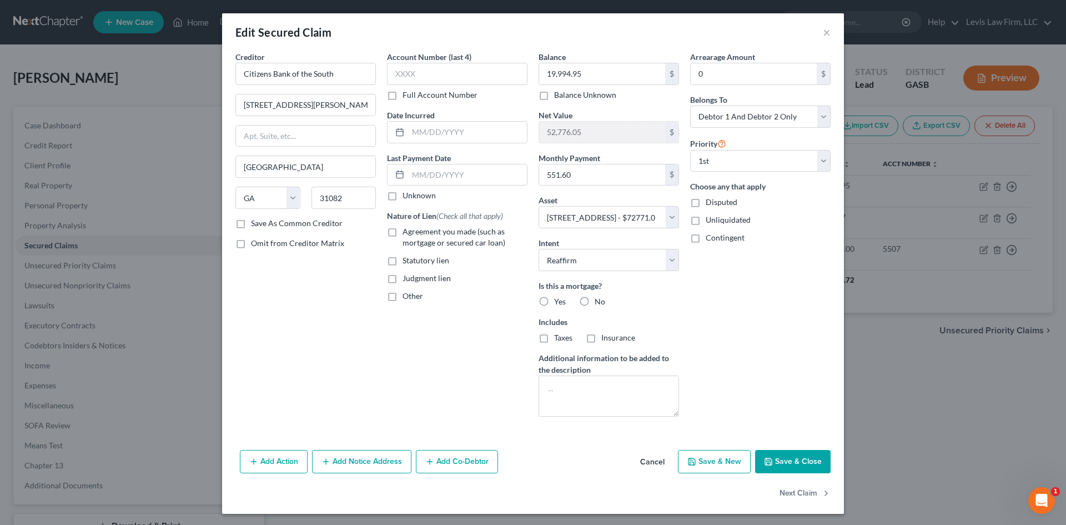
scroll to position [2, 0]
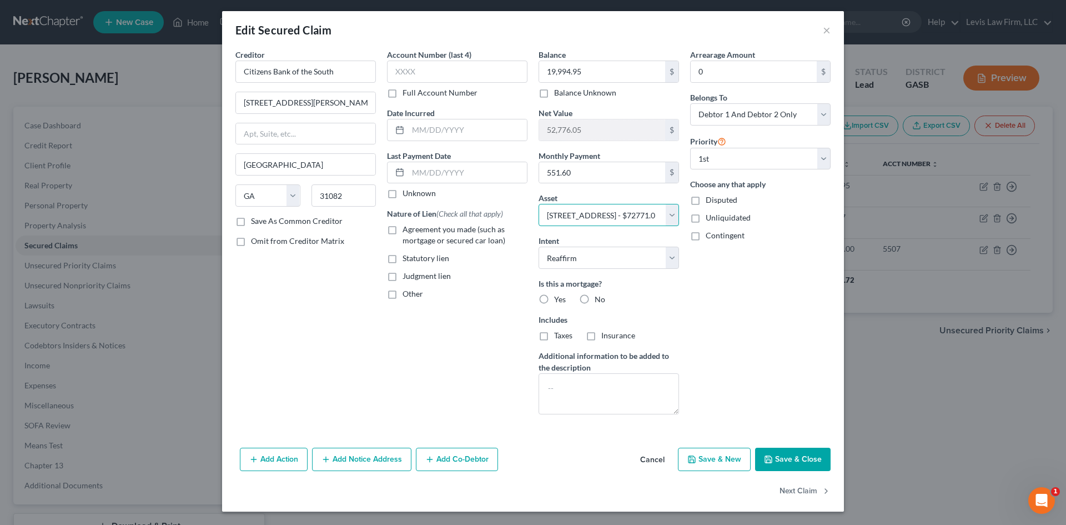
click at [626, 216] on select "Select Other Multiple Assets Other - Riding mower - $500.0 Electronics - TV x4;…" at bounding box center [608, 215] width 140 height 22
click at [538, 204] on select "Select Other Multiple Assets Other - Riding mower - $500.0 Electronics - TV x4;…" at bounding box center [608, 215] width 140 height 22
click at [664, 211] on select "Select Other Multiple Assets Other - Riding mower - $500.0 Electronics - TV x4;…" at bounding box center [608, 215] width 140 height 22
click at [538, 204] on select "Select Other Multiple Assets Other - Riding mower - $500.0 Electronics - TV x4;…" at bounding box center [608, 215] width 140 height 22
click at [668, 210] on select "Select Other Multiple Assets Other - Riding mower - $500.0 Electronics - TV x4;…" at bounding box center [608, 215] width 140 height 22
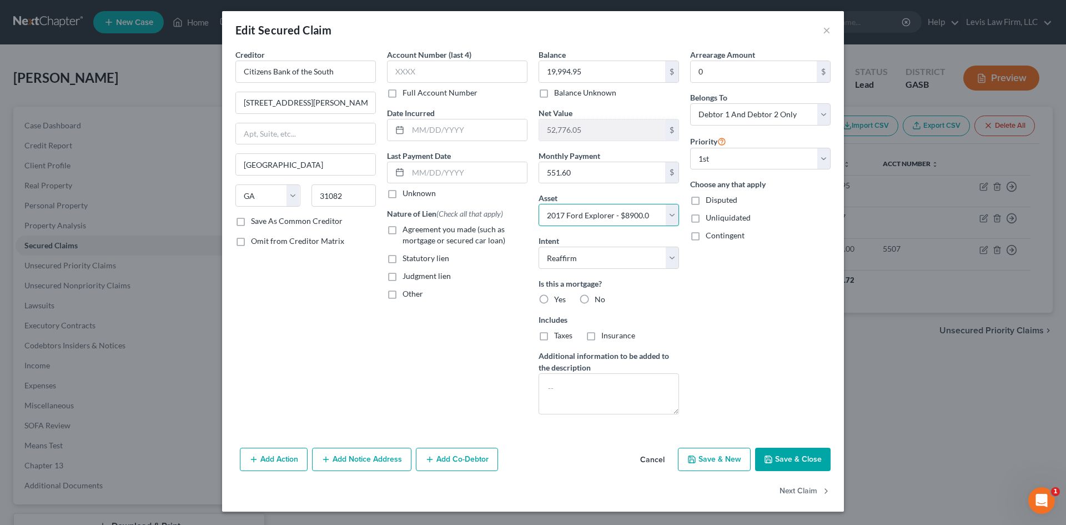
select select "13"
click at [538, 204] on select "Select Other Multiple Assets Other - Riding mower - $500.0 Electronics - TV x4;…" at bounding box center [608, 215] width 140 height 22
click at [649, 459] on button "Cancel" at bounding box center [652, 460] width 42 height 22
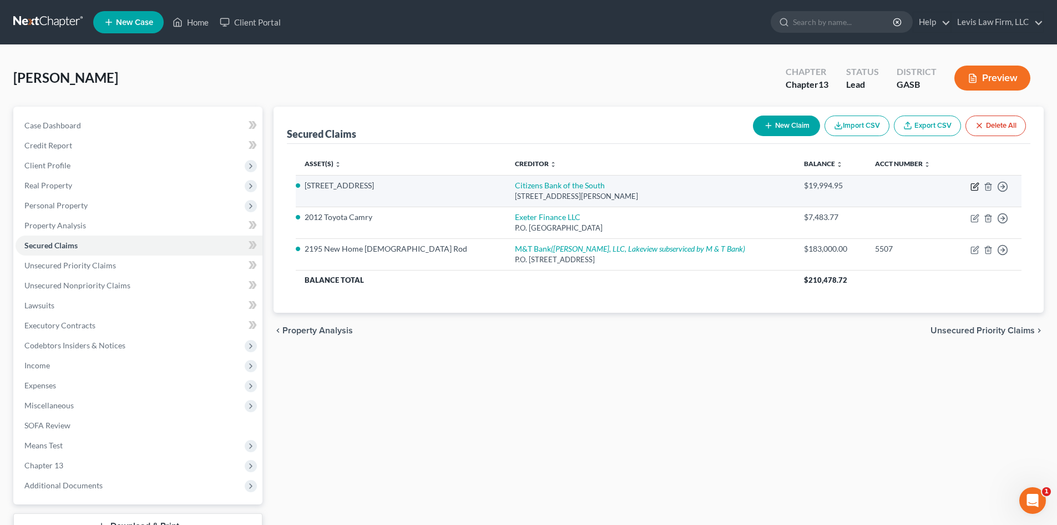
click at [973, 186] on icon "button" at bounding box center [975, 186] width 9 height 9
select select "10"
select select "13"
select select "2"
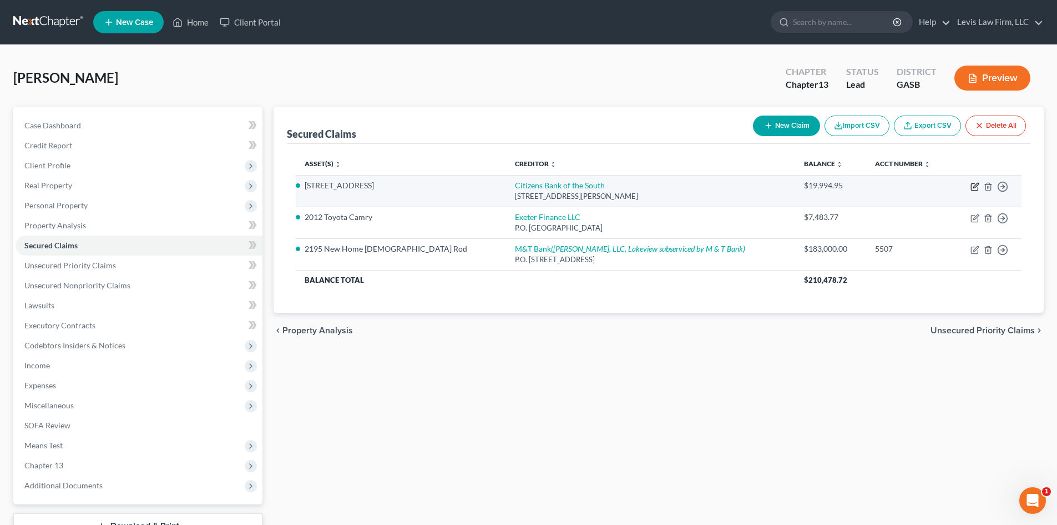
select select "0"
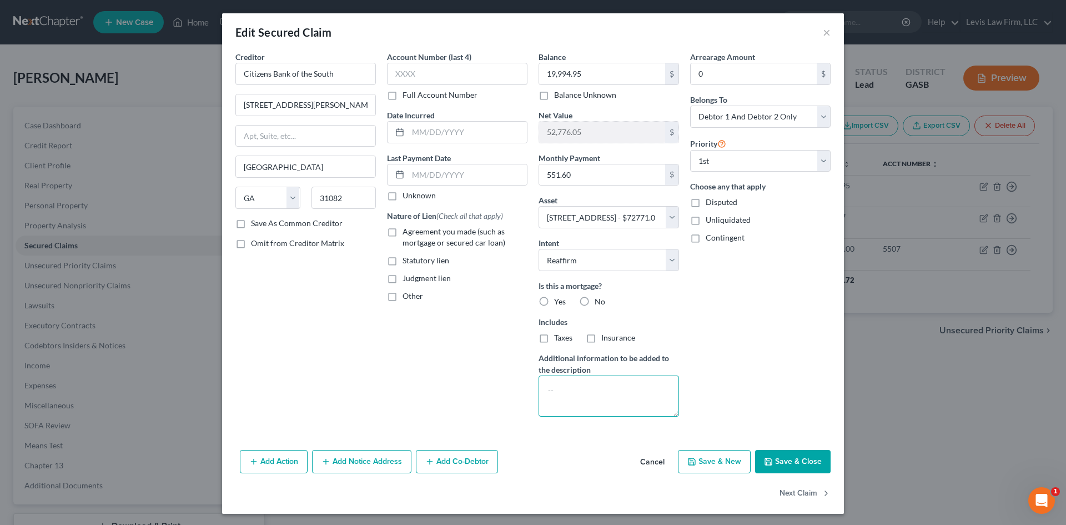
click at [543, 382] on textarea at bounding box center [608, 395] width 140 height 41
type textarea "The Ford Explorer is also on this loan with the Land."
click at [777, 461] on button "Save & Close" at bounding box center [792, 461] width 75 height 23
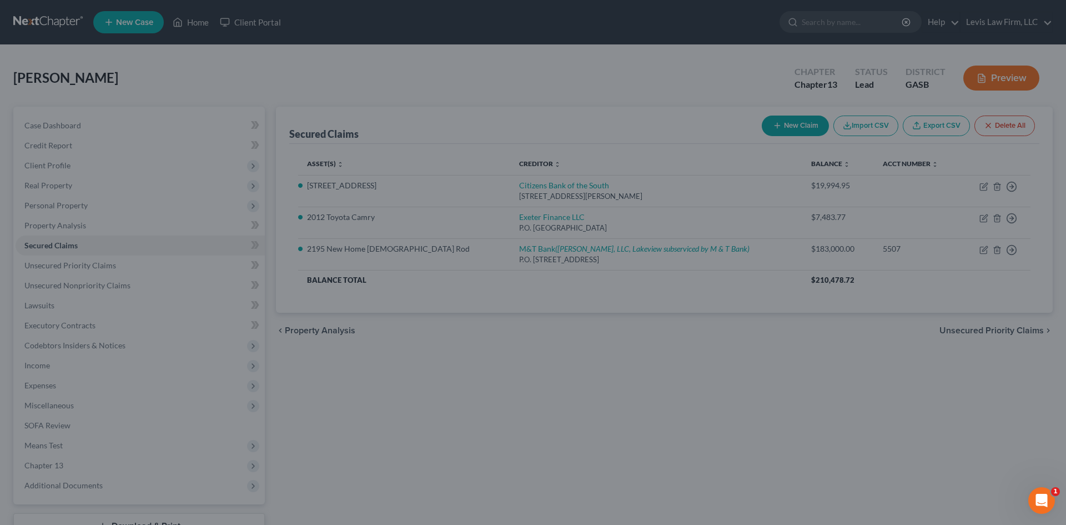
select select "13"
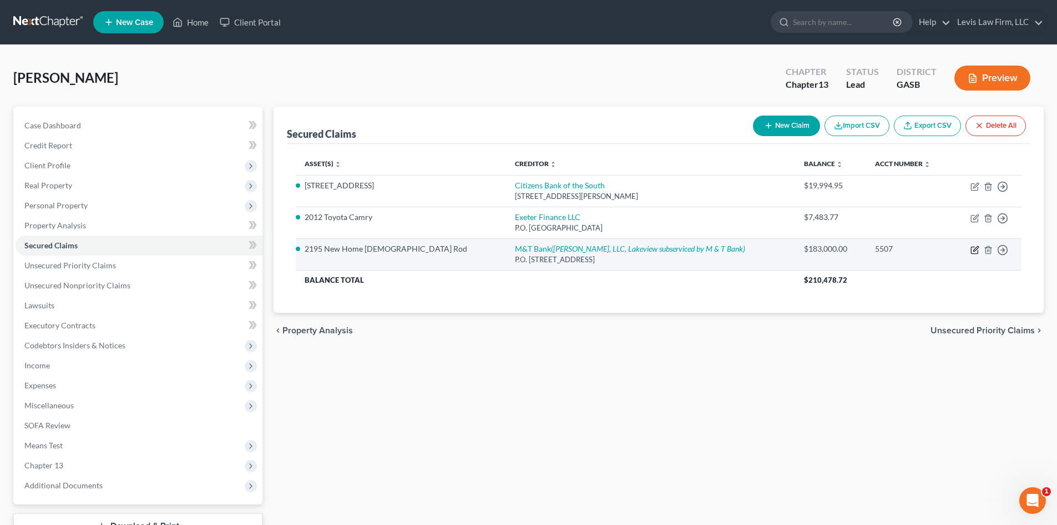
click at [976, 251] on icon "button" at bounding box center [975, 249] width 9 height 9
select select "35"
select select "25"
select select "2"
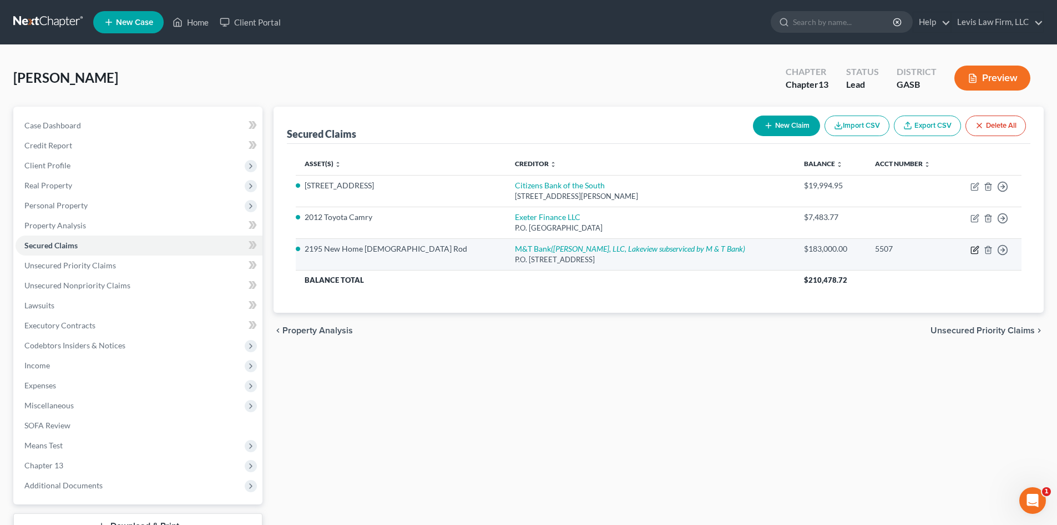
select select "0"
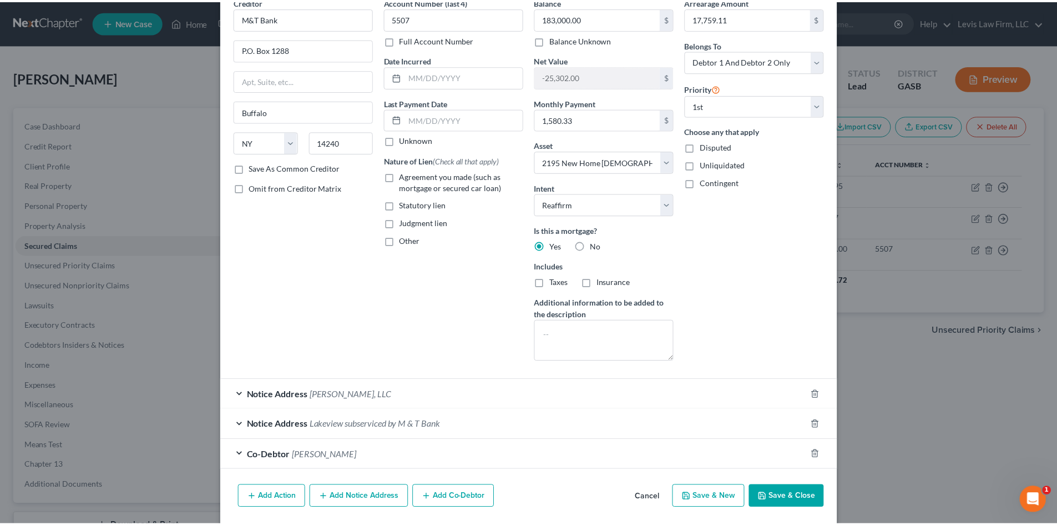
scroll to position [0, 0]
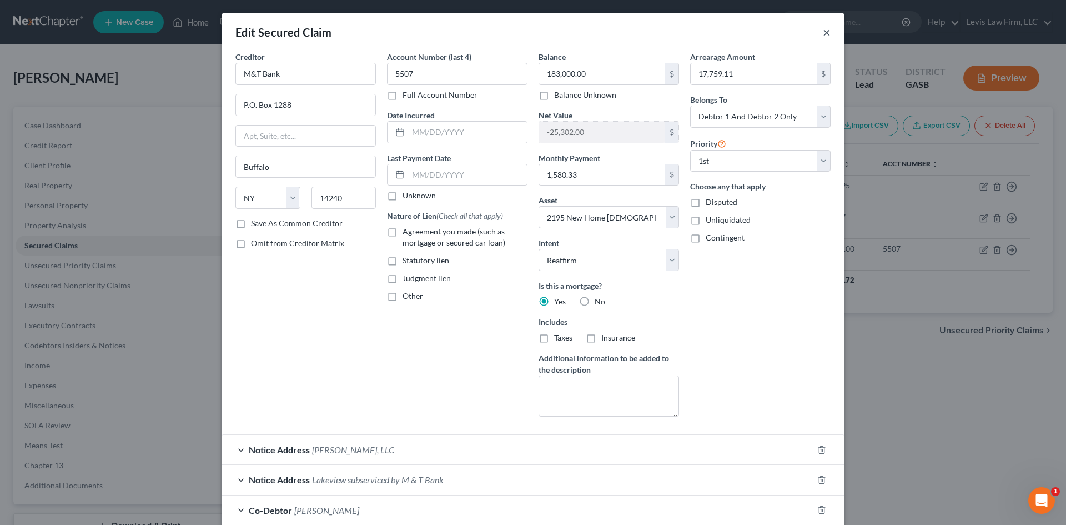
click at [823, 31] on button "×" at bounding box center [827, 32] width 8 height 13
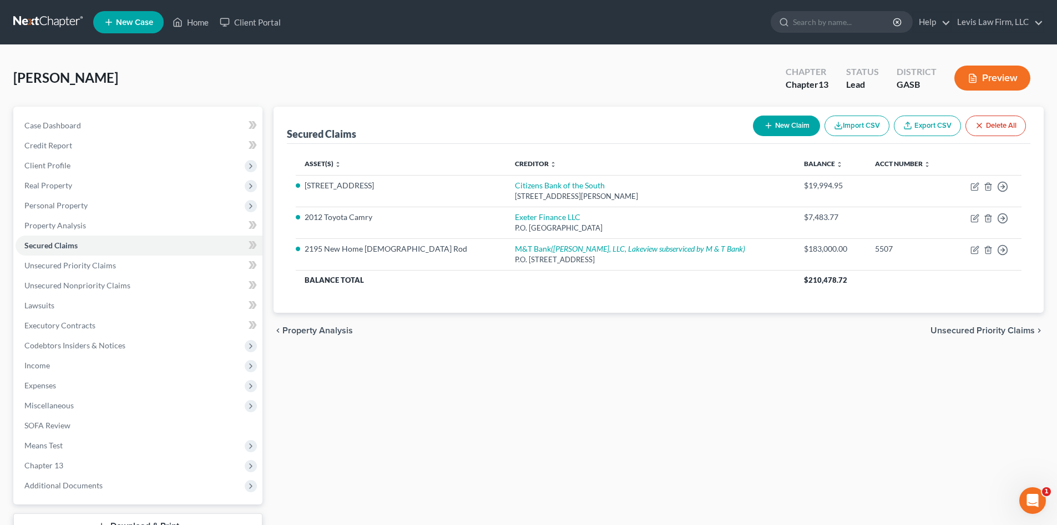
click at [981, 332] on span "Unsecured Priority Claims" at bounding box center [983, 330] width 104 height 9
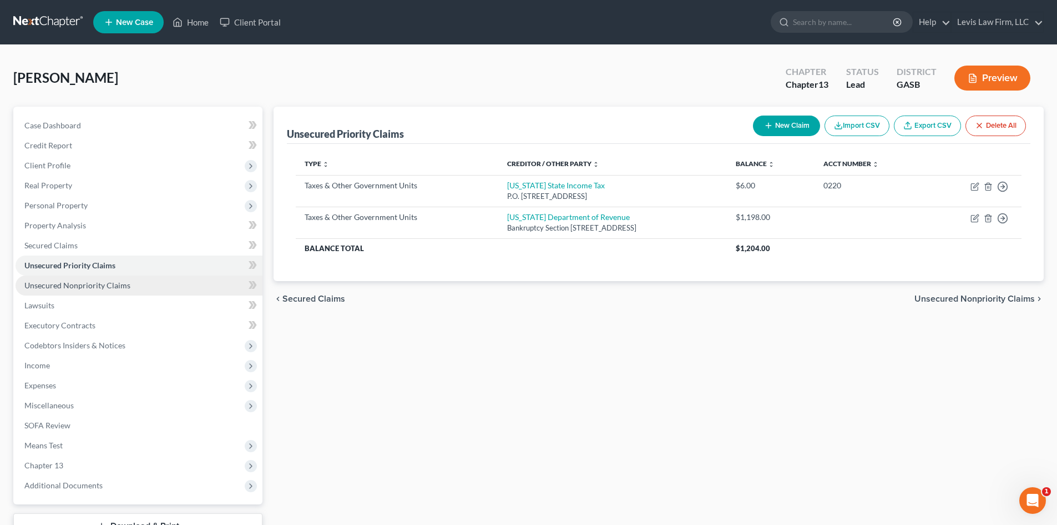
click at [59, 290] on link "Unsecured Nonpriority Claims" at bounding box center [139, 285] width 247 height 20
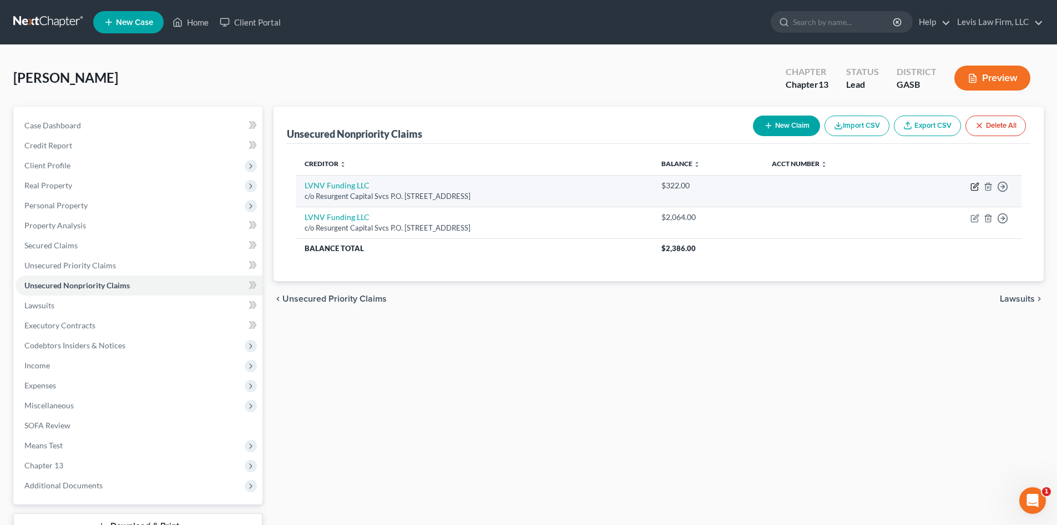
click at [977, 185] on icon "button" at bounding box center [976, 185] width 5 height 5
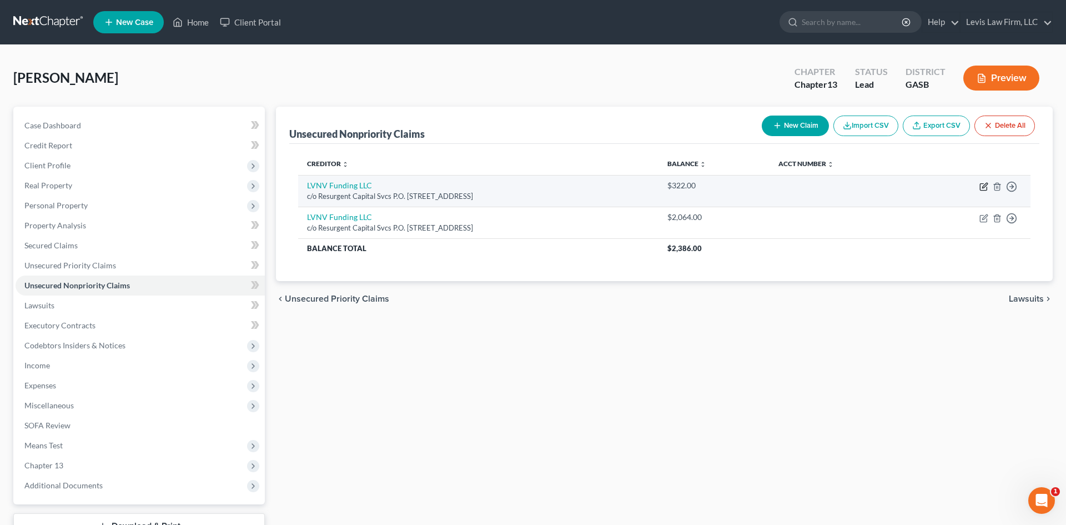
select select "42"
select select "1"
select select "0"
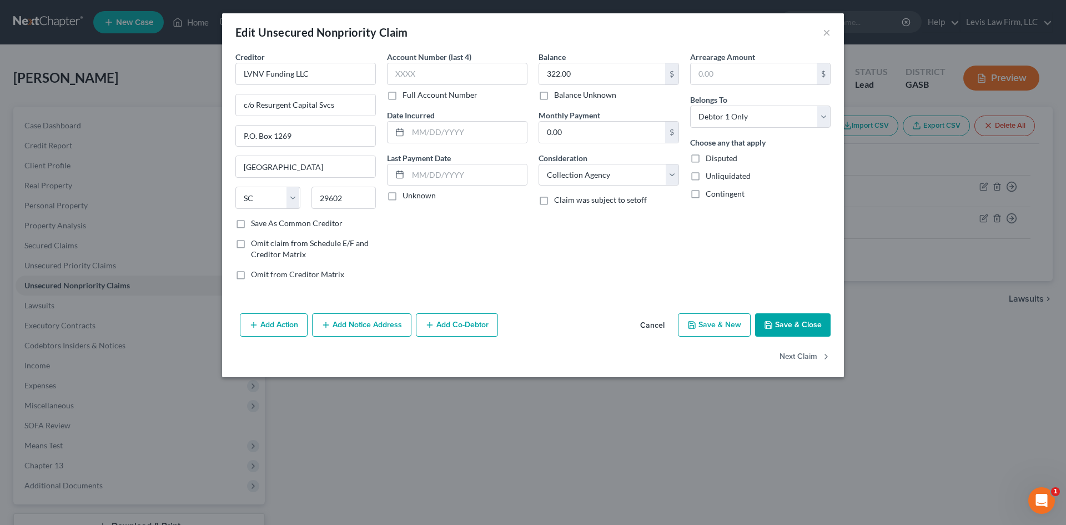
click at [706, 156] on label "Disputed" at bounding box center [722, 158] width 32 height 11
click at [710, 156] on input "Disputed" at bounding box center [713, 156] width 7 height 7
checkbox input "true"
click at [784, 321] on button "Save & Close" at bounding box center [792, 324] width 75 height 23
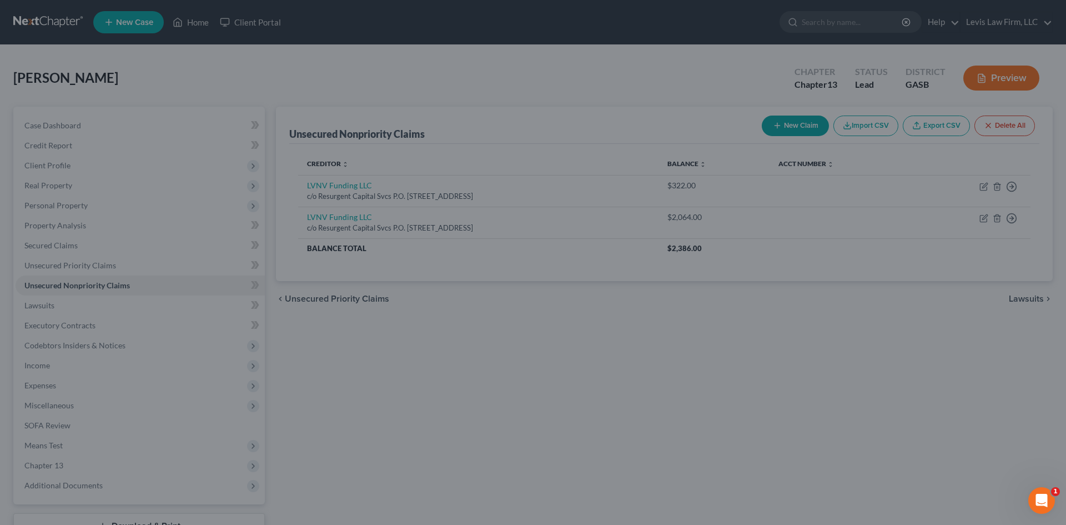
type input "0"
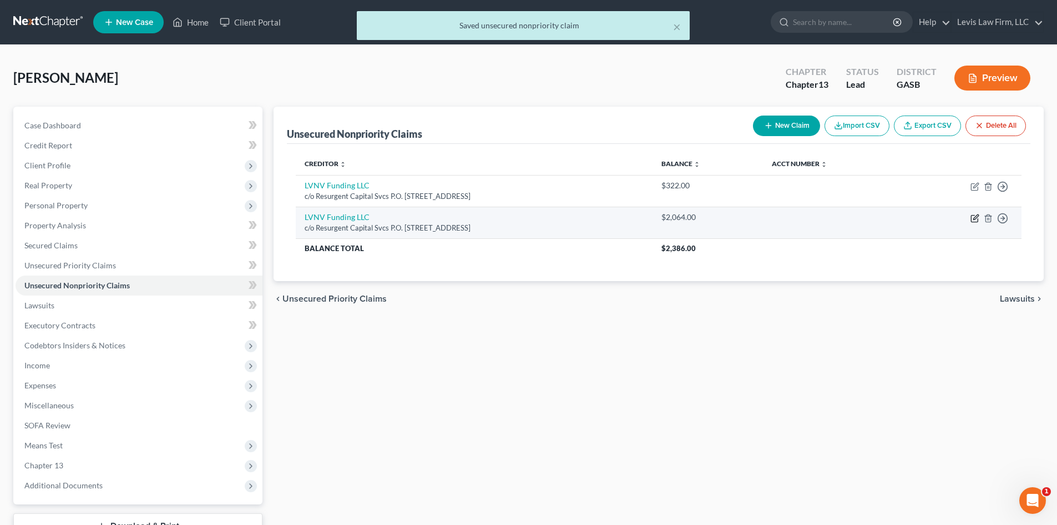
click at [976, 219] on icon "button" at bounding box center [976, 216] width 5 height 5
select select "42"
select select "1"
select select "0"
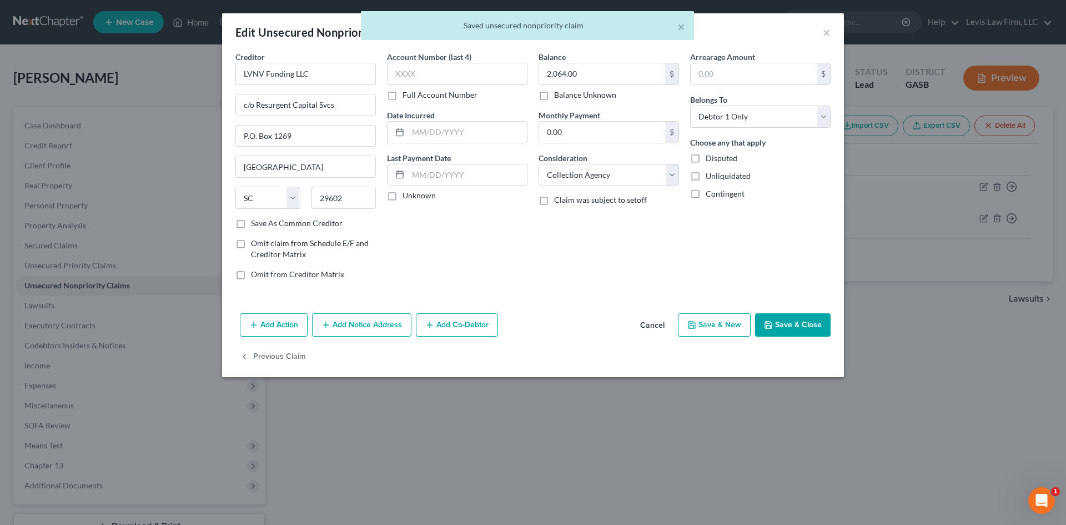
click at [706, 156] on label "Disputed" at bounding box center [722, 158] width 32 height 11
click at [710, 156] on input "Disputed" at bounding box center [713, 156] width 7 height 7
checkbox input "true"
click at [782, 321] on button "Save & Close" at bounding box center [792, 324] width 75 height 23
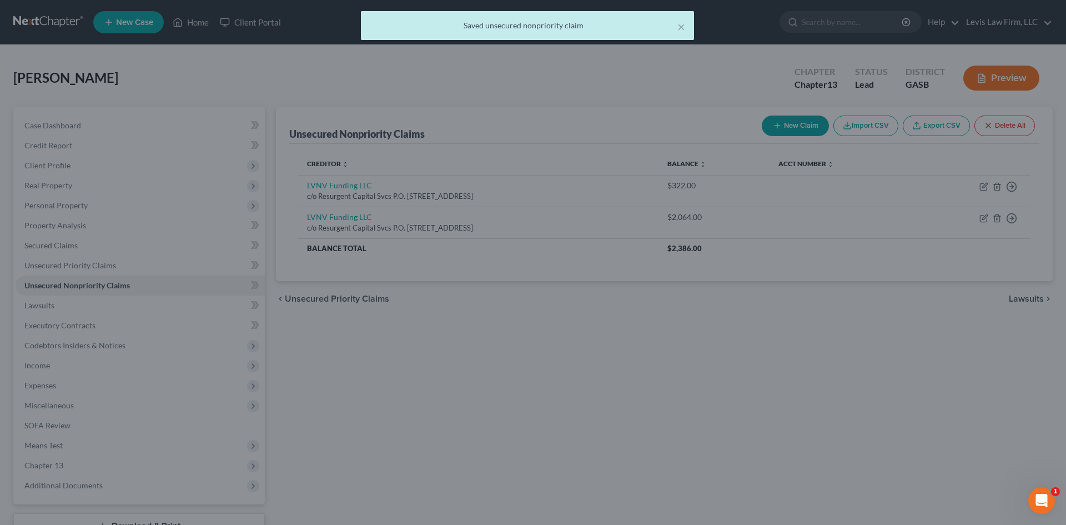
type input "0"
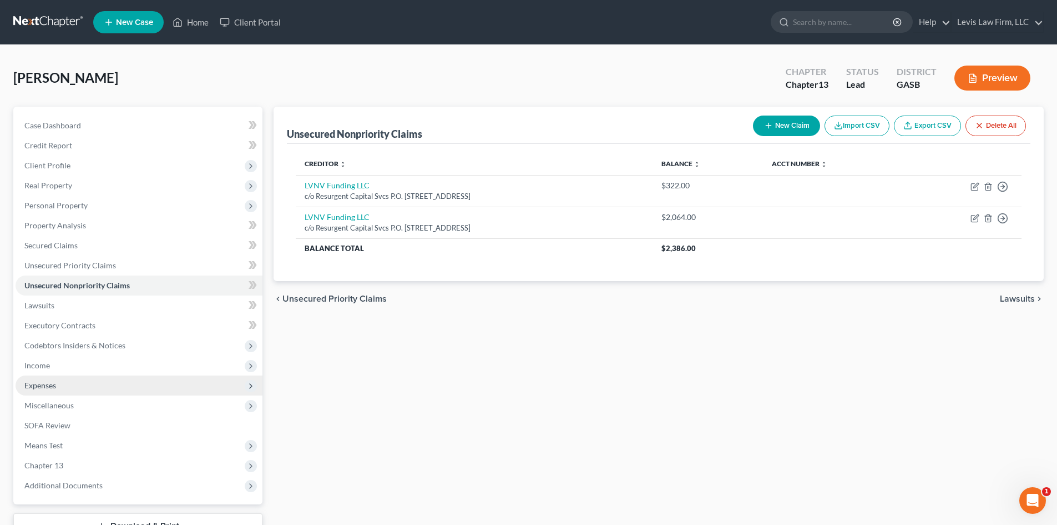
click at [41, 390] on span "Expenses" at bounding box center [139, 385] width 247 height 20
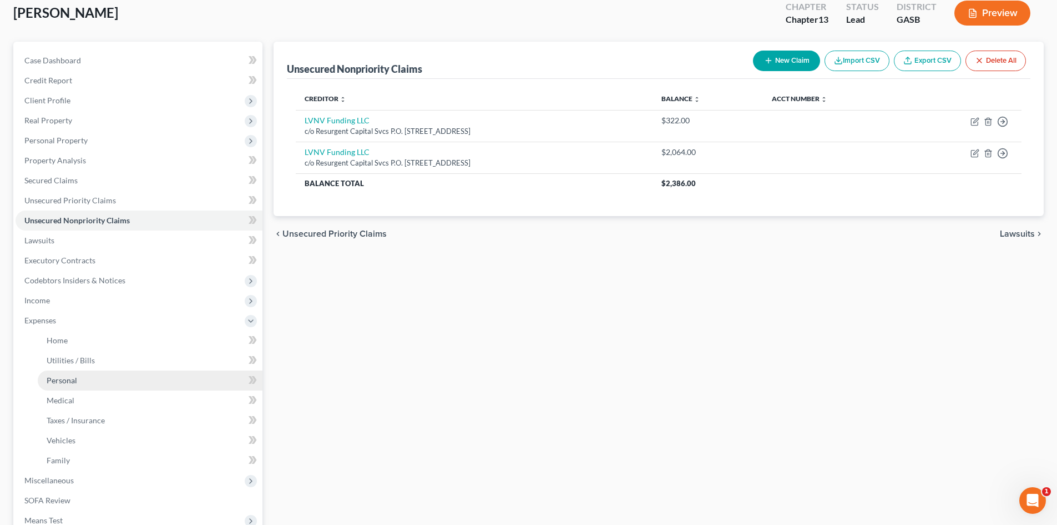
scroll to position [167, 0]
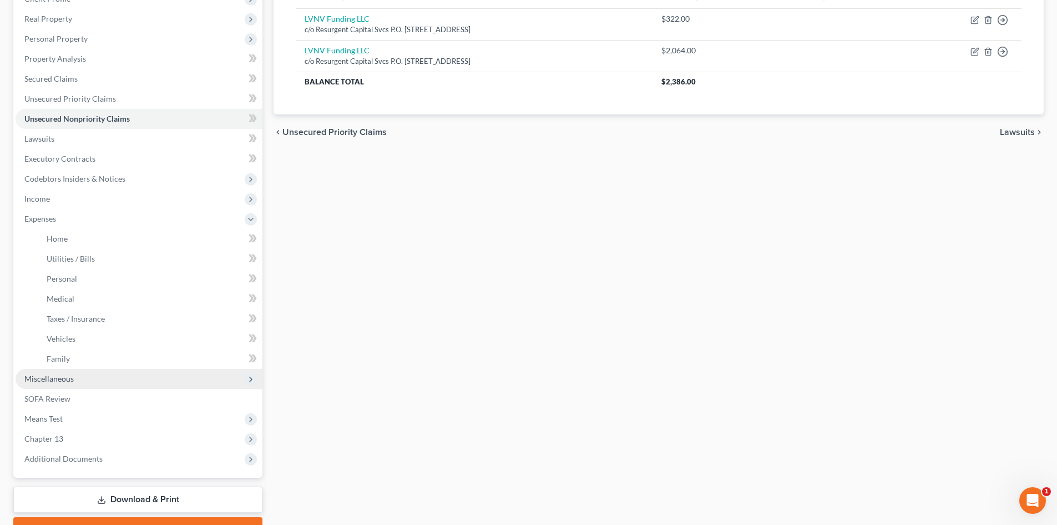
click at [51, 377] on span "Miscellaneous" at bounding box center [48, 378] width 49 height 9
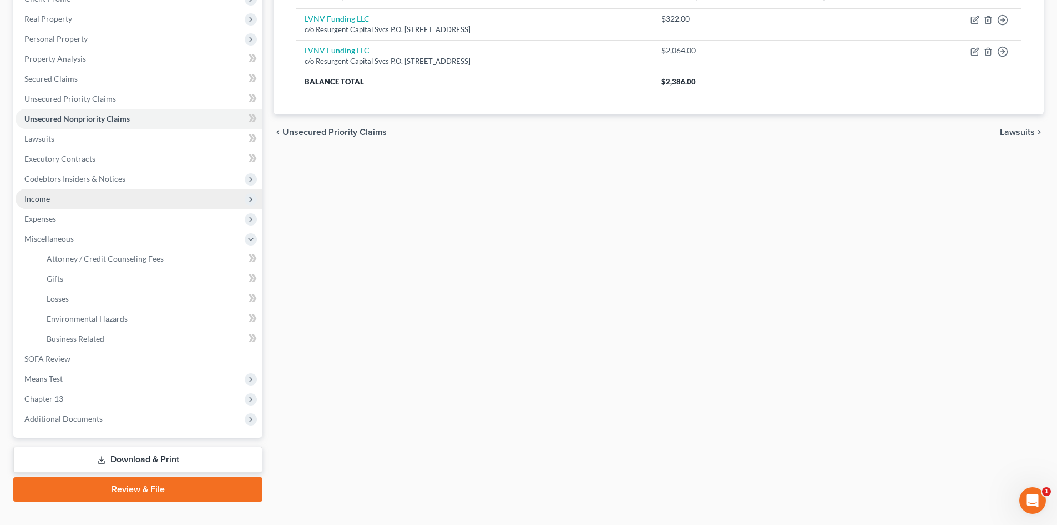
click at [34, 195] on span "Income" at bounding box center [37, 198] width 26 height 9
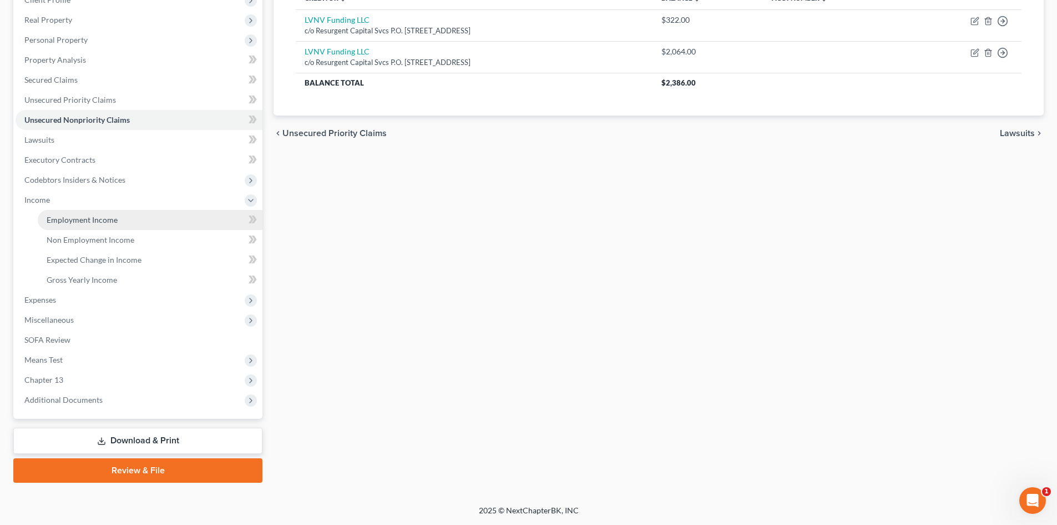
click at [89, 219] on span "Employment Income" at bounding box center [82, 219] width 71 height 9
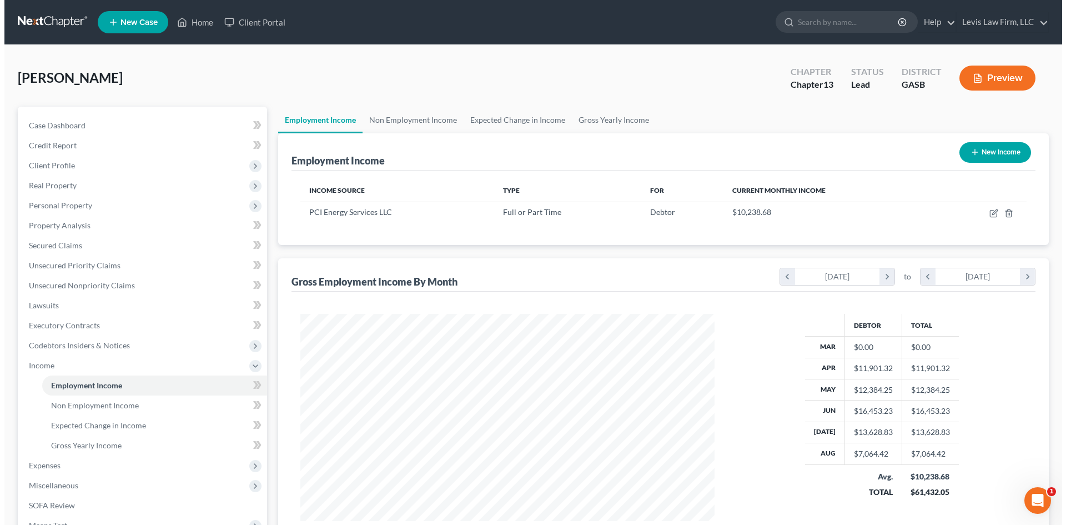
scroll to position [207, 436]
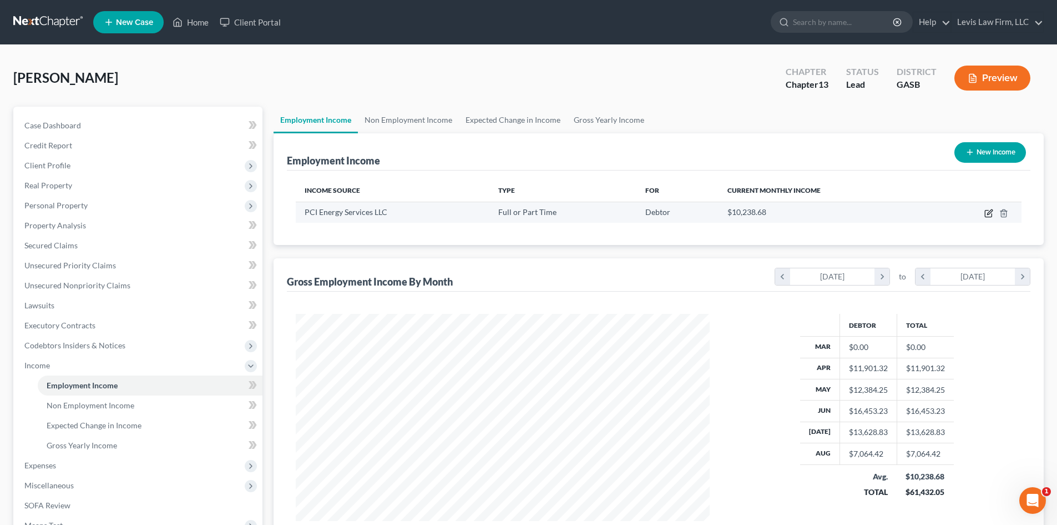
click at [990, 214] on icon "button" at bounding box center [989, 213] width 9 height 9
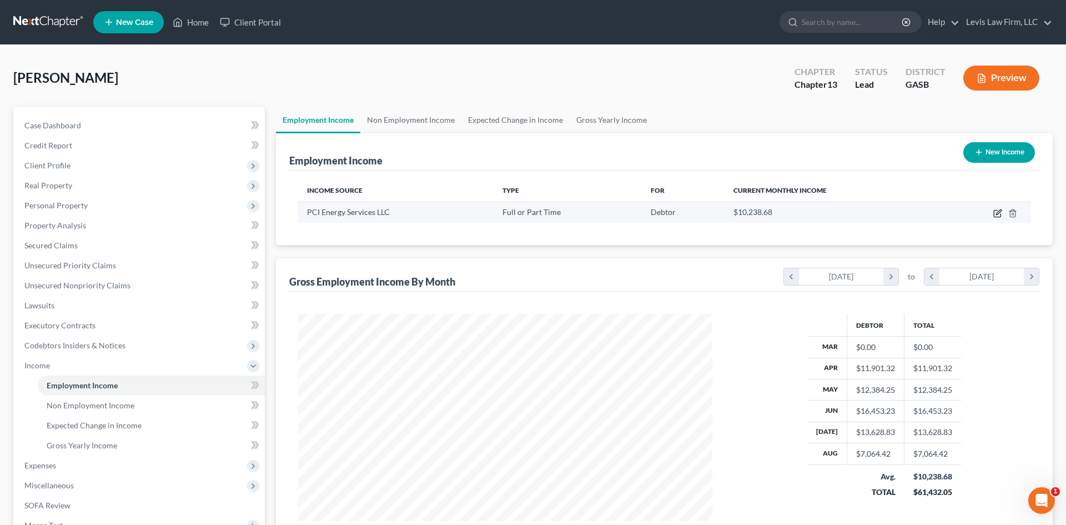
select select "0"
select select "39"
select select "3"
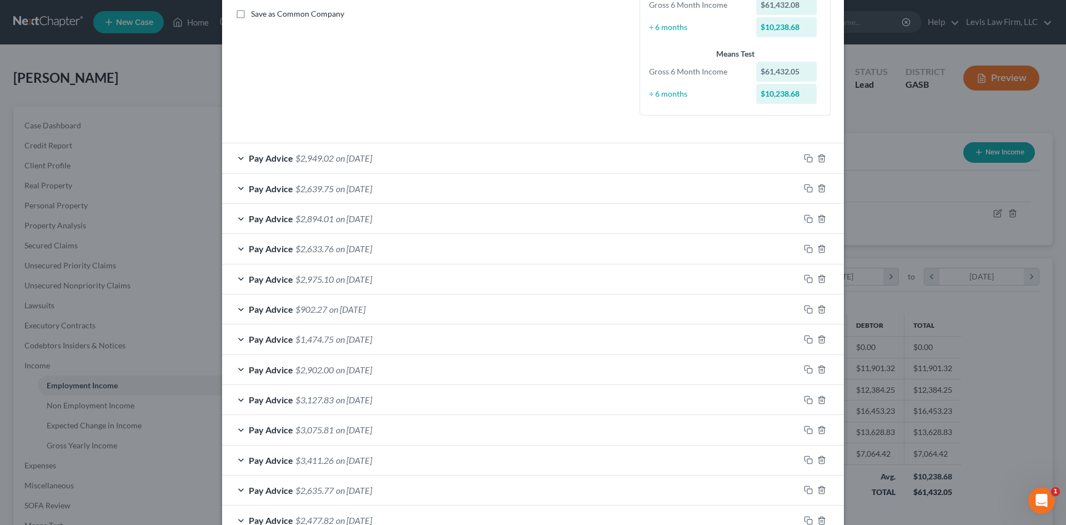
scroll to position [278, 0]
